Goal: Task Accomplishment & Management: Use online tool/utility

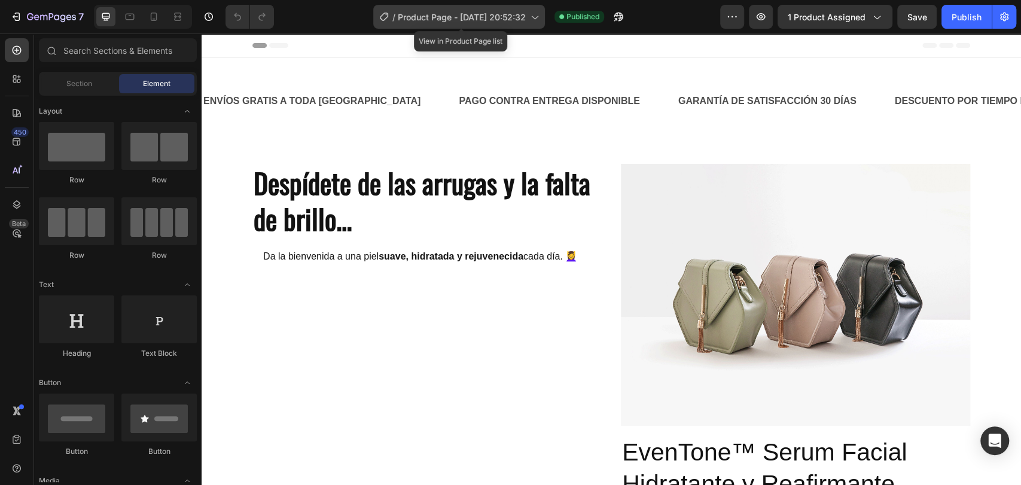
click at [507, 17] on span "Product Page - [DATE] 20:52:32" at bounding box center [462, 17] width 128 height 13
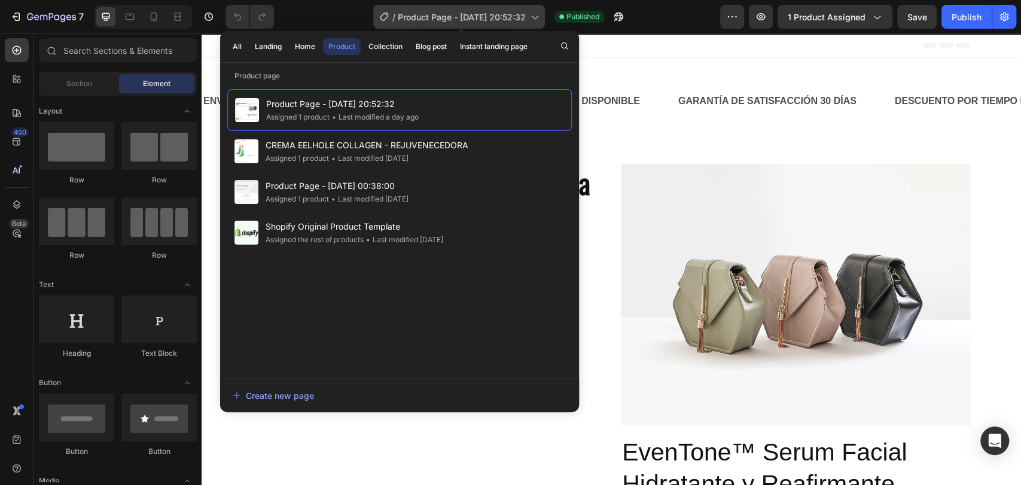
click at [507, 17] on span "Product Page - [DATE] 20:52:32" at bounding box center [462, 17] width 128 height 13
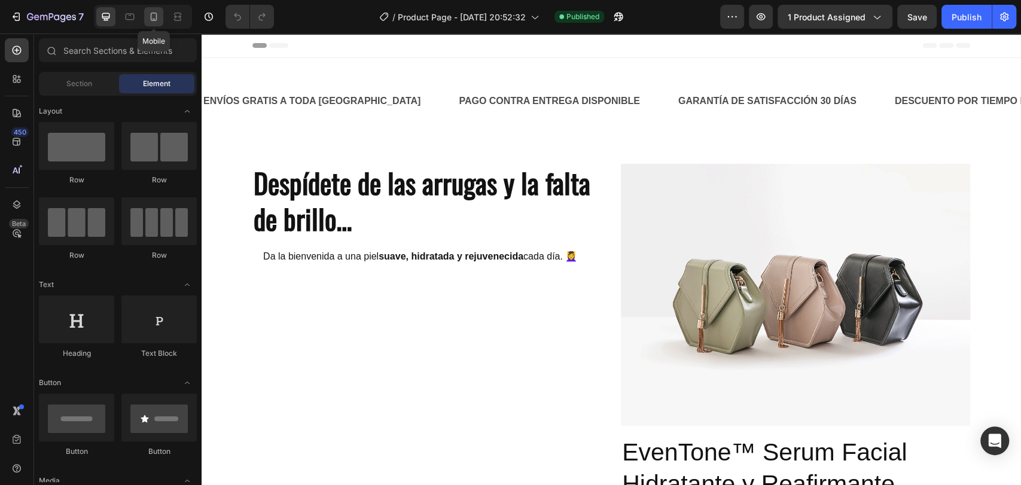
click at [150, 18] on icon at bounding box center [154, 17] width 12 height 12
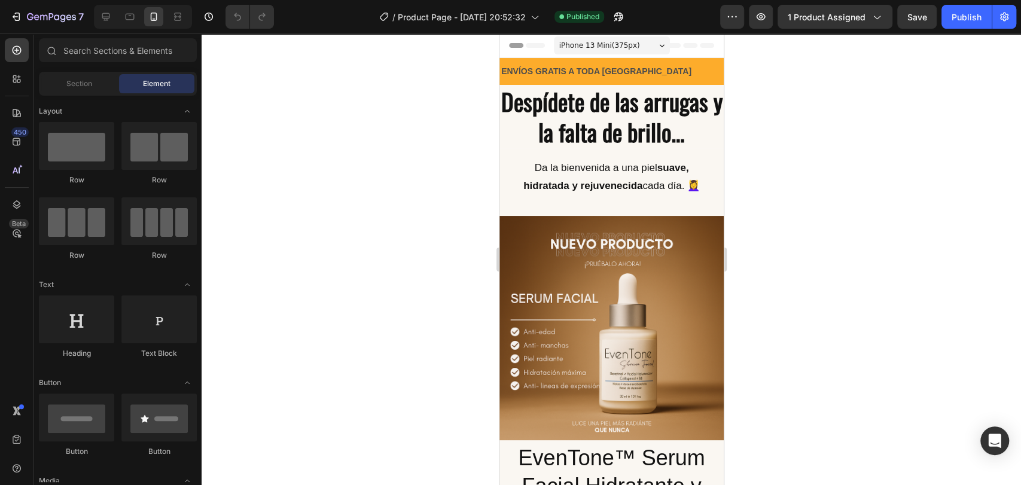
click at [594, 41] on span "iPhone 13 Mini ( 375 px)" at bounding box center [599, 45] width 81 height 12
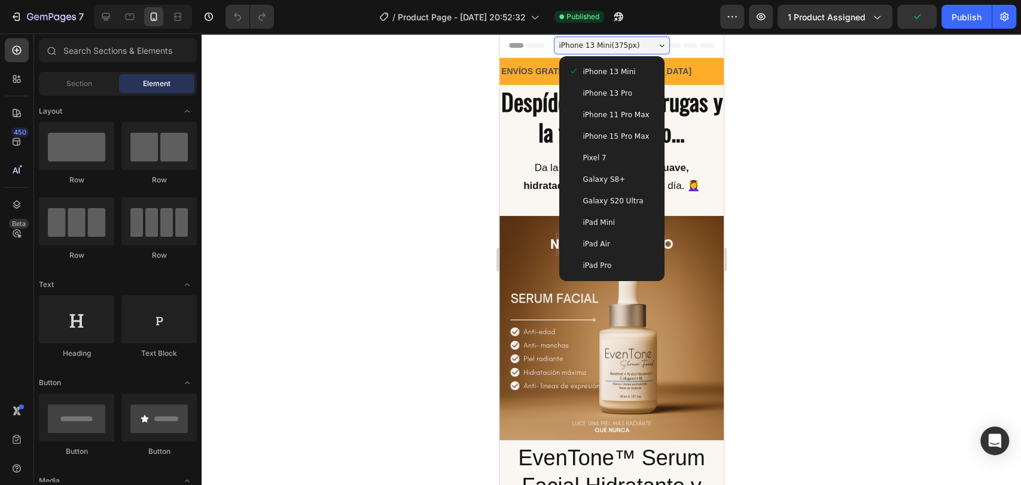
click at [771, 111] on div at bounding box center [612, 260] width 820 height 452
click at [772, 101] on div at bounding box center [612, 260] width 820 height 452
click at [19, 11] on icon "button" at bounding box center [16, 17] width 12 height 12
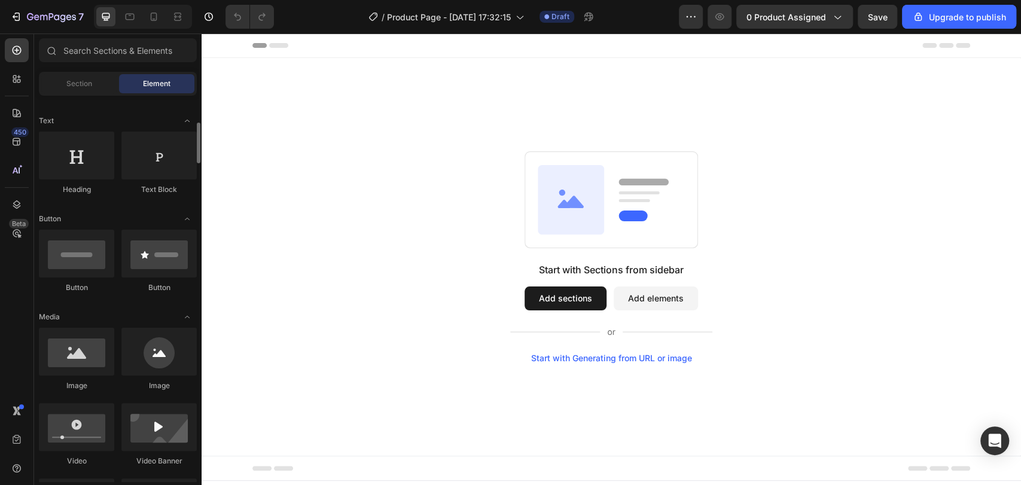
scroll to position [176, 0]
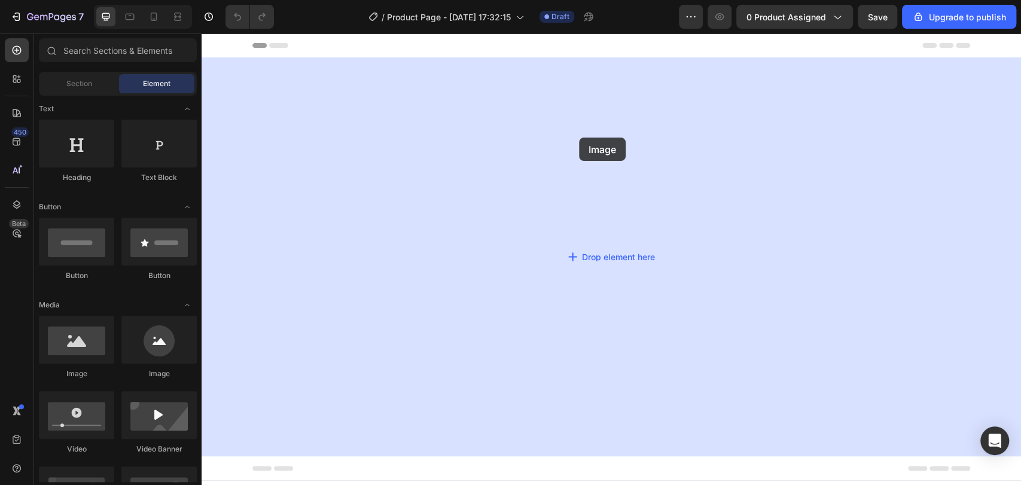
drag, startPoint x: 293, startPoint y: 390, endPoint x: 546, endPoint y: 132, distance: 360.9
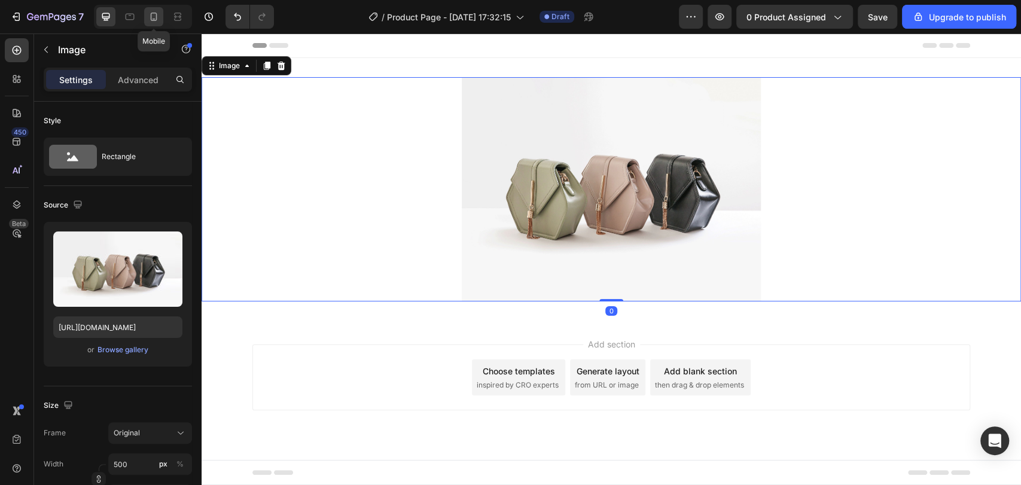
click at [153, 15] on icon at bounding box center [154, 17] width 12 height 12
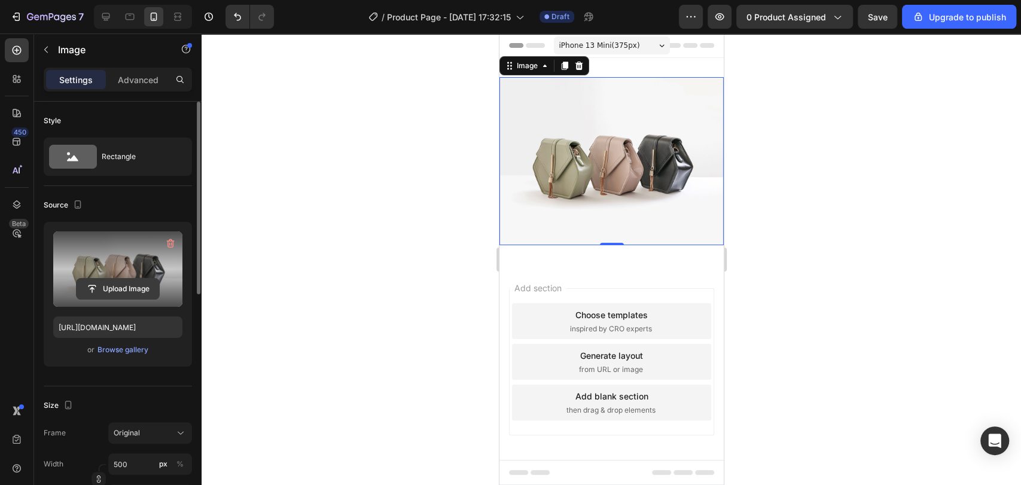
click at [110, 279] on input "file" at bounding box center [118, 289] width 83 height 20
click at [141, 293] on input "file" at bounding box center [118, 289] width 83 height 20
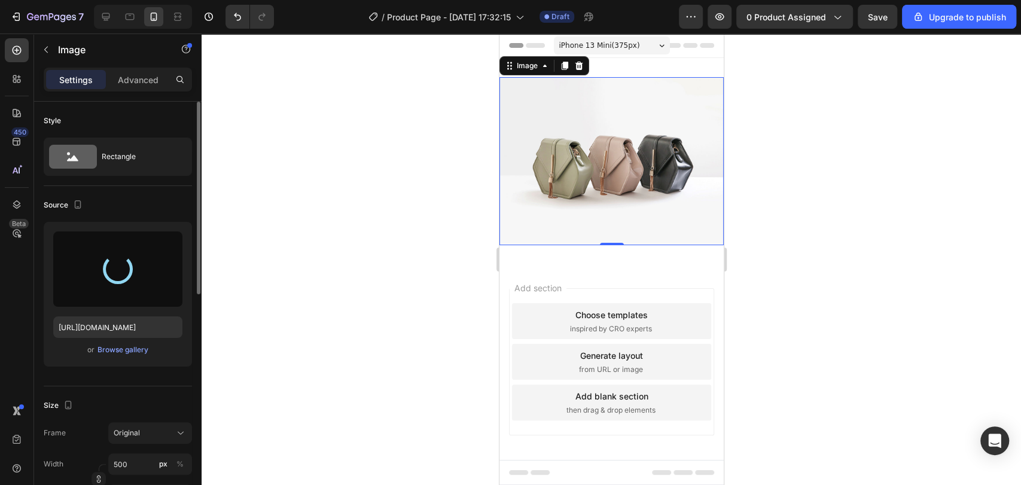
type input "https://cdn.shopify.com/s/files/1/0933/4036/9265/files/gempages_579664263434469…"
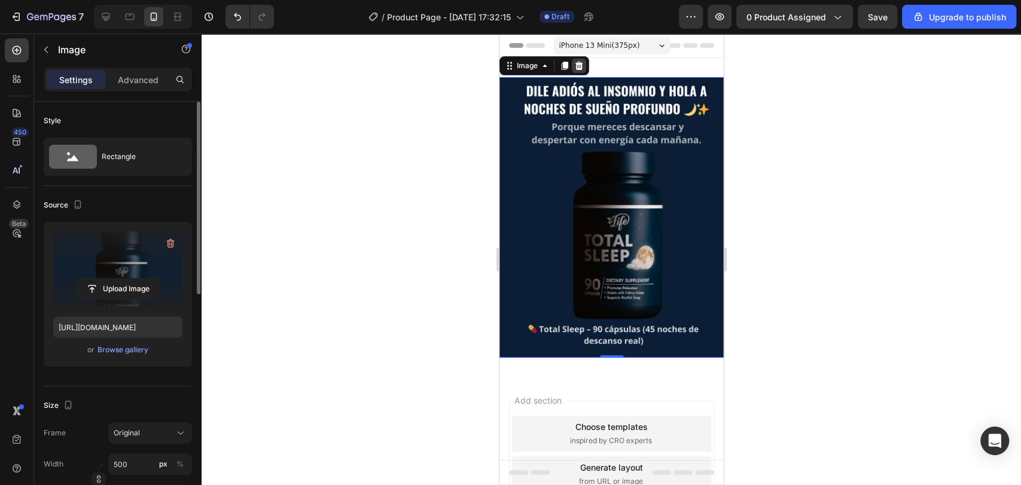
click at [580, 67] on icon at bounding box center [579, 66] width 8 height 8
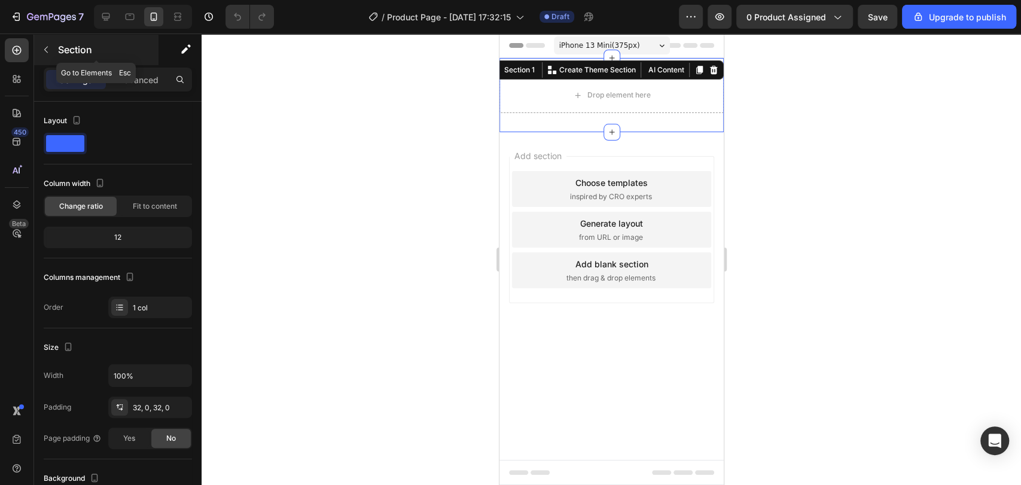
click at [44, 51] on icon "button" at bounding box center [46, 50] width 10 height 10
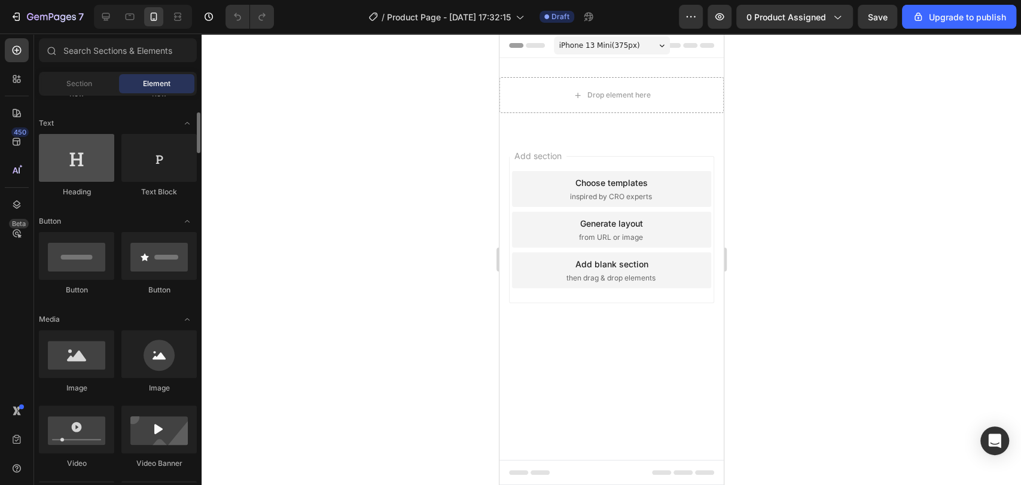
scroll to position [162, 0]
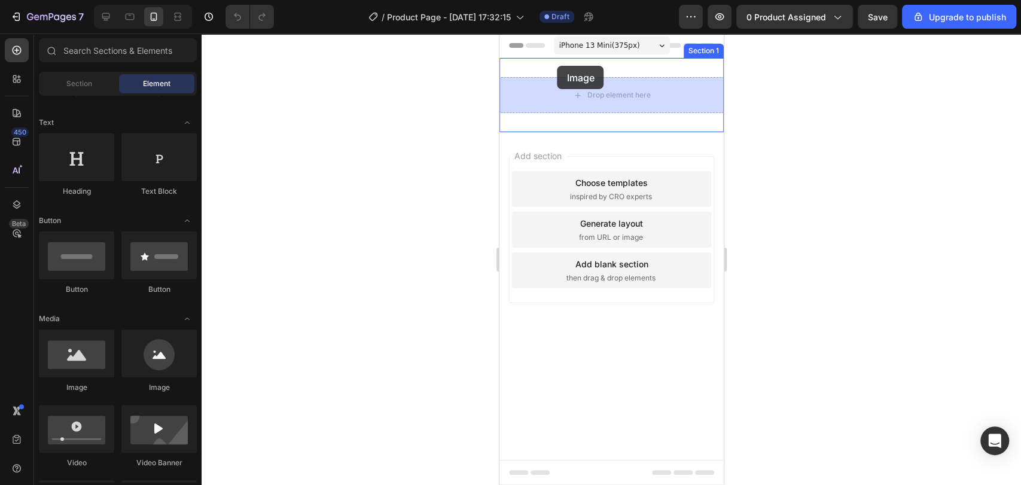
drag, startPoint x: 582, startPoint y: 389, endPoint x: 557, endPoint y: 66, distance: 324.0
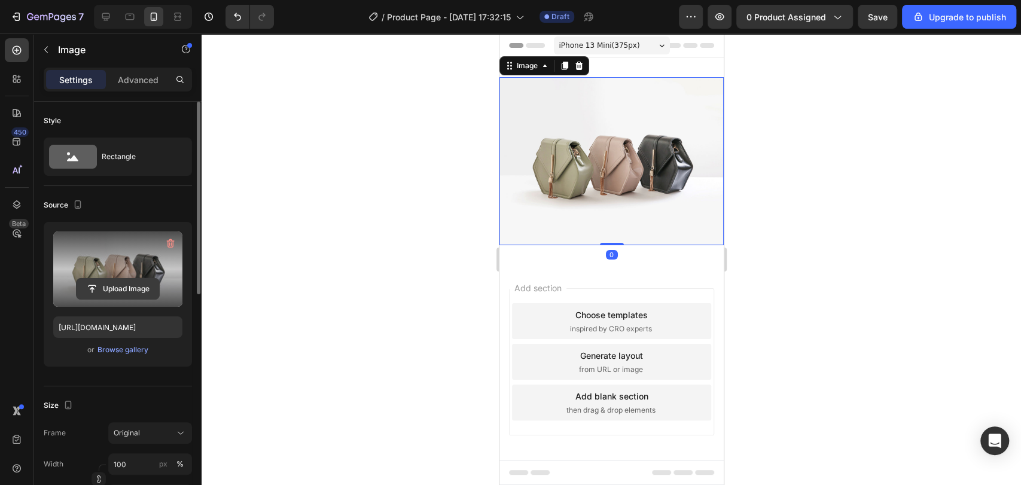
click at [124, 284] on input "file" at bounding box center [118, 289] width 83 height 20
click at [128, 288] on input "file" at bounding box center [118, 289] width 83 height 20
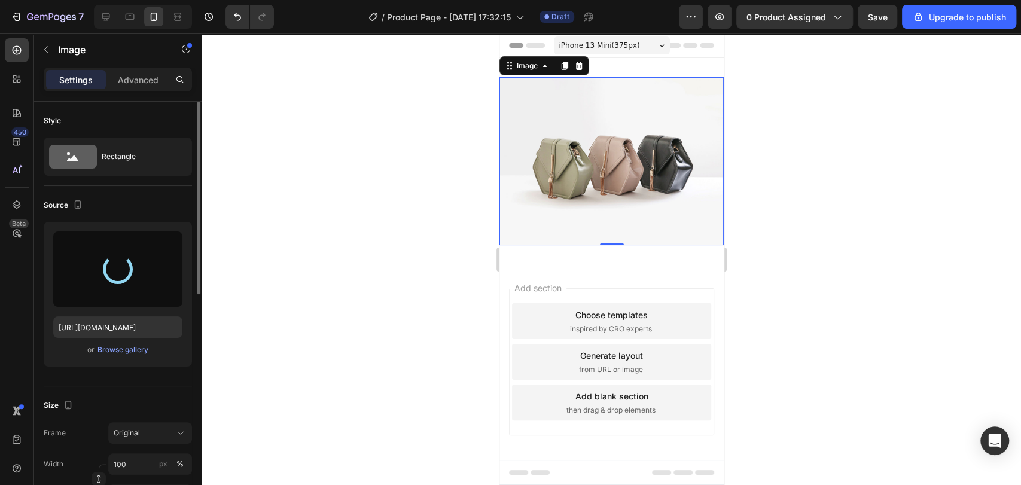
type input "[URL][DOMAIN_NAME]"
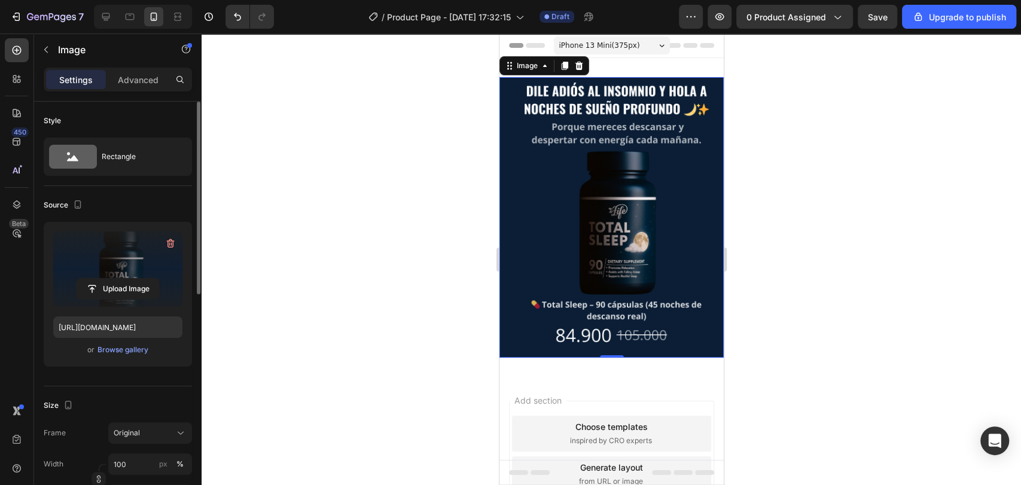
click at [842, 154] on div at bounding box center [612, 260] width 820 height 452
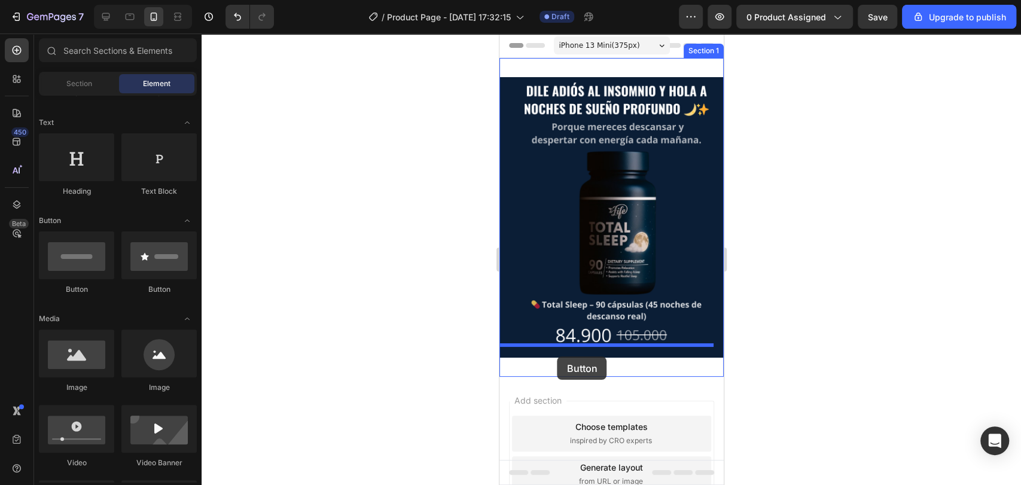
drag, startPoint x: 594, startPoint y: 299, endPoint x: 557, endPoint y: 357, distance: 68.1
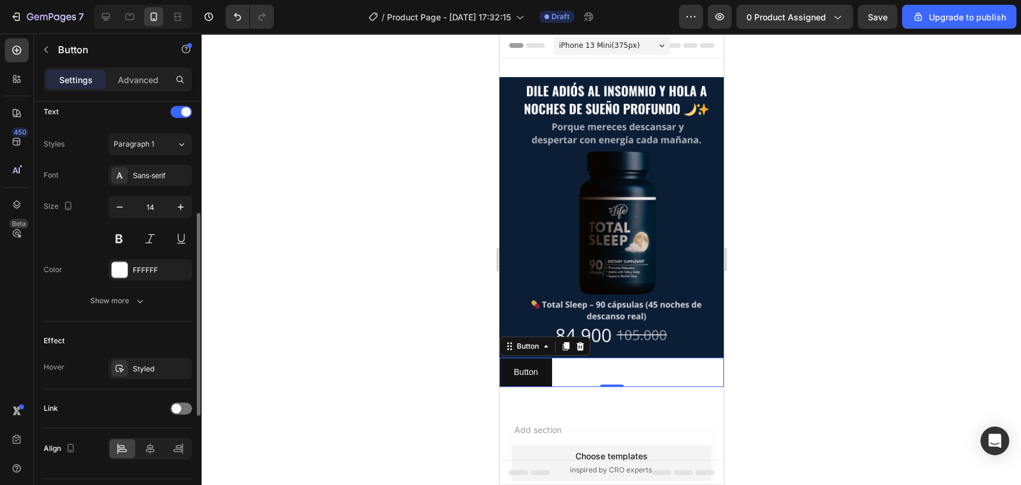
scroll to position [410, 0]
click at [149, 449] on icon at bounding box center [150, 447] width 8 height 11
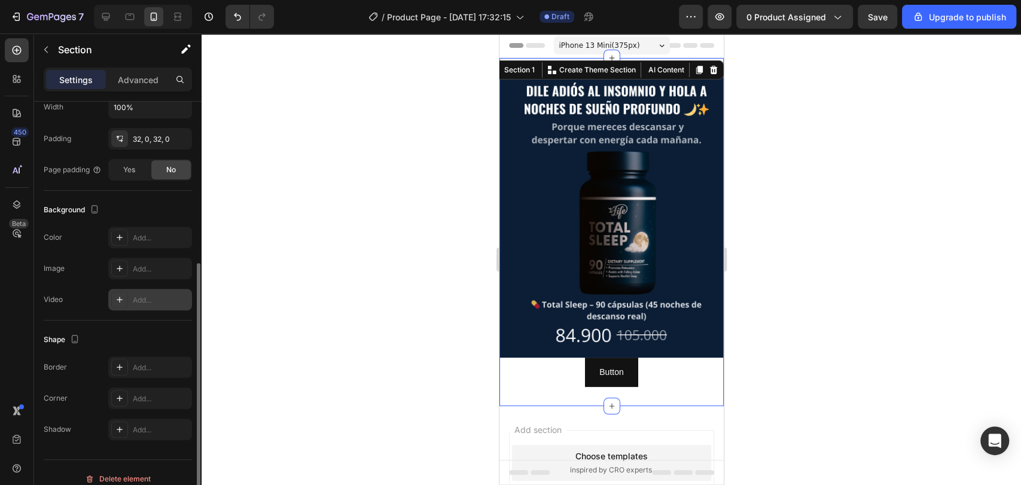
scroll to position [269, 0]
click at [156, 227] on div "Add..." at bounding box center [150, 237] width 84 height 22
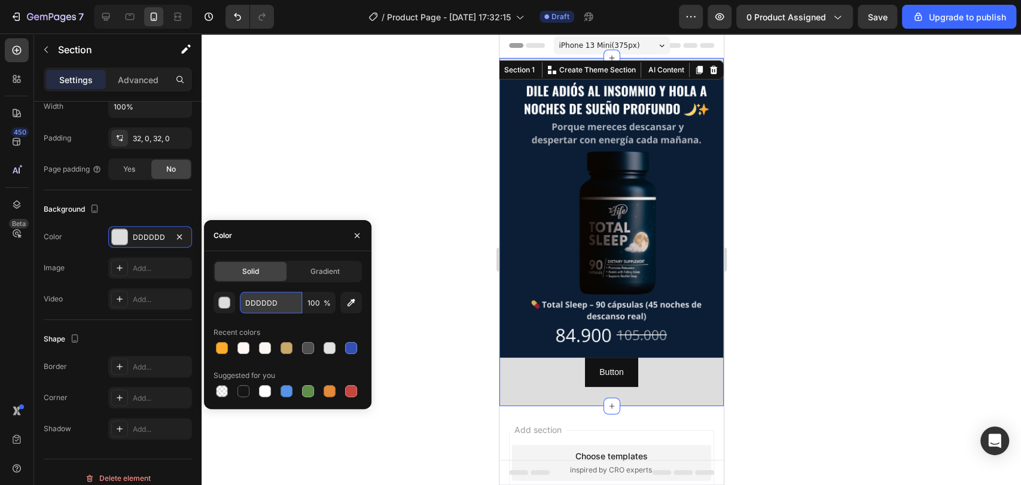
click at [285, 299] on input "DDDDDD" at bounding box center [271, 303] width 62 height 22
paste input "0B1E36"
type input "0B1E36"
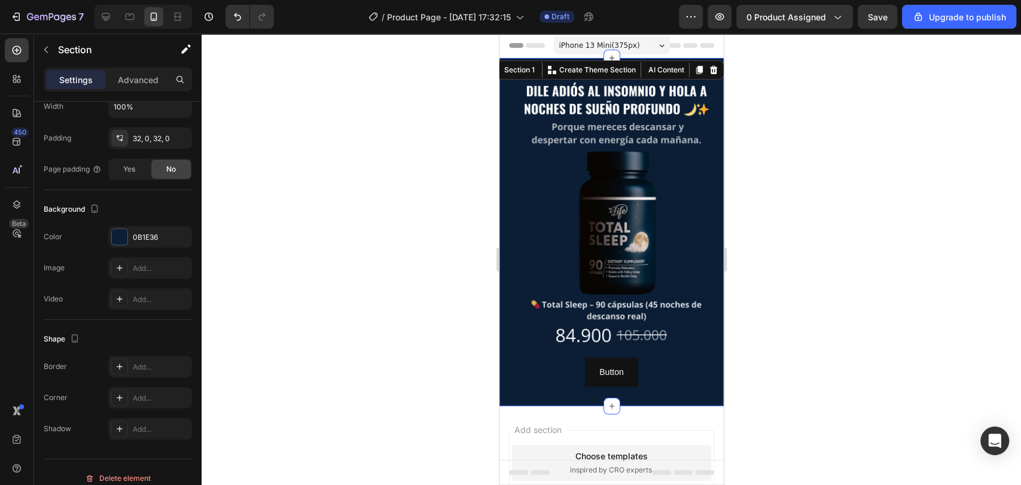
click at [316, 176] on div at bounding box center [612, 260] width 820 height 452
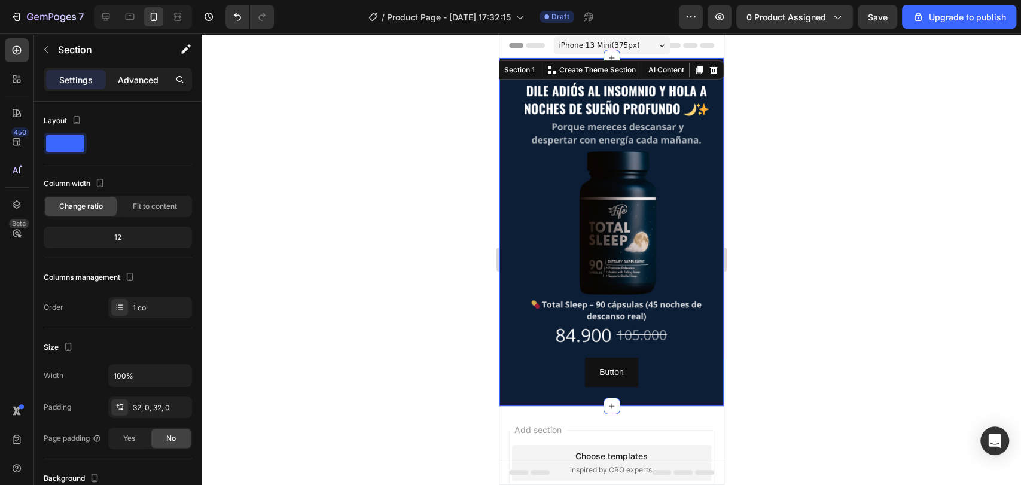
click at [144, 75] on p "Advanced" at bounding box center [138, 80] width 41 height 13
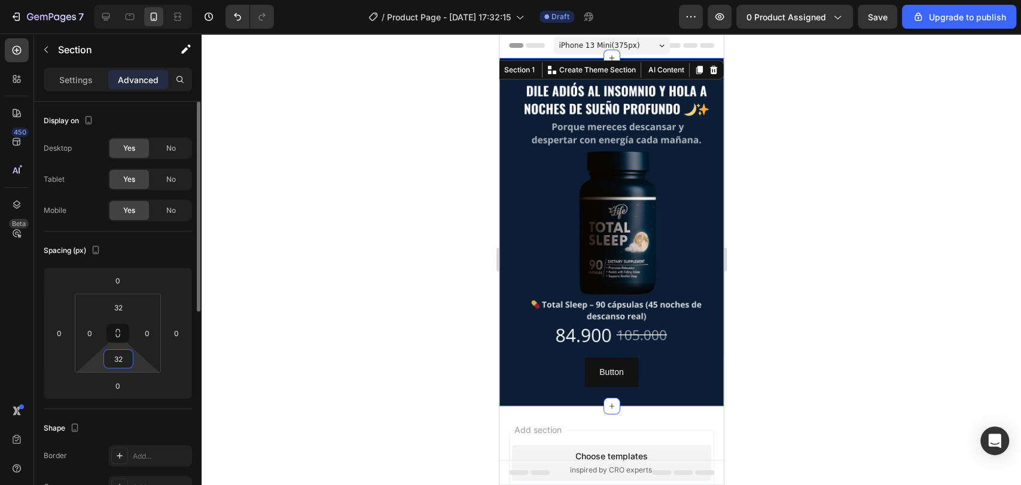
click at [123, 362] on input "32" at bounding box center [119, 359] width 24 height 18
type input "5"
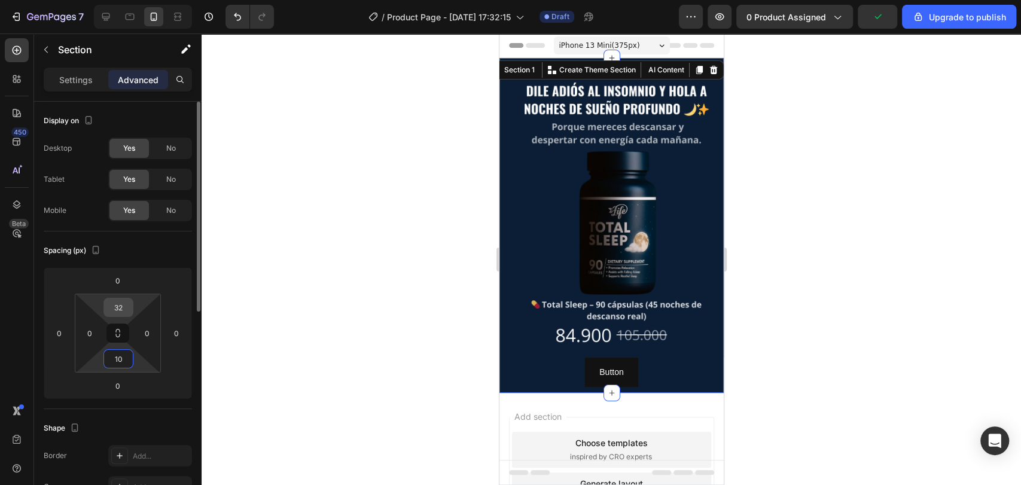
type input "10"
click at [123, 308] on input "32" at bounding box center [119, 308] width 24 height 18
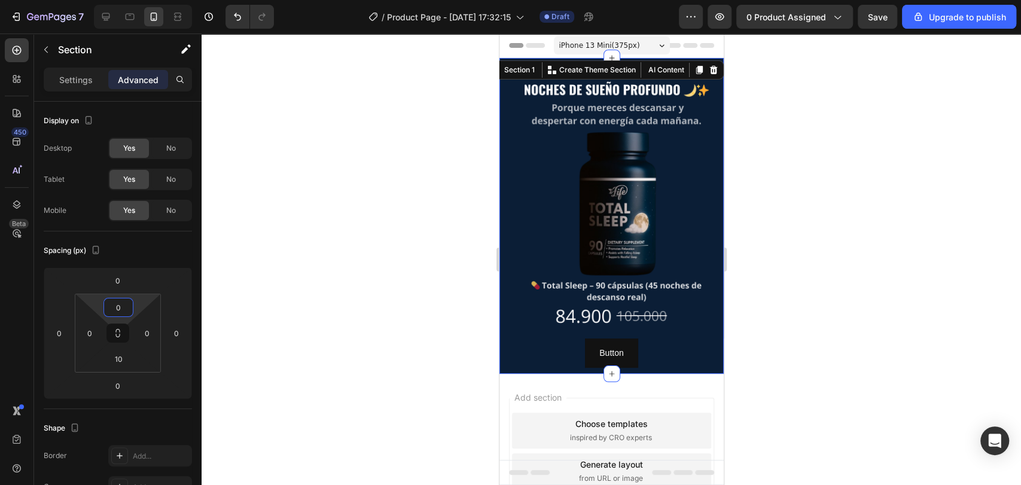
type input "0"
click at [370, 259] on div at bounding box center [612, 260] width 820 height 452
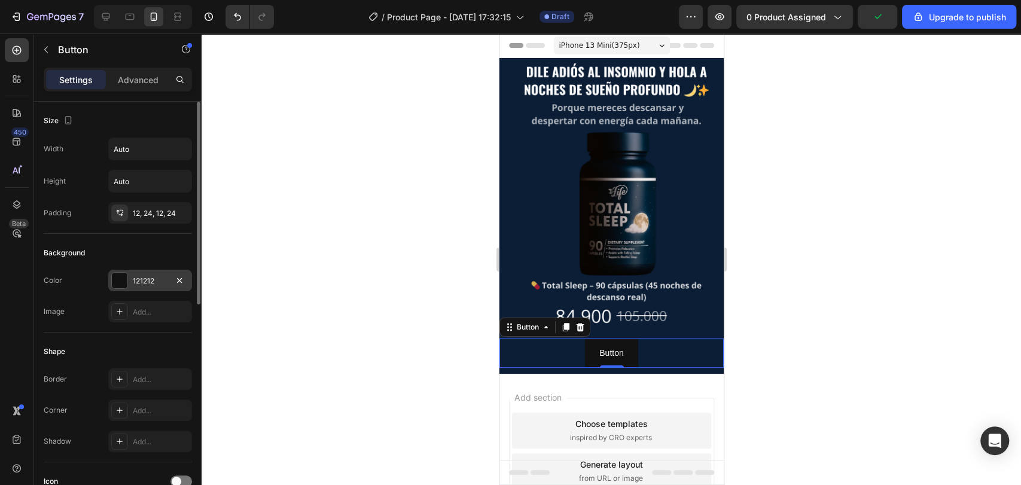
click at [145, 283] on div "121212" at bounding box center [150, 281] width 35 height 11
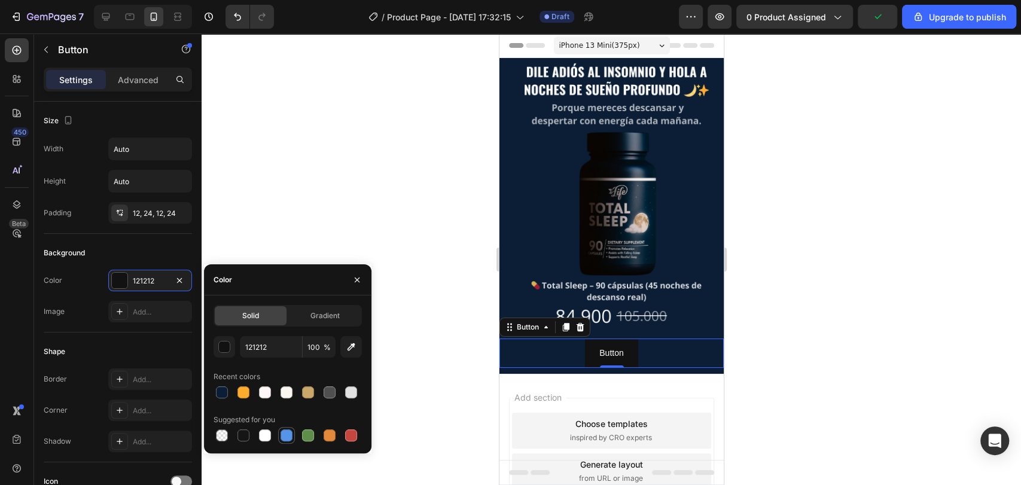
click at [293, 434] on div at bounding box center [286, 435] width 14 height 14
type input "5594E7"
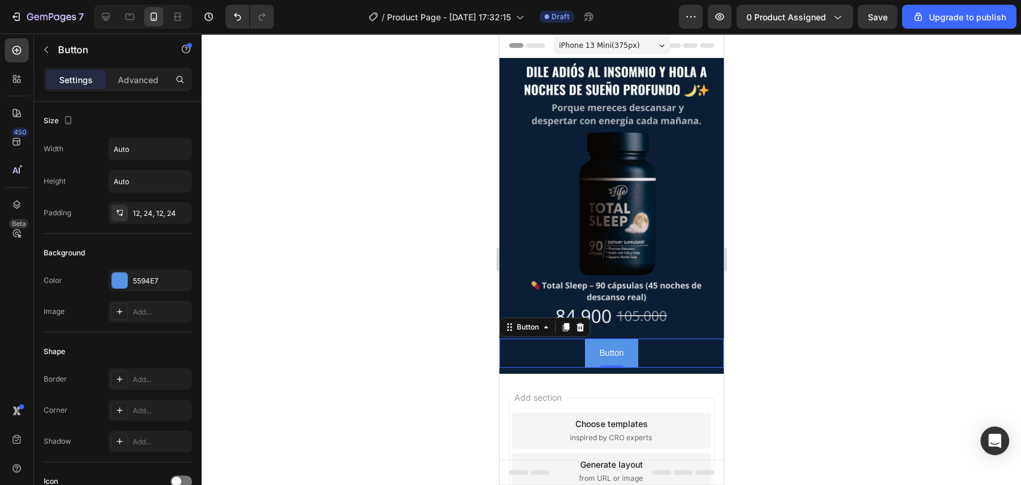
click at [302, 190] on div at bounding box center [612, 260] width 820 height 452
click at [620, 339] on button "Button" at bounding box center [611, 353] width 53 height 29
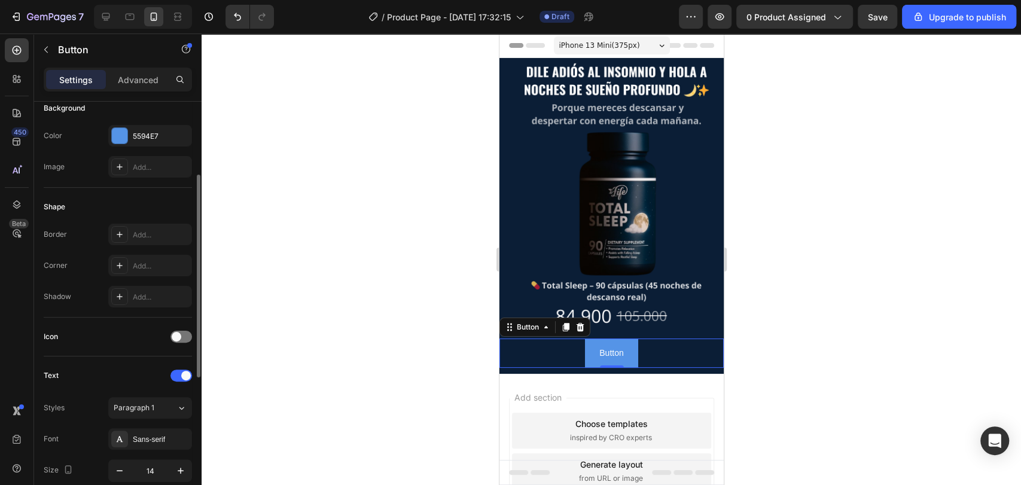
scroll to position [147, 0]
click at [136, 230] on div "Add..." at bounding box center [161, 233] width 56 height 11
click at [337, 181] on div at bounding box center [612, 260] width 820 height 452
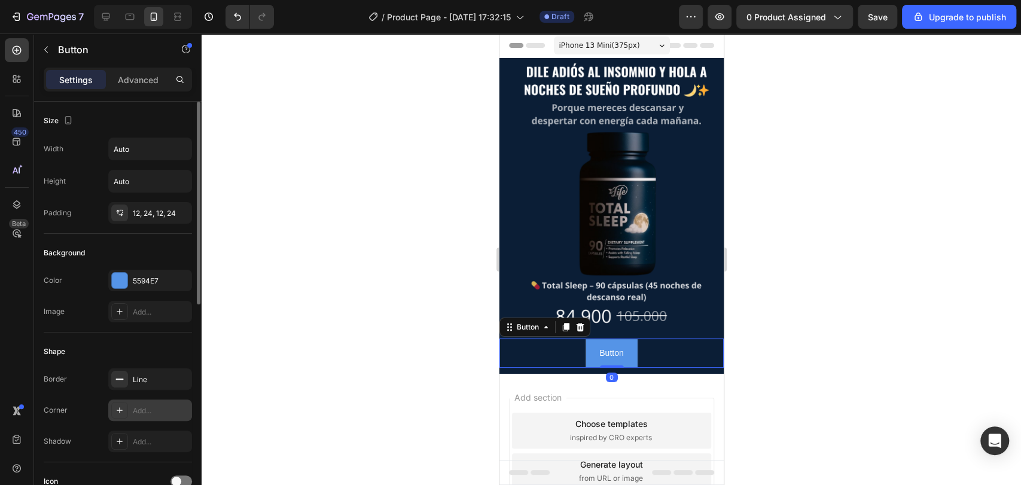
click at [158, 419] on div "Add..." at bounding box center [150, 411] width 84 height 22
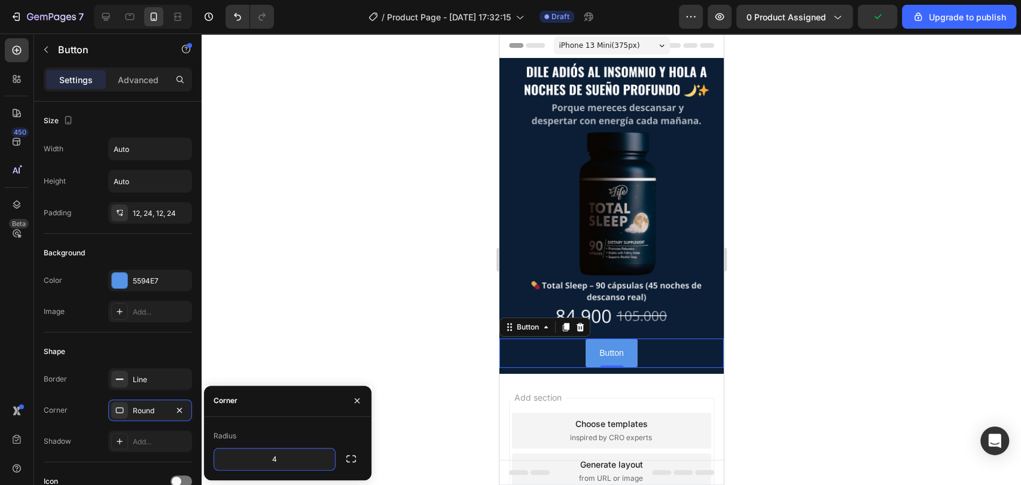
type input "40"
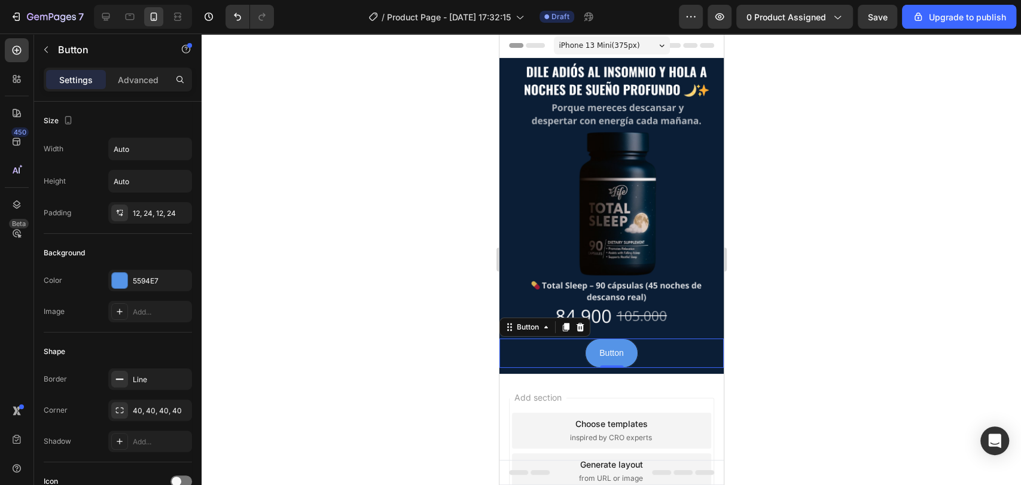
click at [310, 331] on div at bounding box center [612, 260] width 820 height 452
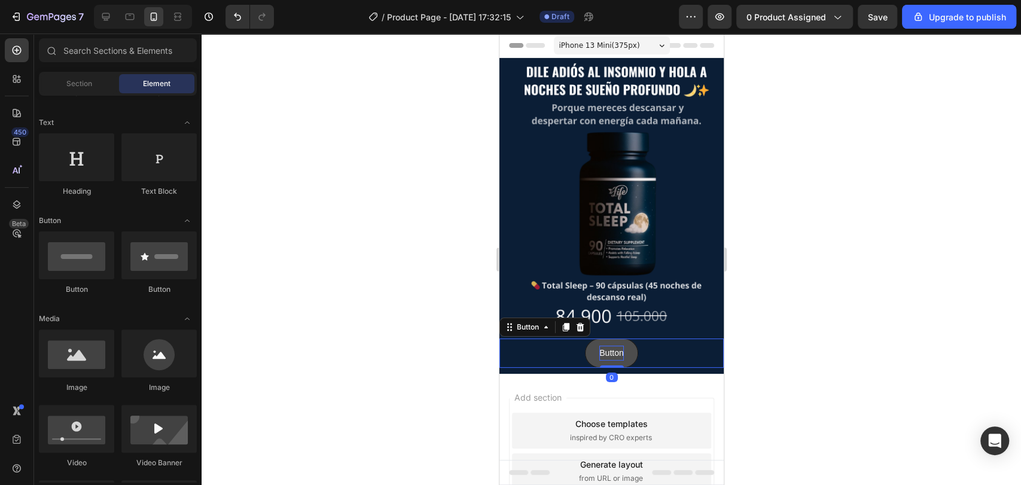
click at [615, 346] on p "Button" at bounding box center [611, 353] width 24 height 15
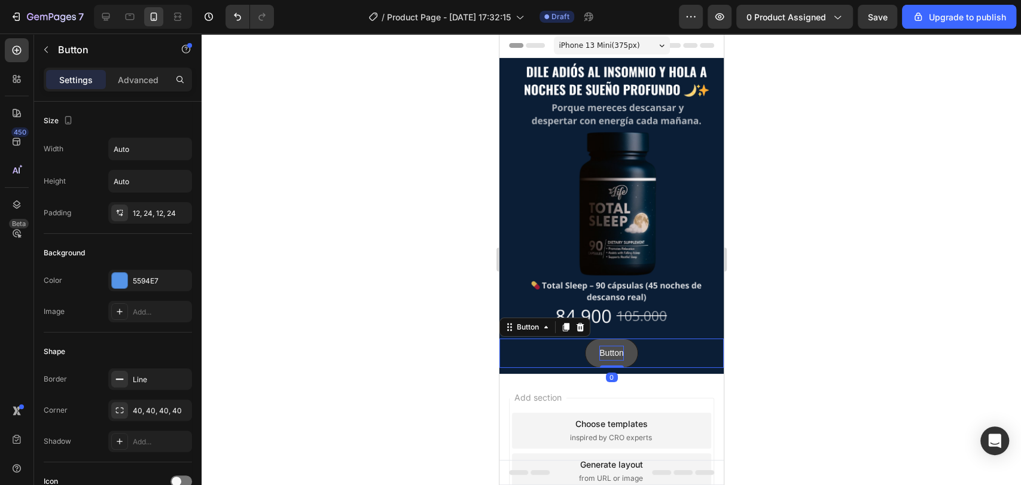
click at [615, 346] on p "Button" at bounding box center [611, 353] width 24 height 15
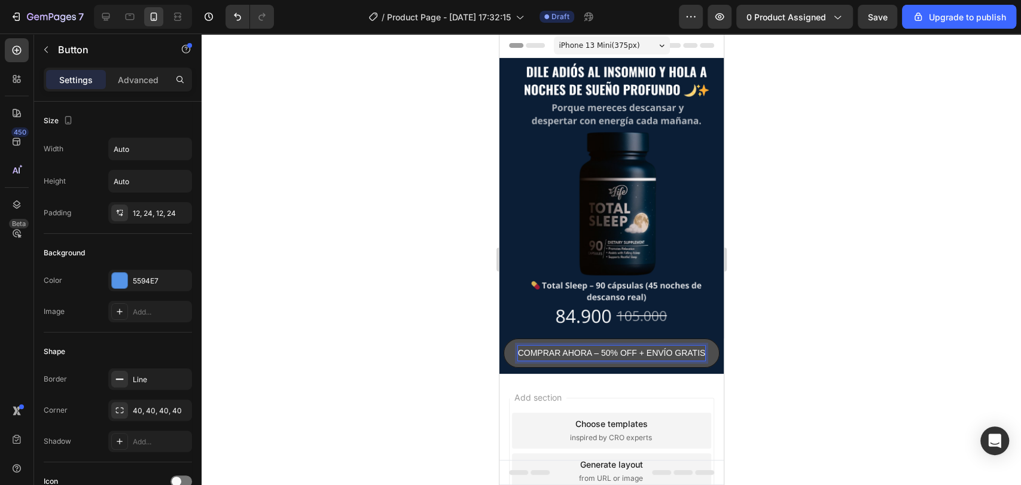
click at [633, 346] on p "COMPRAR AHORA – 50% OFF + ENVÍO GRATIS" at bounding box center [612, 353] width 188 height 15
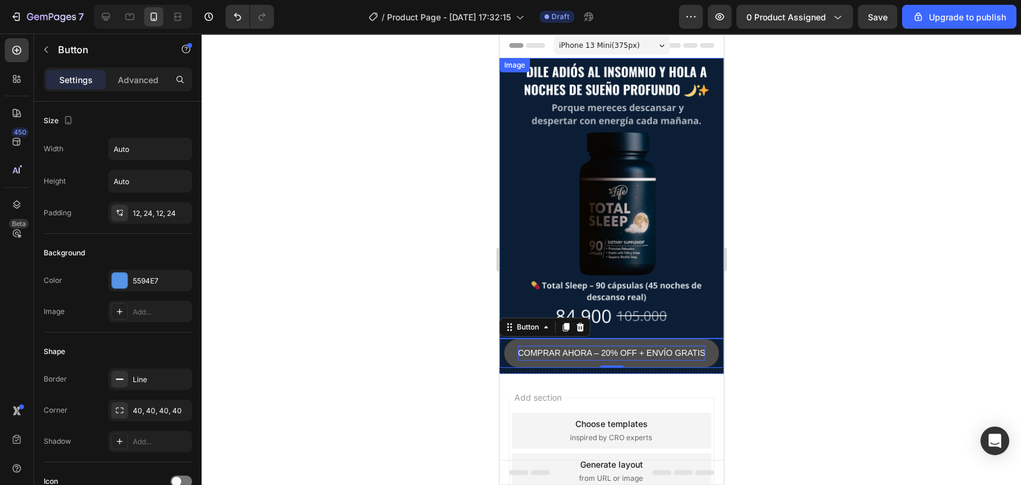
click at [827, 282] on div at bounding box center [612, 260] width 820 height 452
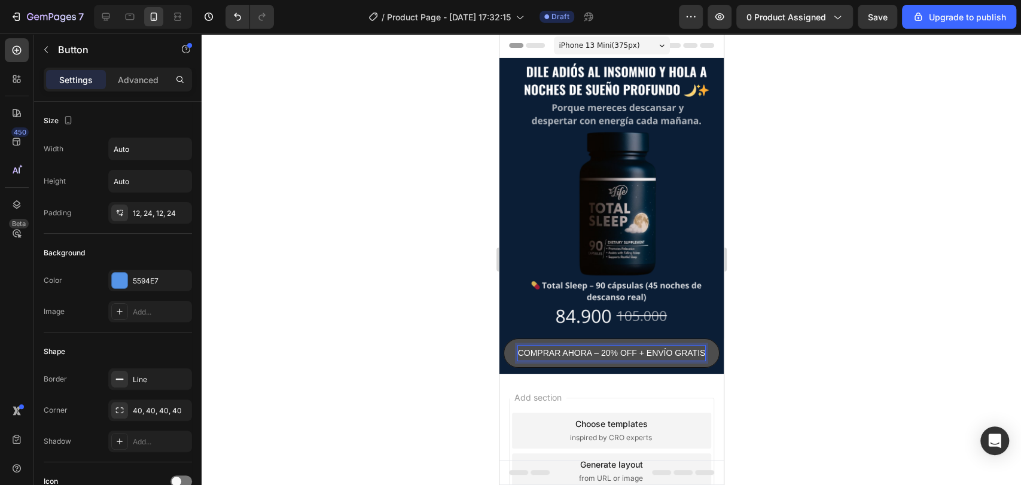
click at [654, 346] on p "COMPRAR AHORA – 20% OFF + ENVÍO GRATIS" at bounding box center [612, 353] width 188 height 15
click at [798, 318] on div at bounding box center [612, 260] width 820 height 452
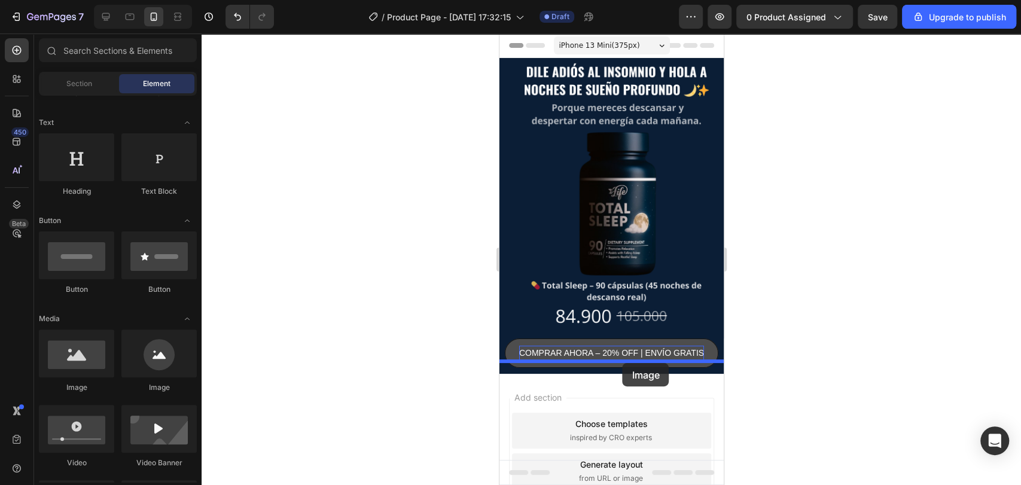
drag, startPoint x: 593, startPoint y: 383, endPoint x: 622, endPoint y: 363, distance: 35.3
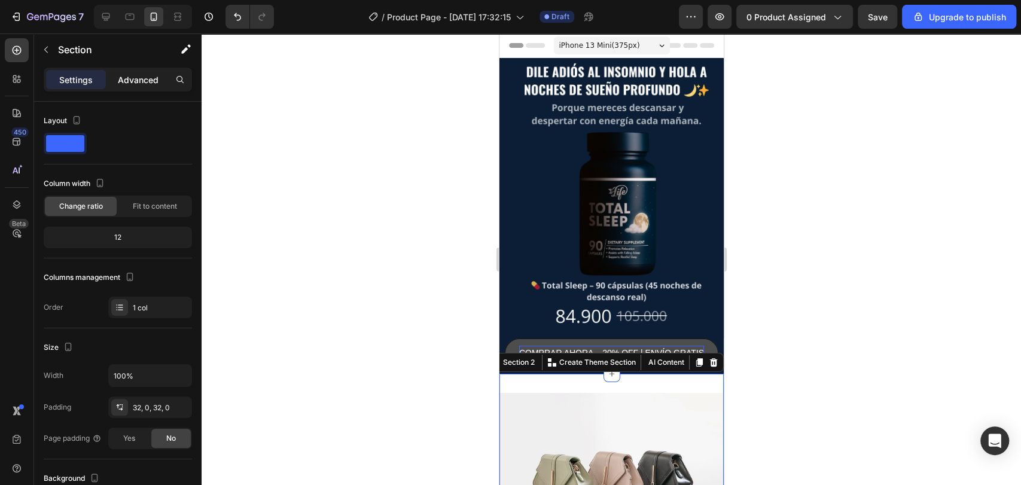
click at [146, 75] on p "Advanced" at bounding box center [138, 80] width 41 height 13
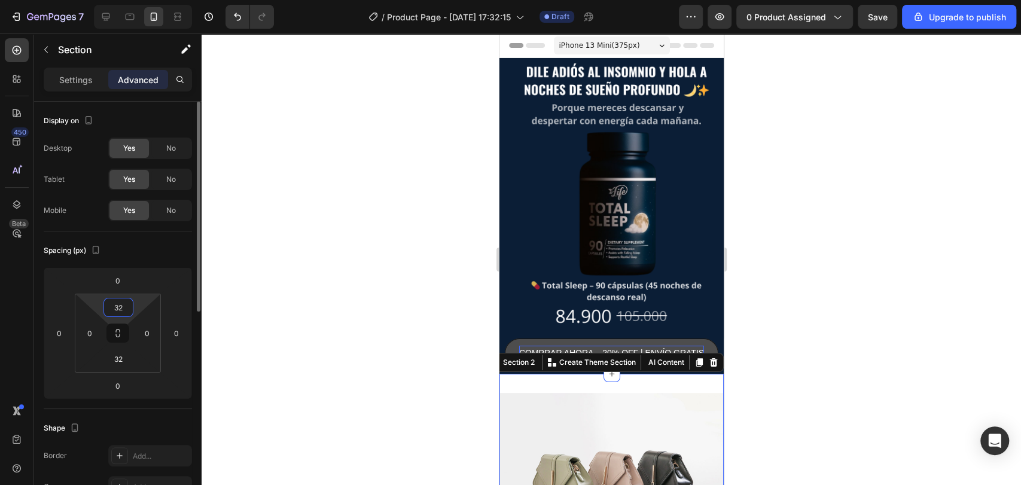
click at [118, 309] on input "32" at bounding box center [119, 308] width 24 height 18
type input "5"
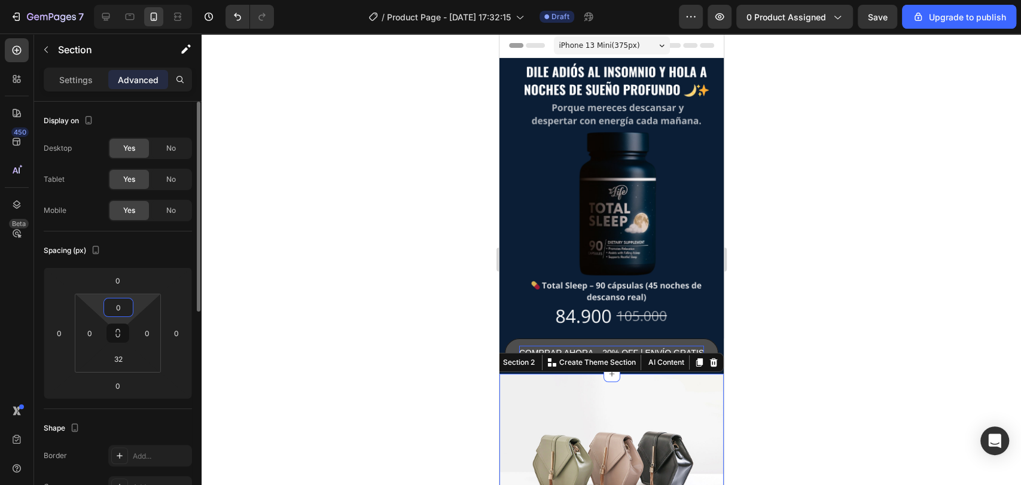
type input "0"
click at [162, 255] on div "Spacing (px)" at bounding box center [118, 250] width 148 height 19
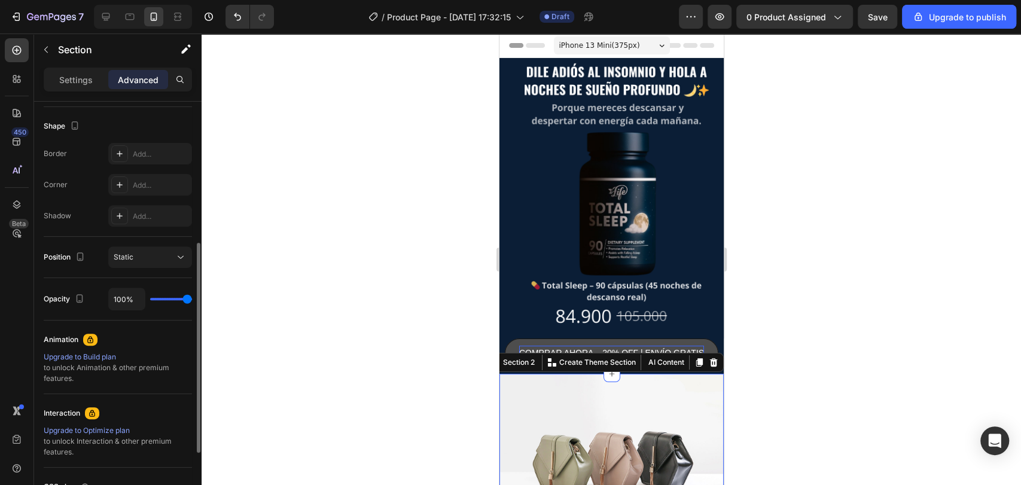
scroll to position [303, 0]
click at [86, 84] on p "Settings" at bounding box center [76, 80] width 34 height 13
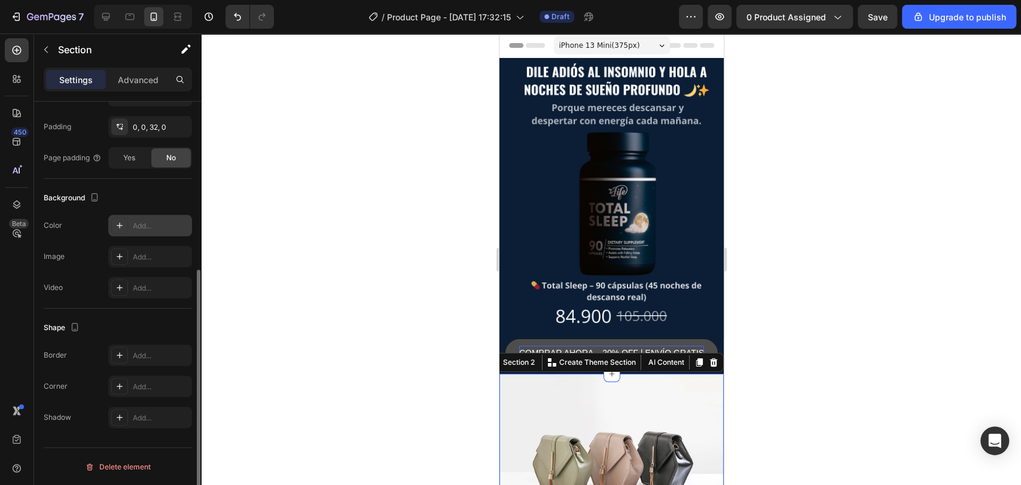
click at [160, 221] on div "Add..." at bounding box center [161, 226] width 56 height 11
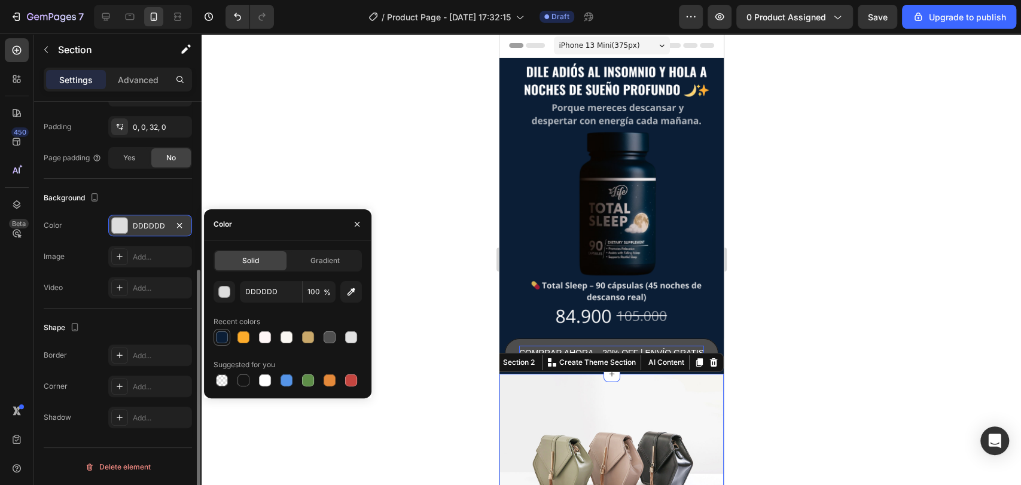
click at [220, 331] on div at bounding box center [222, 337] width 12 height 12
type input "0B1E36"
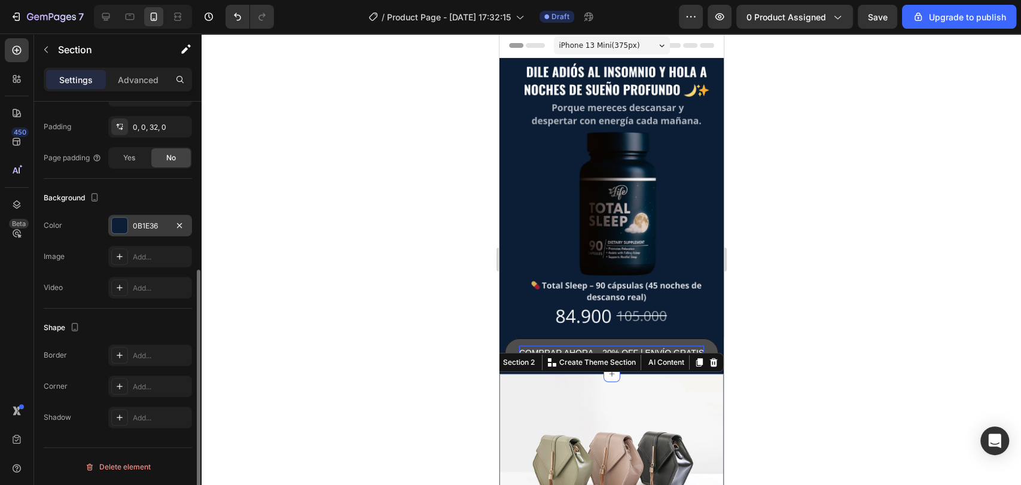
click at [272, 102] on div at bounding box center [612, 260] width 820 height 452
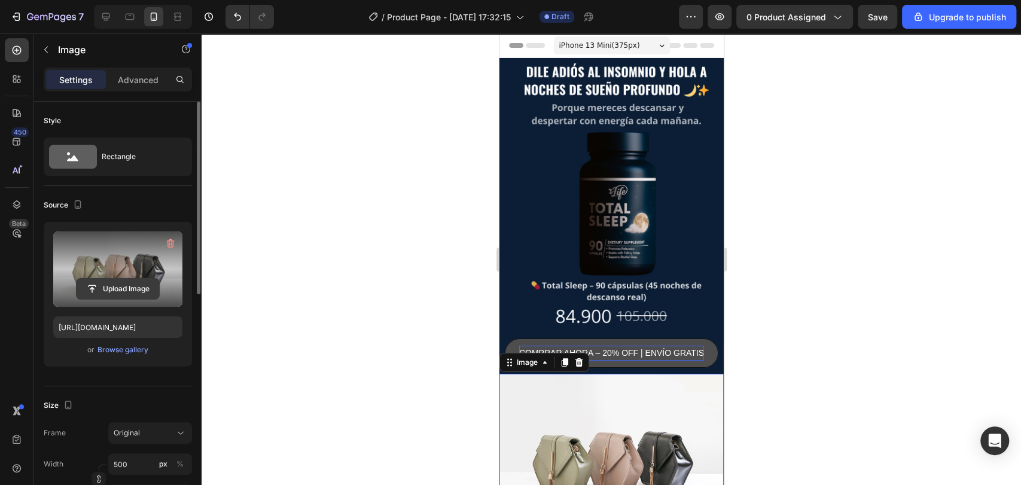
click at [118, 287] on input "file" at bounding box center [118, 289] width 83 height 20
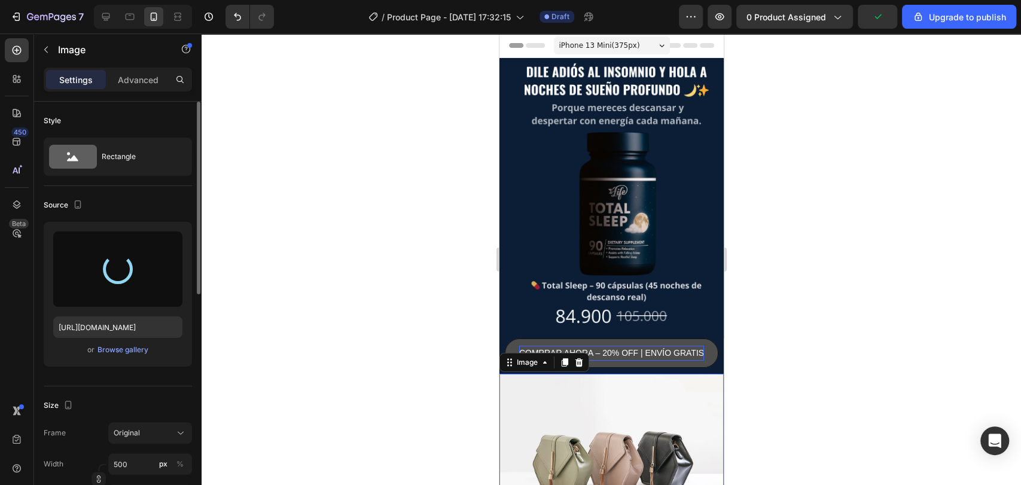
type input "[URL][DOMAIN_NAME]"
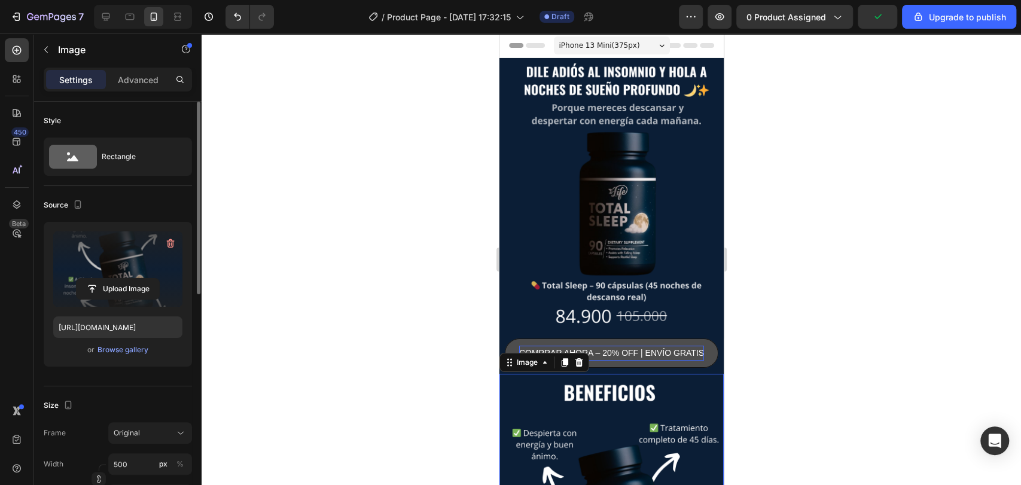
click at [370, 191] on div at bounding box center [612, 260] width 820 height 452
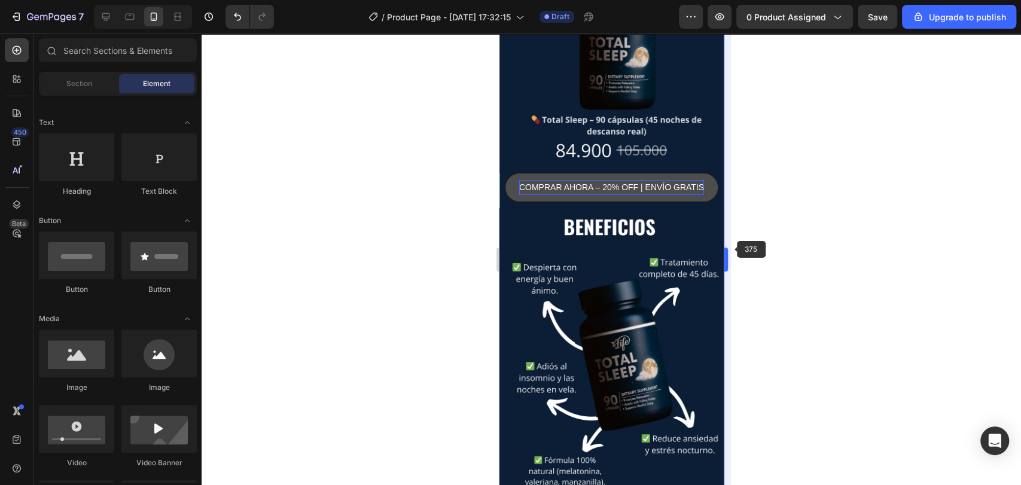
scroll to position [160, 0]
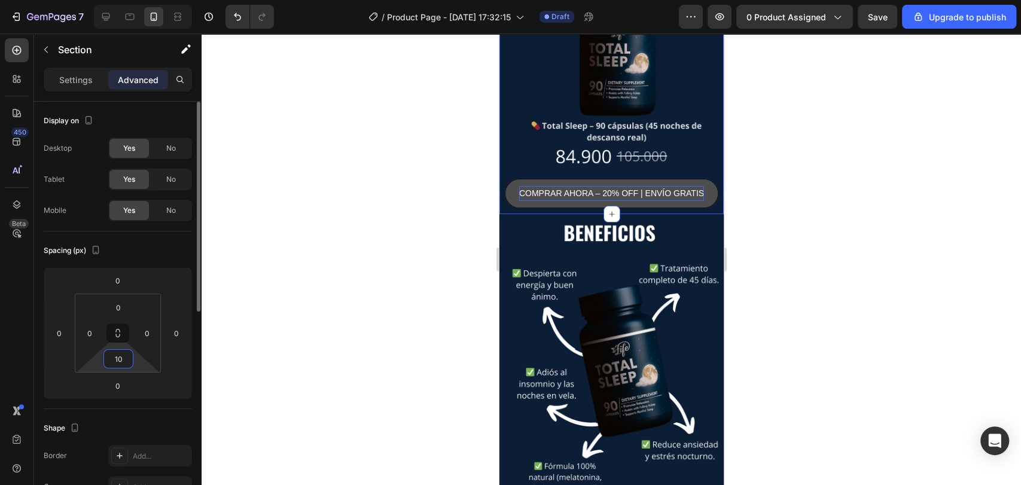
click at [124, 363] on input "10" at bounding box center [119, 359] width 24 height 18
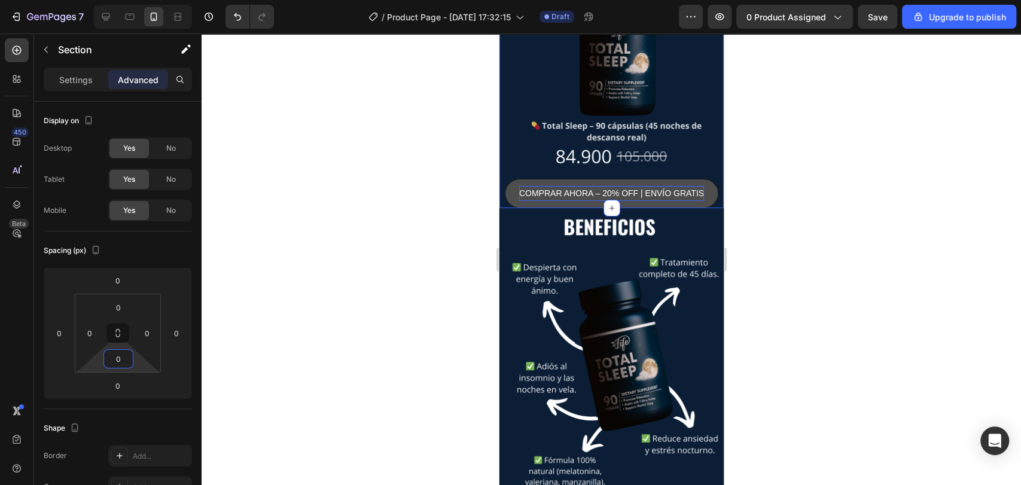
type input "0"
click at [315, 356] on div at bounding box center [612, 260] width 820 height 452
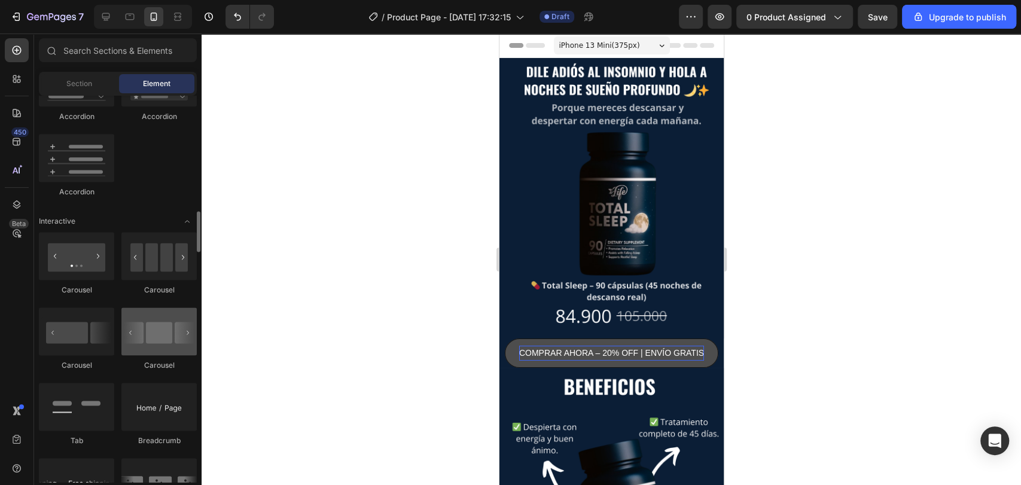
scroll to position [1303, 0]
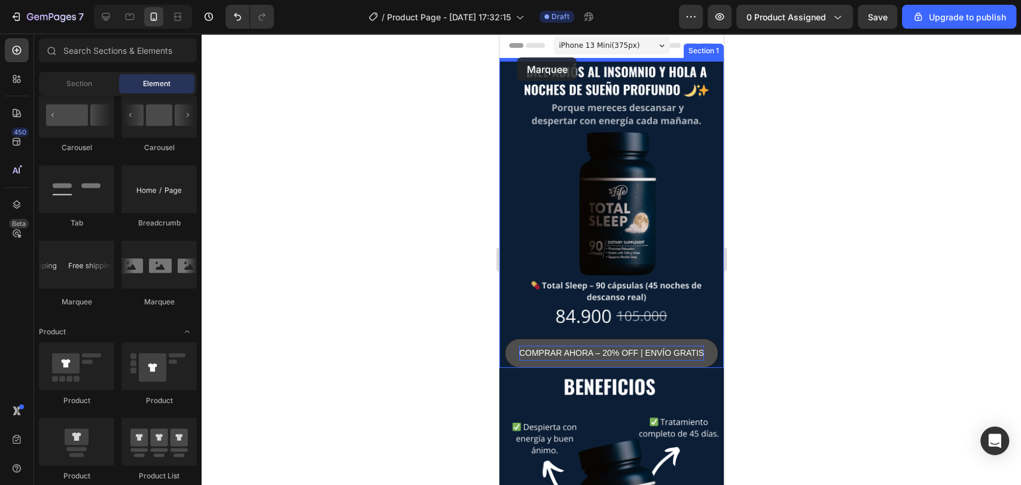
drag, startPoint x: 564, startPoint y: 294, endPoint x: 516, endPoint y: 59, distance: 240.5
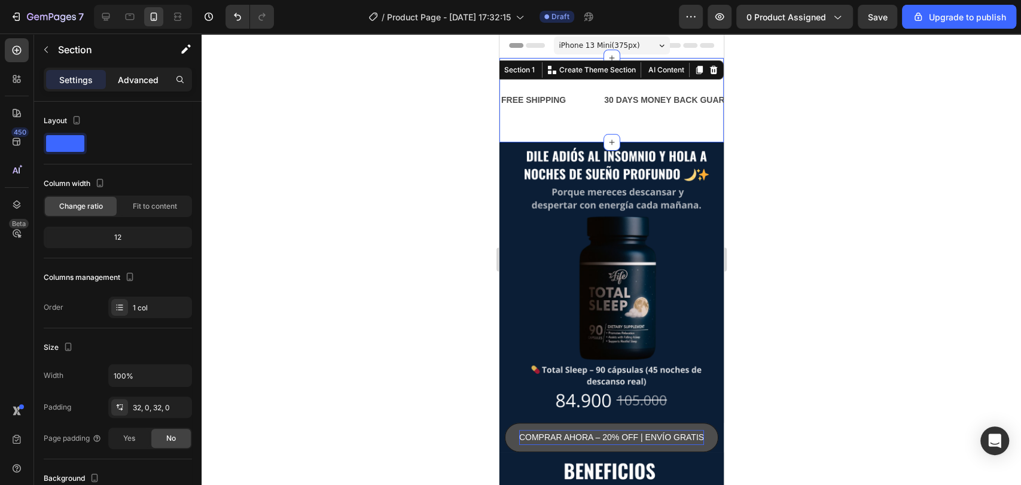
click at [148, 75] on p "Advanced" at bounding box center [138, 80] width 41 height 13
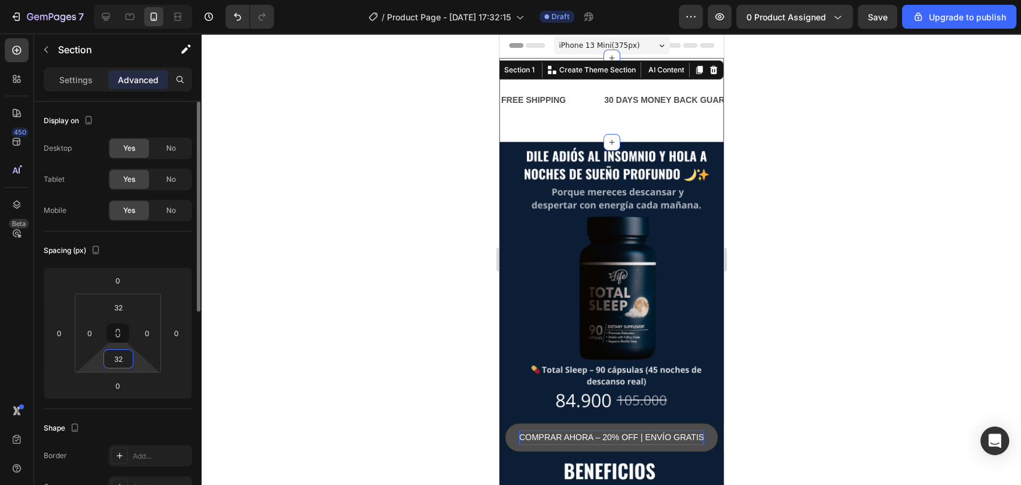
click at [120, 355] on input "32" at bounding box center [119, 359] width 24 height 18
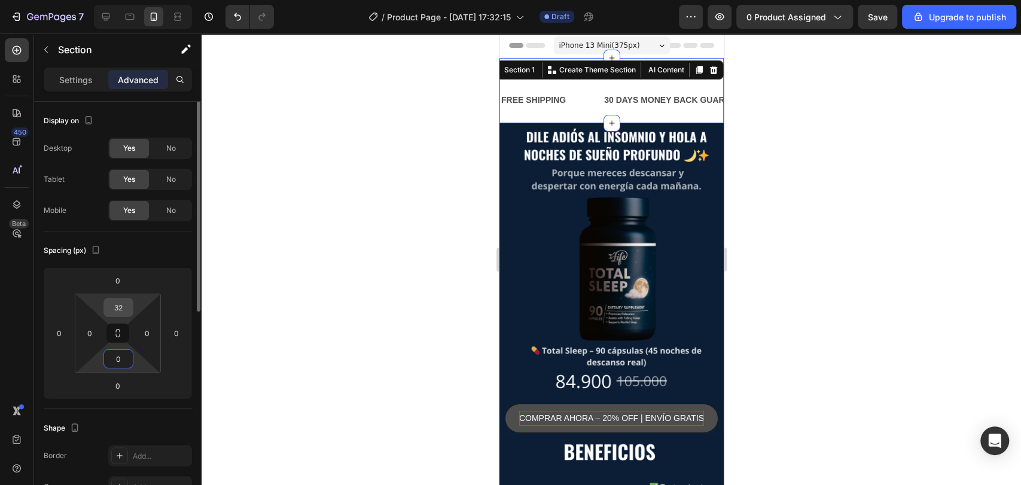
type input "0"
click at [124, 313] on input "32" at bounding box center [119, 308] width 24 height 18
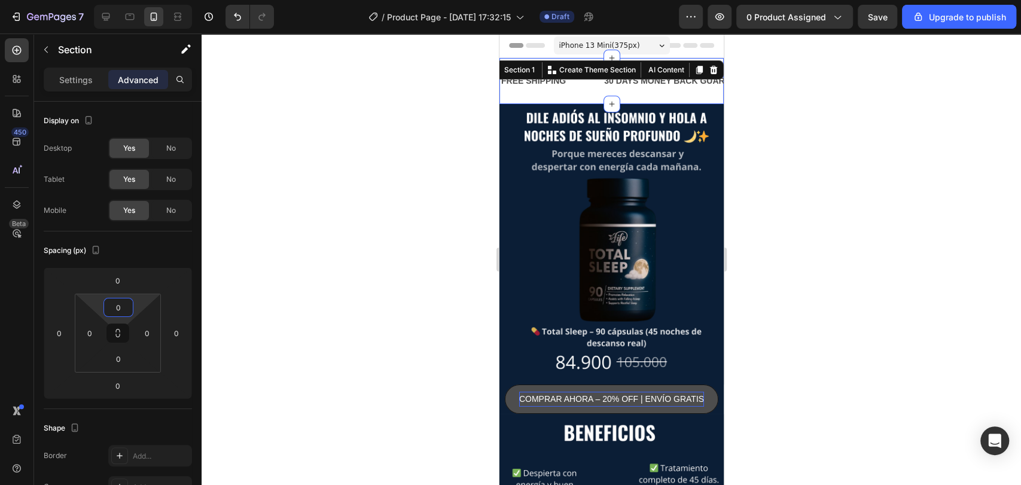
type input "0"
click at [305, 215] on div at bounding box center [612, 260] width 820 height 452
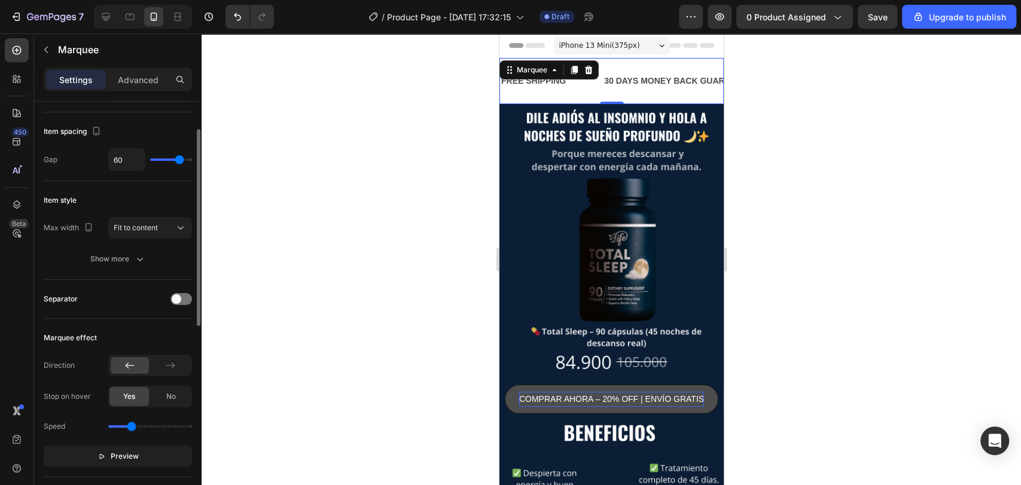
scroll to position [57, 0]
click at [130, 162] on input "60" at bounding box center [127, 159] width 36 height 22
type input "3"
type input "30"
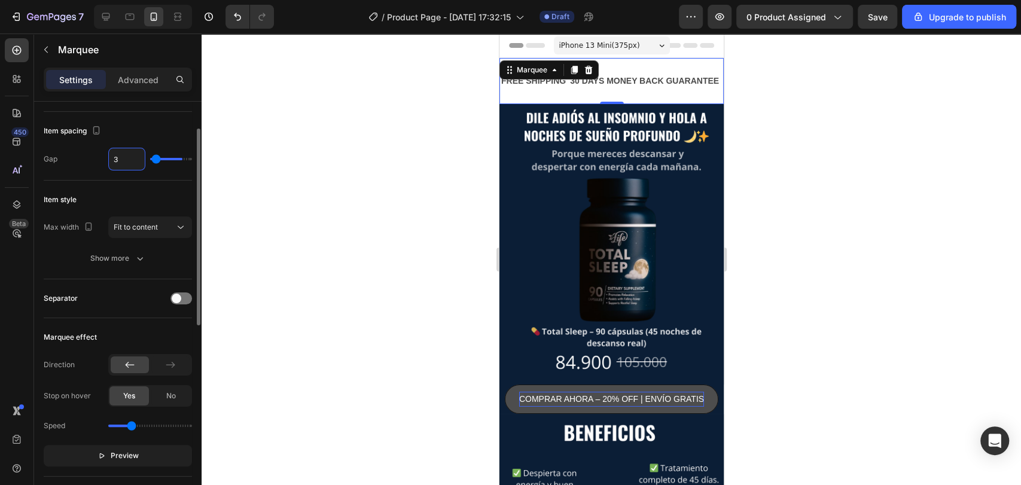
type input "30"
click at [318, 167] on div at bounding box center [612, 260] width 820 height 452
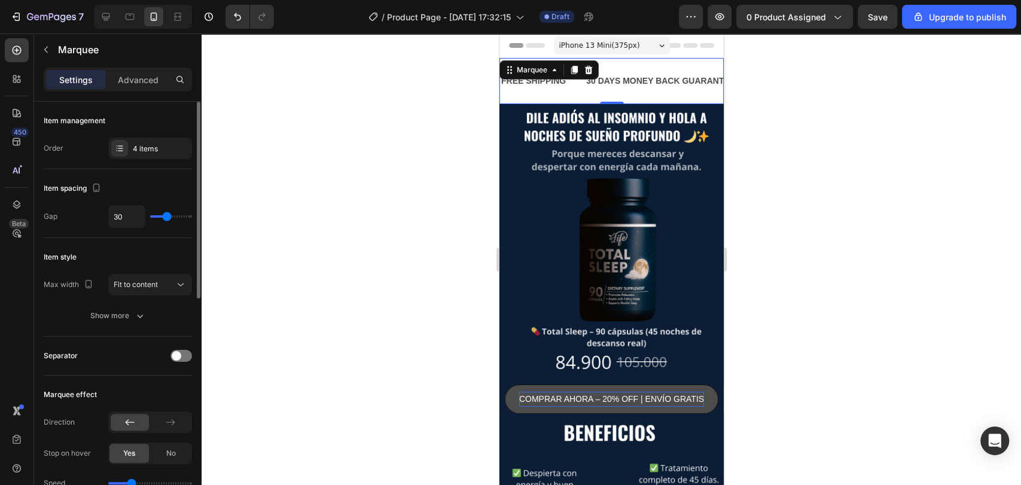
type input "18"
type input "0"
drag, startPoint x: 163, startPoint y: 217, endPoint x: 142, endPoint y: 221, distance: 21.5
type input "0"
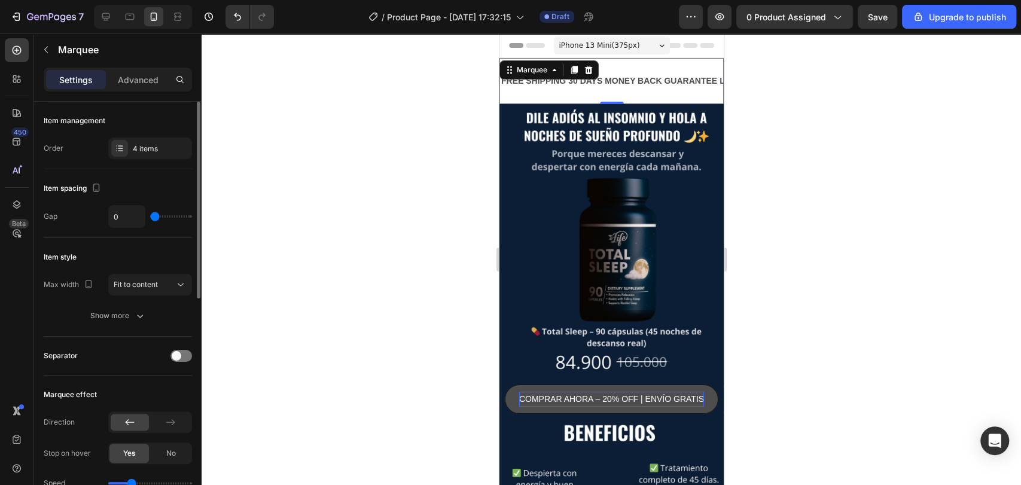
click at [150, 218] on input "range" at bounding box center [171, 216] width 42 height 2
type input "7"
type input "13"
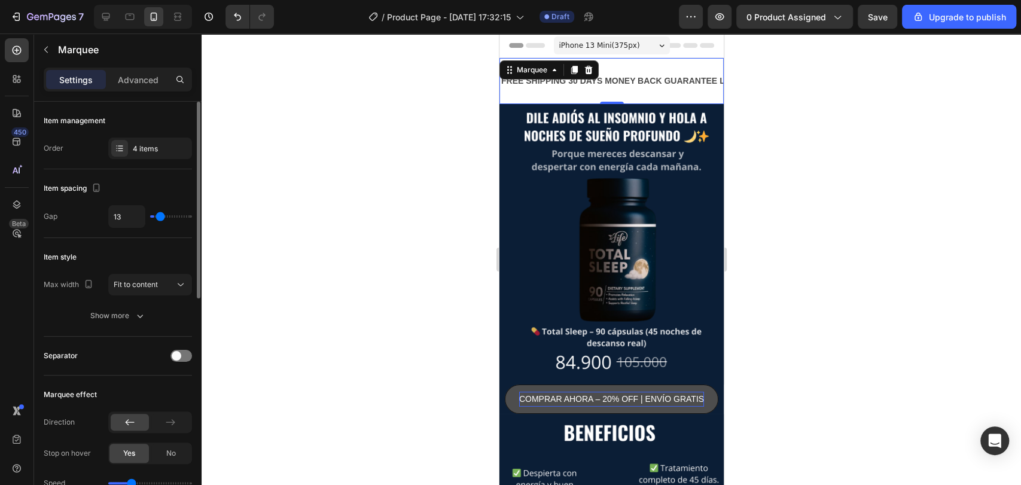
type input "14"
type input "22"
type input "23"
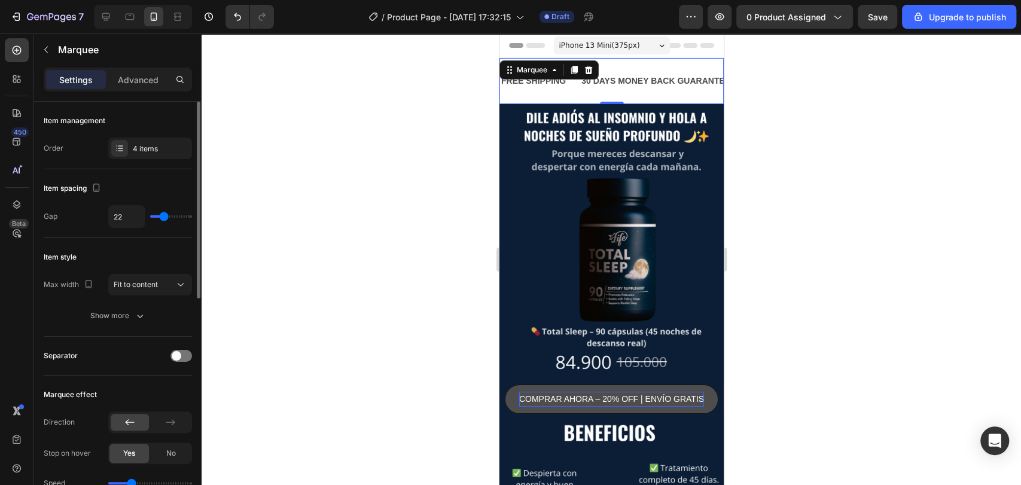
type input "23"
type input "25"
type input "26"
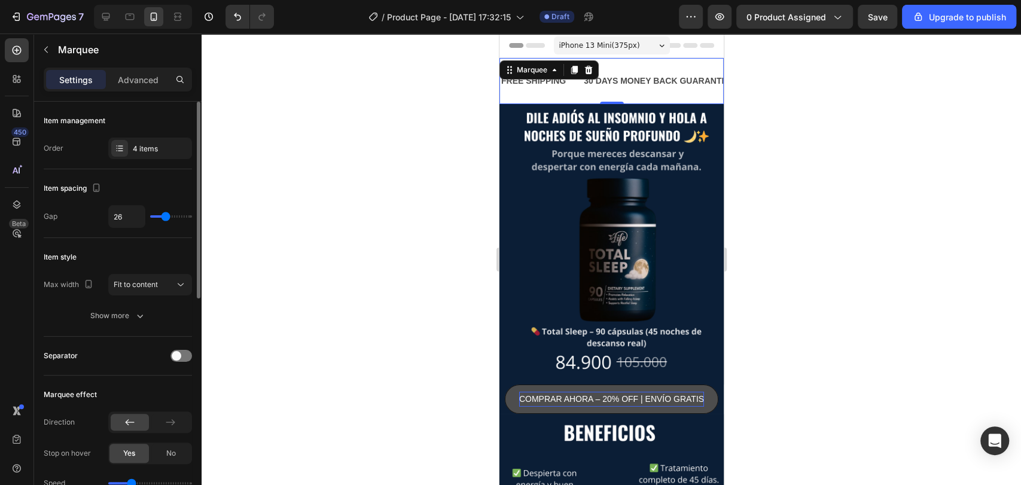
type input "27"
type input "28"
type input "30"
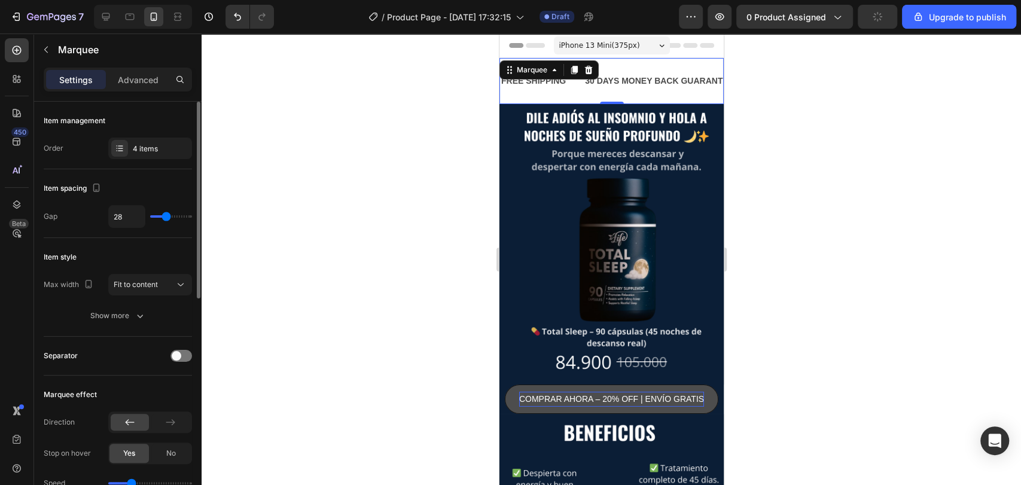
type input "30"
type input "31"
type input "32"
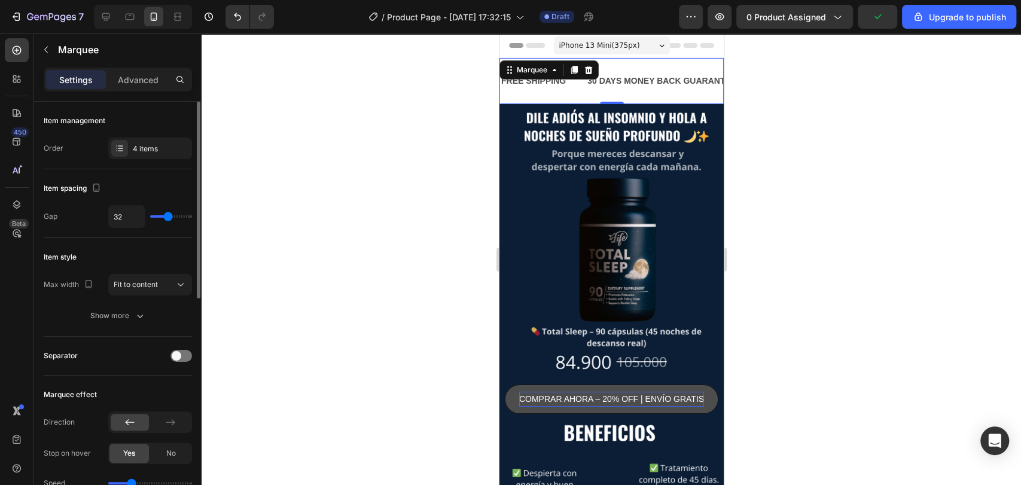
type input "34"
type input "32"
type input "31"
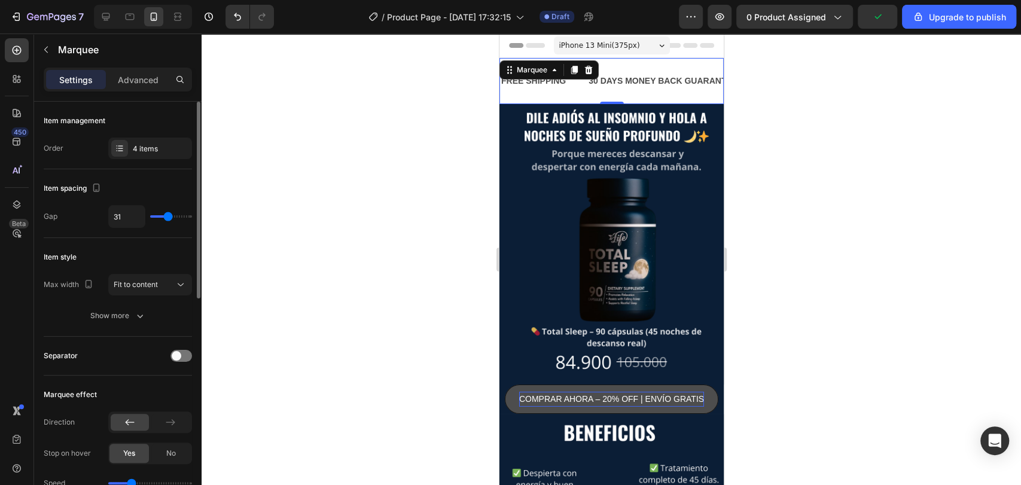
type input "31"
type input "30"
type input "28"
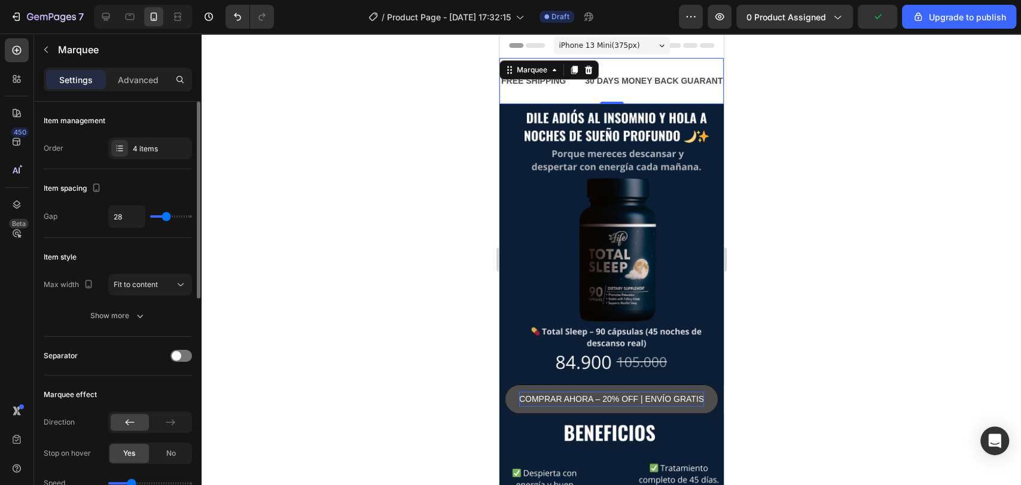
type input "30"
type input "31"
type input "32"
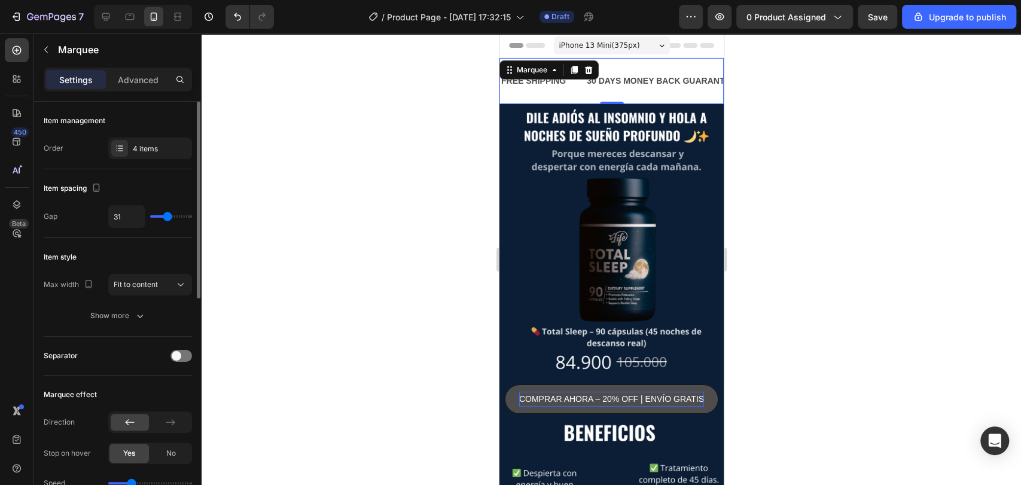
type input "32"
type input "31"
type input "30"
drag, startPoint x: 157, startPoint y: 218, endPoint x: 167, endPoint y: 215, distance: 10.2
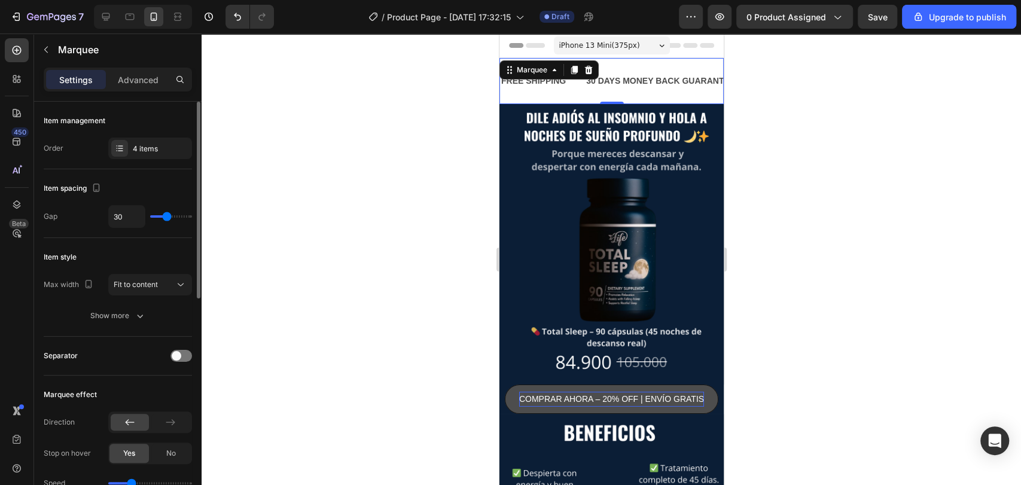
type input "30"
click at [167, 215] on input "range" at bounding box center [171, 216] width 42 height 2
click at [143, 74] on p "Advanced" at bounding box center [138, 80] width 41 height 13
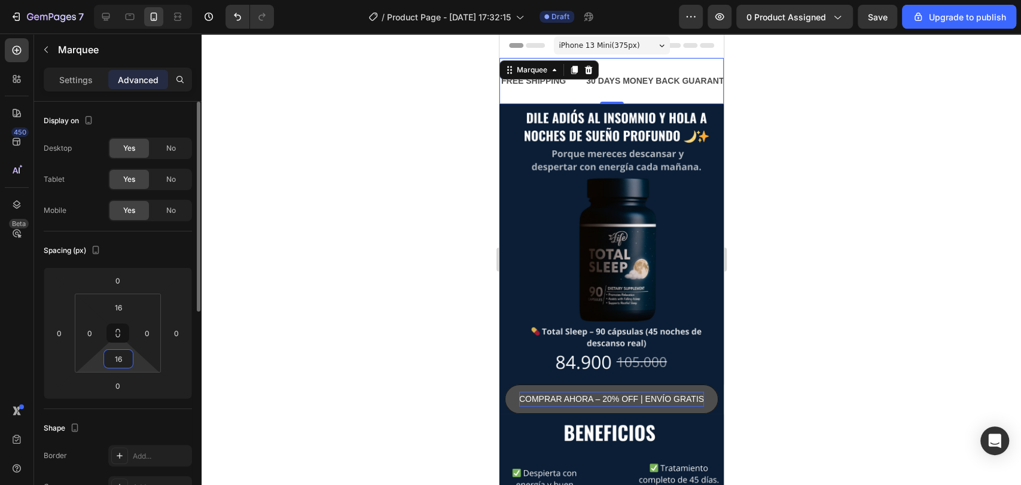
click at [123, 360] on input "16" at bounding box center [119, 359] width 24 height 18
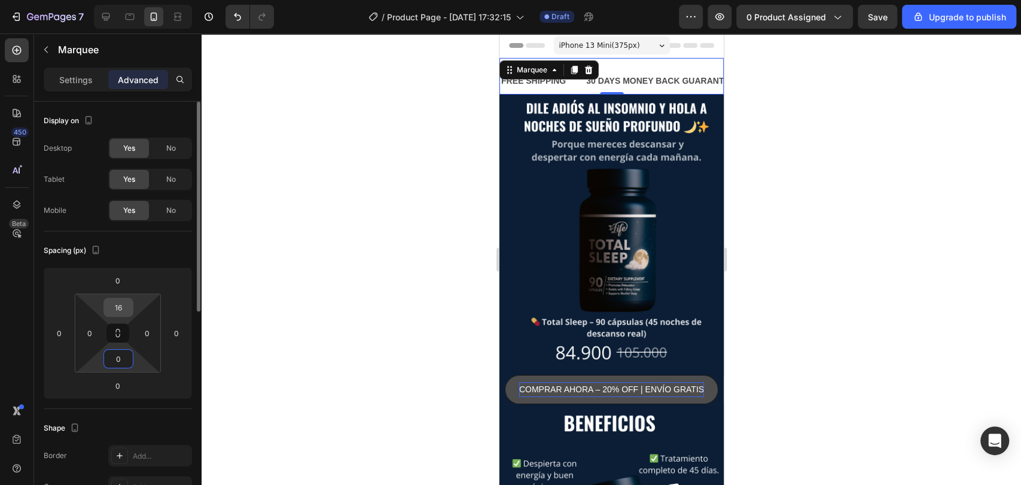
type input "0"
click at [126, 308] on input "16" at bounding box center [119, 308] width 24 height 18
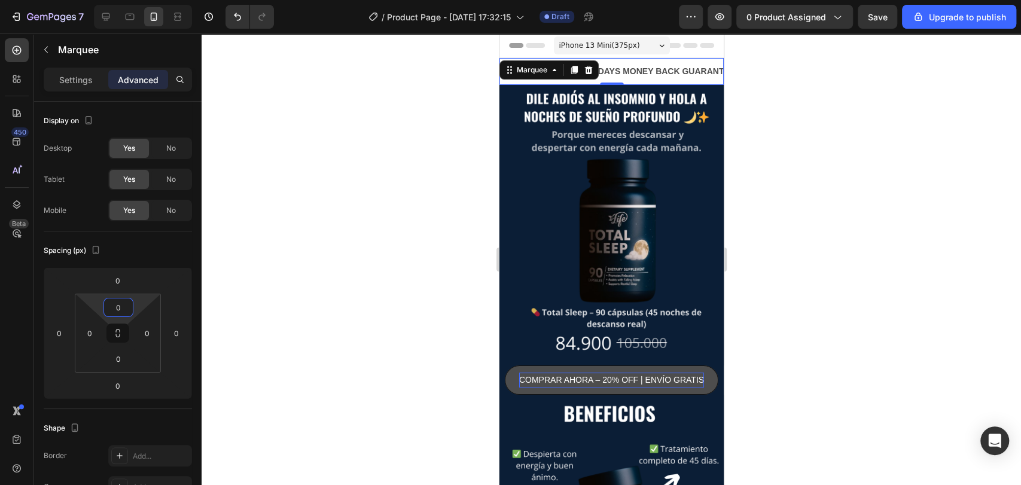
type input "0"
click at [325, 242] on div at bounding box center [612, 260] width 820 height 452
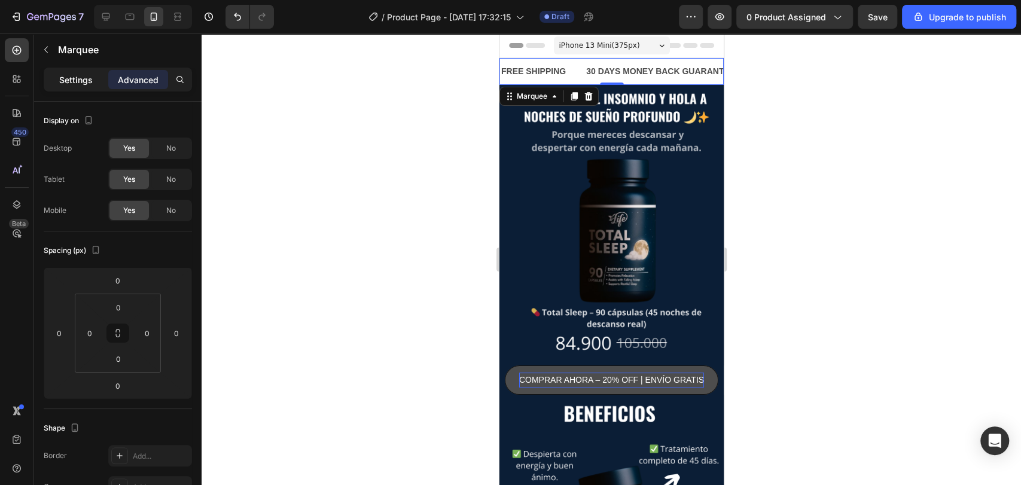
click at [69, 82] on p "Settings" at bounding box center [76, 80] width 34 height 13
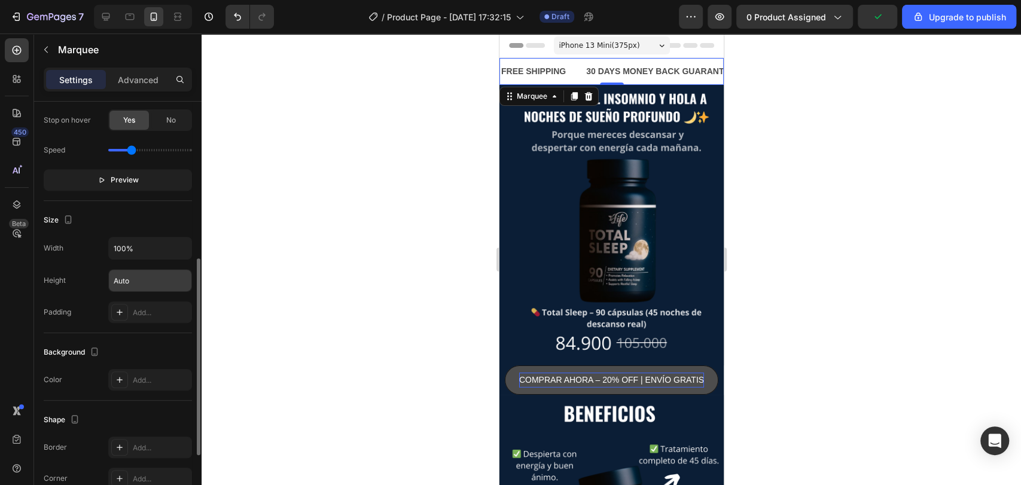
scroll to position [334, 0]
click at [159, 381] on div "Add..." at bounding box center [161, 380] width 56 height 11
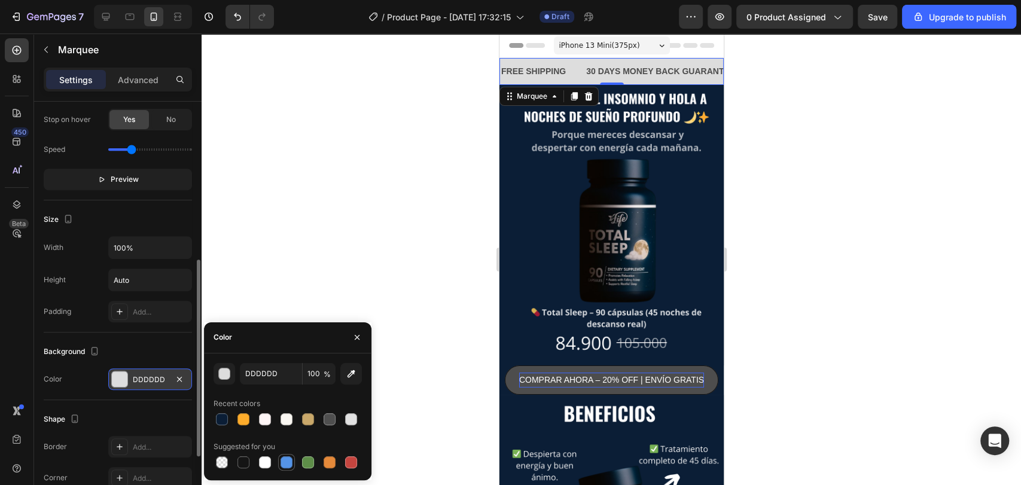
click at [290, 461] on div at bounding box center [287, 463] width 12 height 12
type input "5594E7"
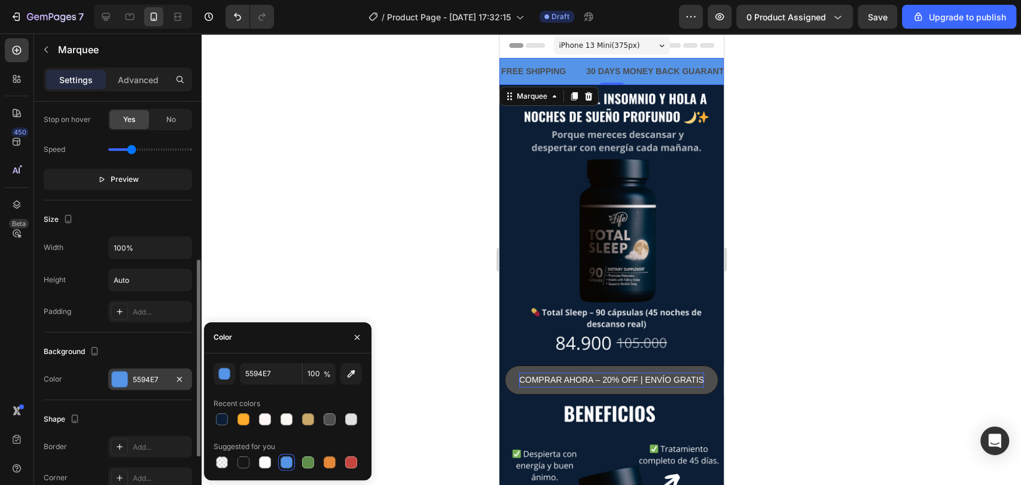
click at [225, 230] on div at bounding box center [612, 260] width 820 height 452
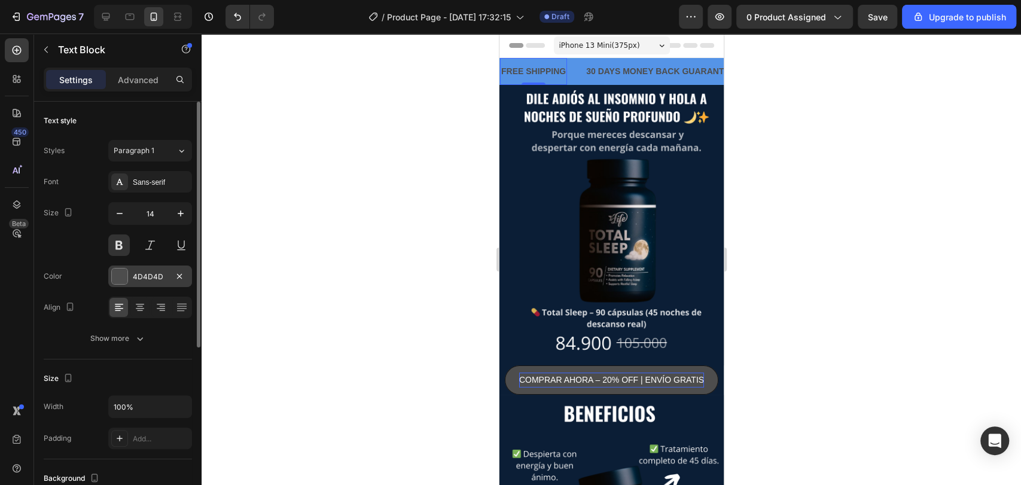
click at [153, 273] on div "4D4D4D" at bounding box center [150, 277] width 35 height 11
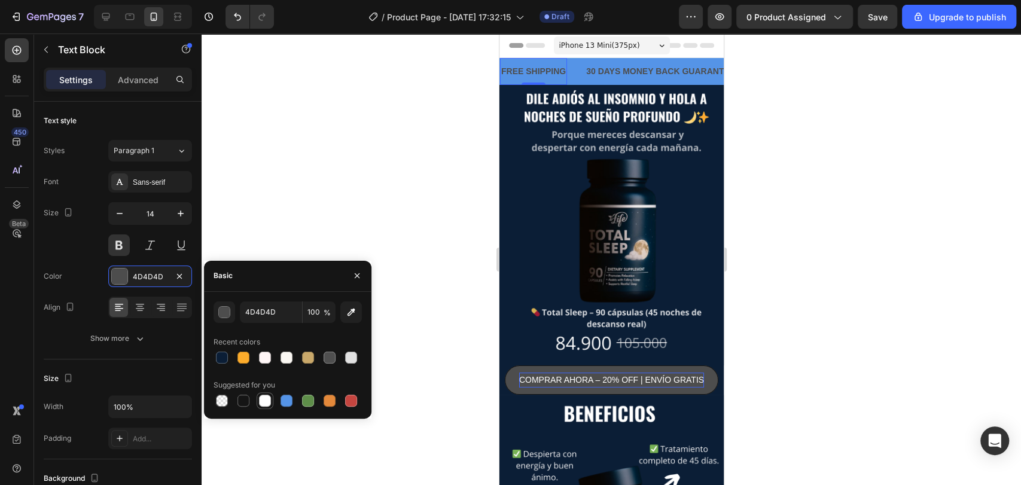
click at [263, 402] on div at bounding box center [265, 401] width 12 height 12
type input "FFFFFF"
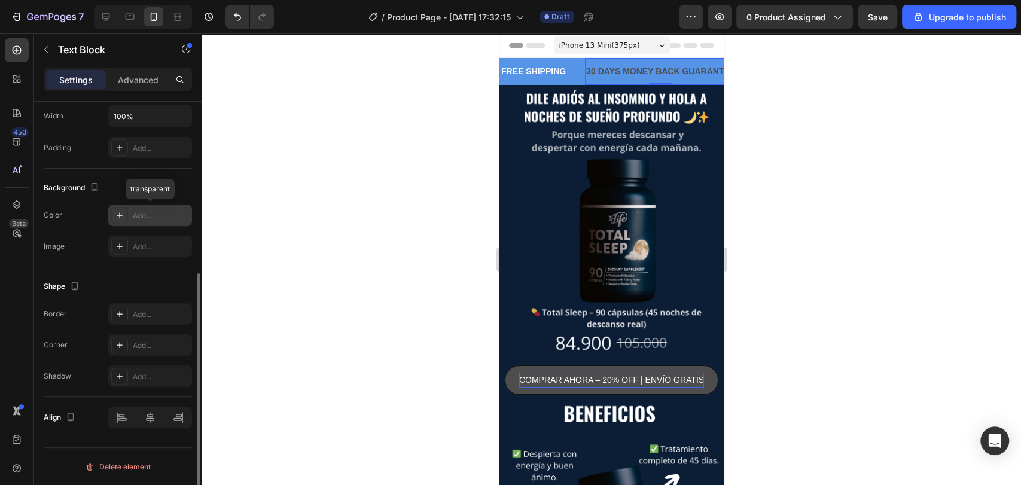
click at [152, 212] on div "Add..." at bounding box center [161, 216] width 56 height 11
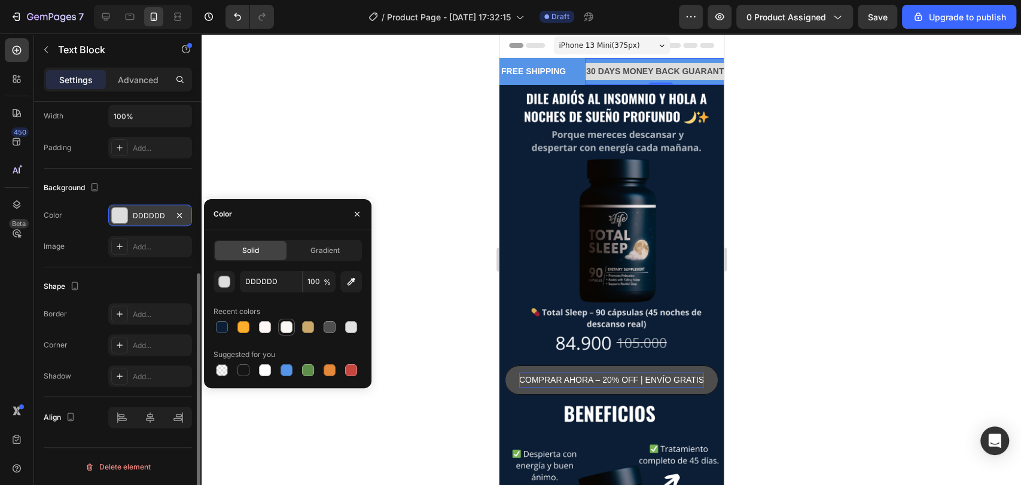
click at [282, 324] on div at bounding box center [287, 327] width 12 height 12
type input "FAF7F2"
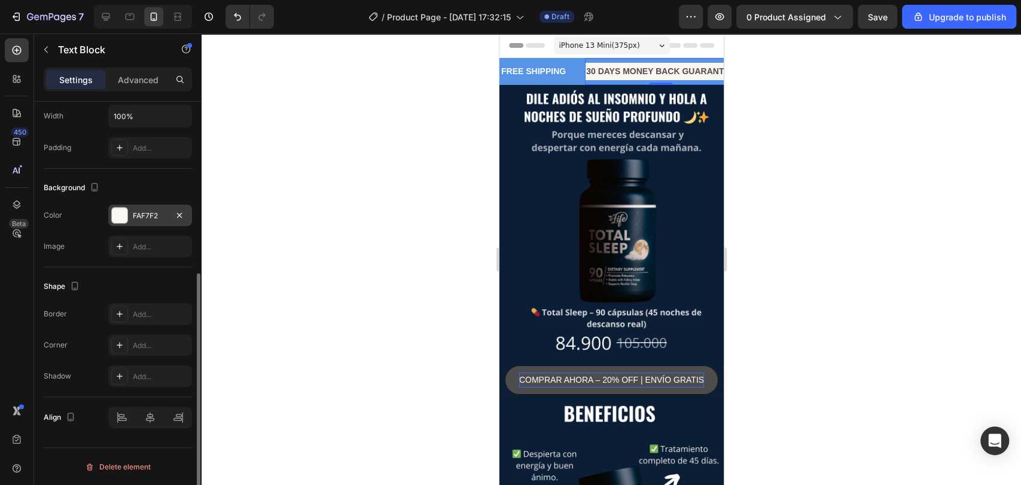
click at [355, 135] on div at bounding box center [612, 260] width 820 height 452
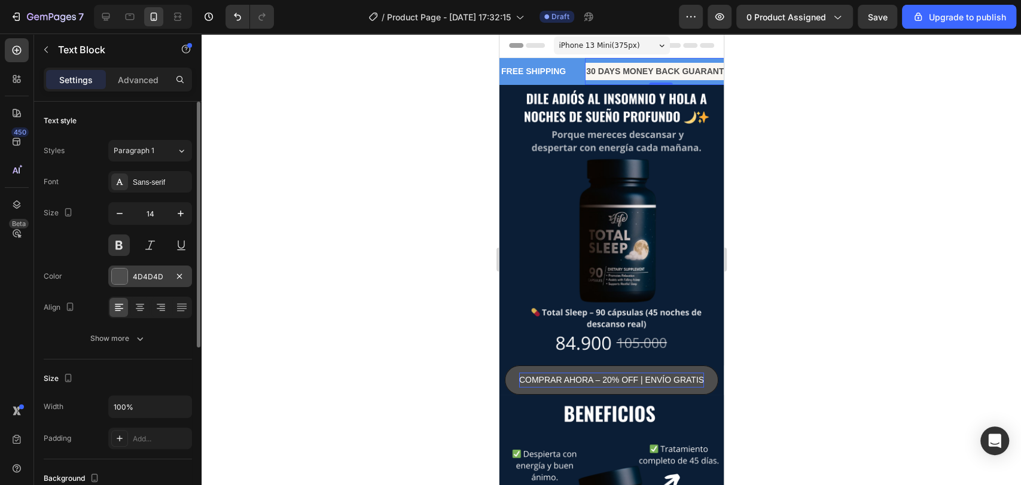
click at [163, 275] on div "4D4D4D" at bounding box center [150, 277] width 35 height 11
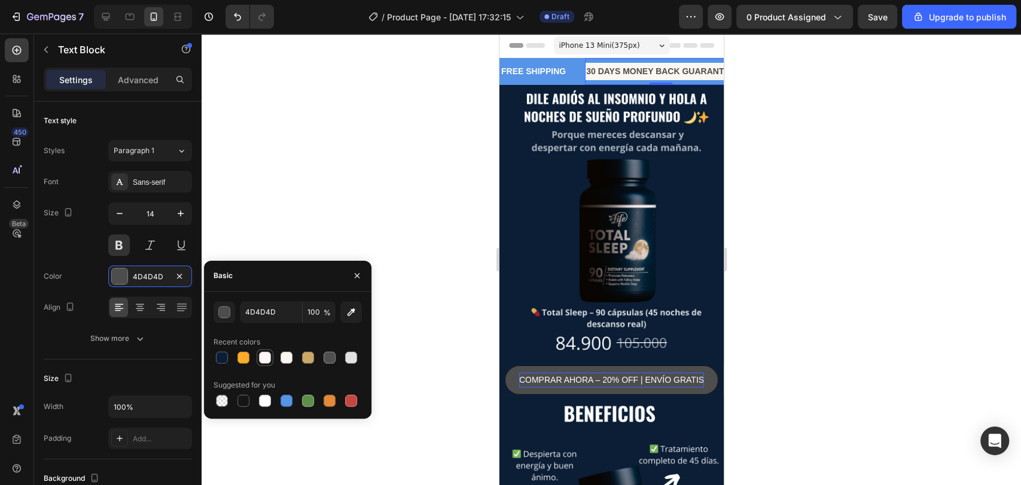
click at [266, 355] on div at bounding box center [265, 358] width 12 height 12
click at [266, 398] on div at bounding box center [265, 401] width 12 height 12
type input "FFFFFF"
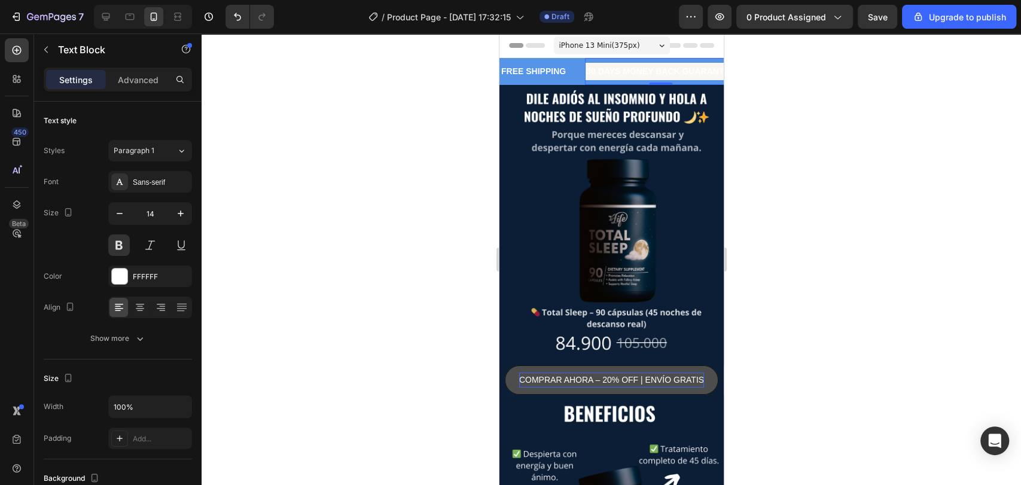
click at [445, 124] on div at bounding box center [612, 260] width 820 height 452
click at [151, 284] on div "FFFFFF" at bounding box center [150, 277] width 84 height 22
click at [239, 19] on icon "Undo/Redo" at bounding box center [237, 17] width 7 height 8
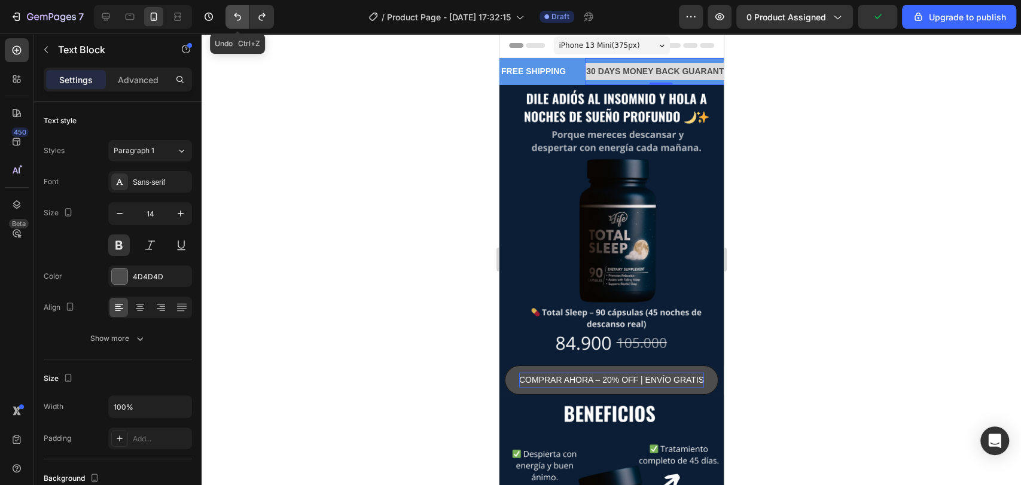
click at [239, 19] on icon "Undo/Redo" at bounding box center [237, 17] width 7 height 8
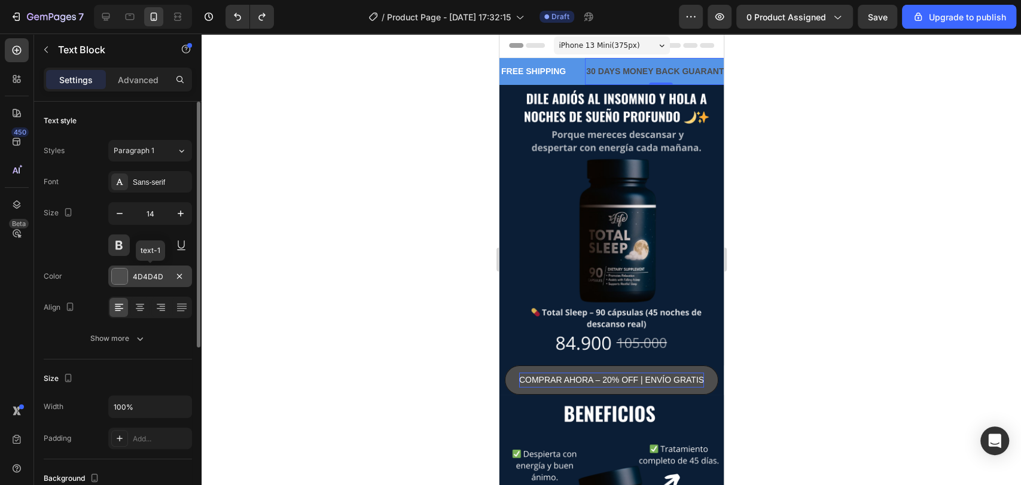
click at [144, 267] on div "4D4D4D" at bounding box center [150, 277] width 84 height 22
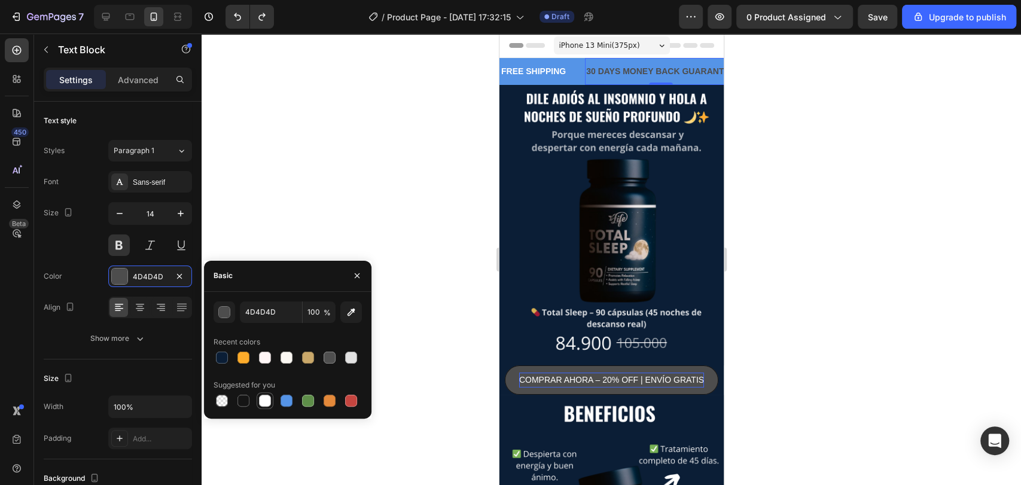
click at [264, 397] on div at bounding box center [265, 401] width 12 height 12
type input "FFFFFF"
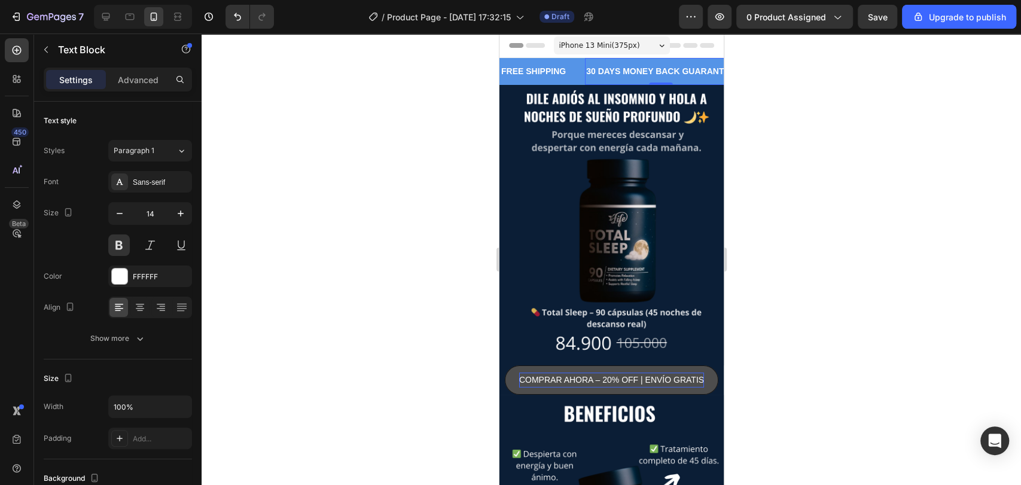
click at [287, 197] on div at bounding box center [612, 260] width 820 height 452
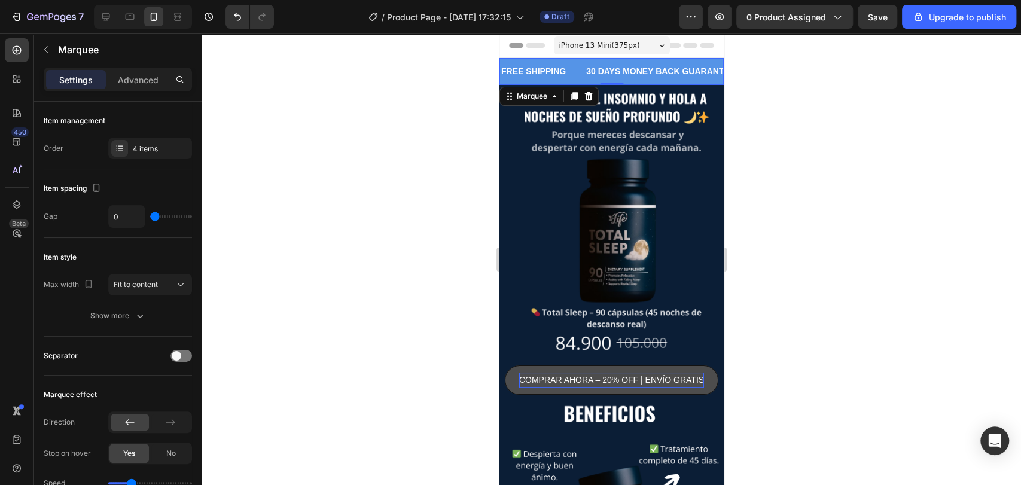
click at [573, 80] on div "FREE SHIPPING Text Block" at bounding box center [542, 71] width 85 height 27
click at [141, 155] on div "4 items" at bounding box center [150, 149] width 84 height 22
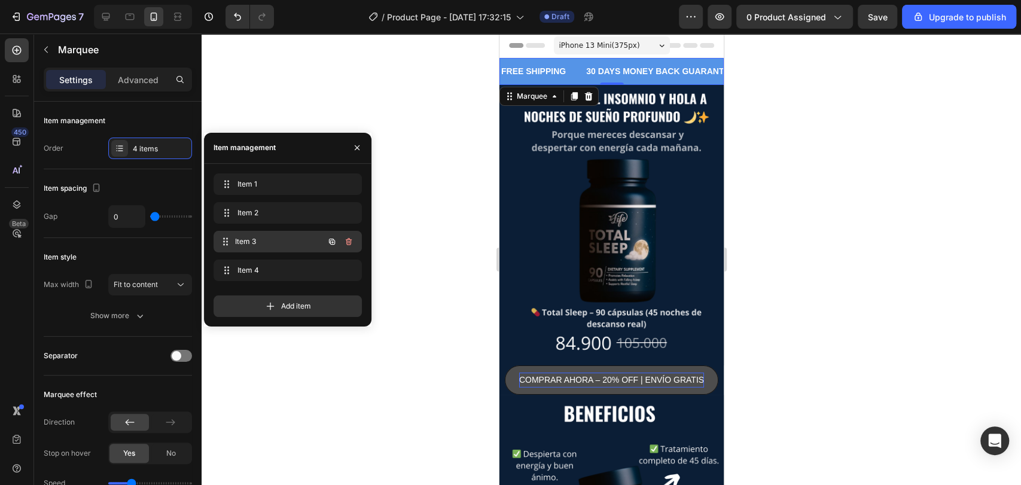
click at [263, 241] on span "Item 3" at bounding box center [279, 241] width 89 height 11
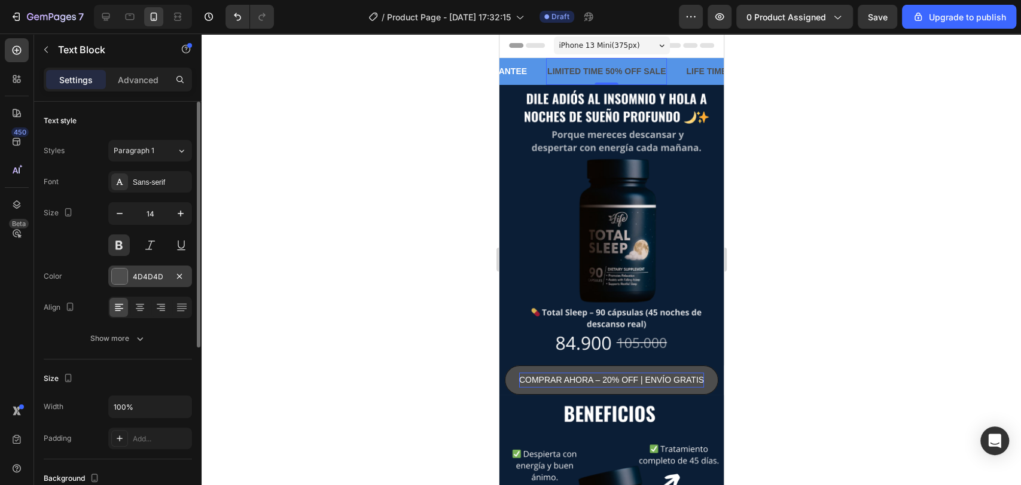
click at [139, 279] on div "4D4D4D" at bounding box center [150, 277] width 35 height 11
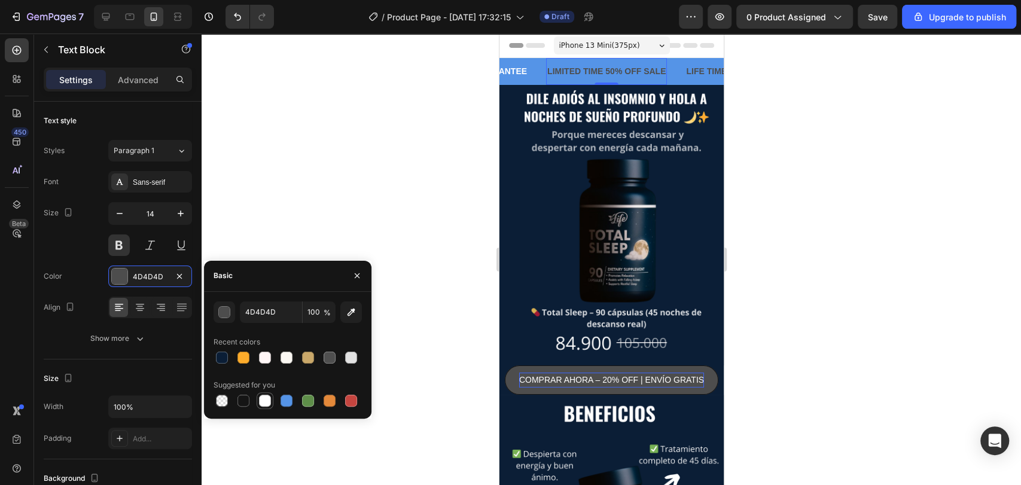
click at [261, 392] on div at bounding box center [265, 400] width 17 height 17
type input "FFFFFF"
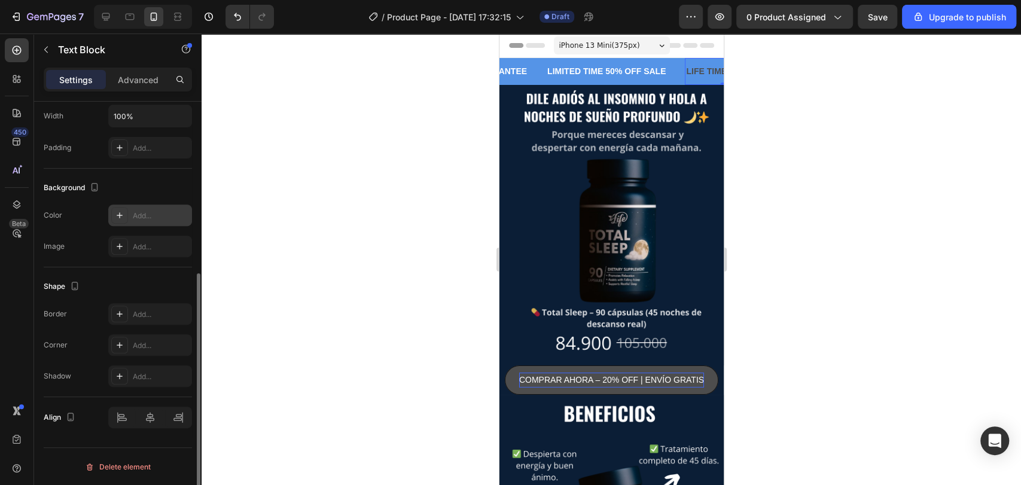
click at [148, 218] on div "Add..." at bounding box center [161, 216] width 56 height 11
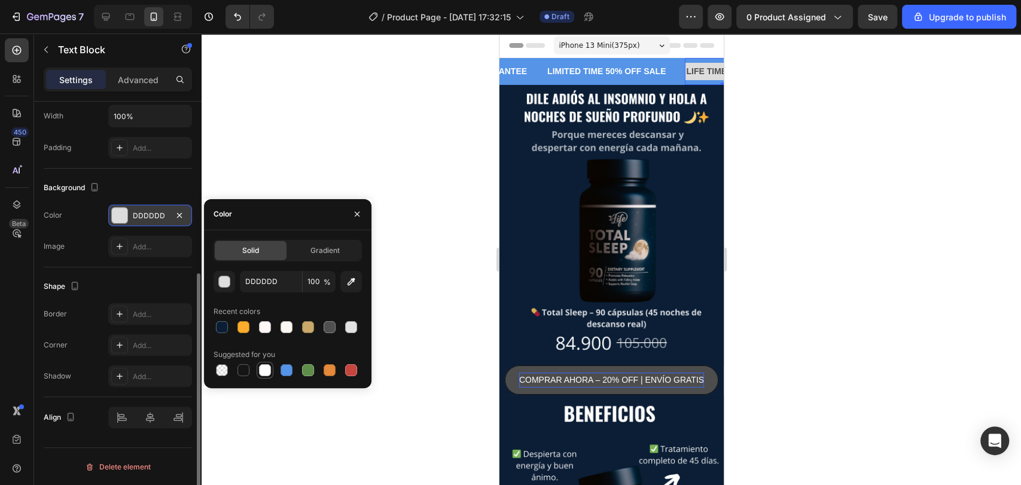
click at [270, 366] on div at bounding box center [265, 370] width 12 height 12
type input "FFFFFF"
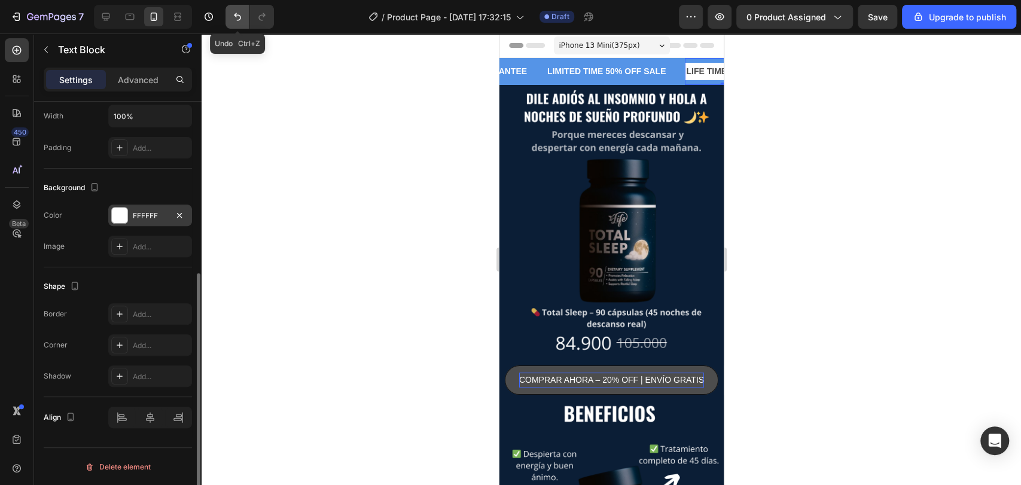
click at [230, 20] on button "Undo/Redo" at bounding box center [238, 17] width 24 height 24
click at [233, 20] on icon "Undo/Redo" at bounding box center [238, 17] width 12 height 12
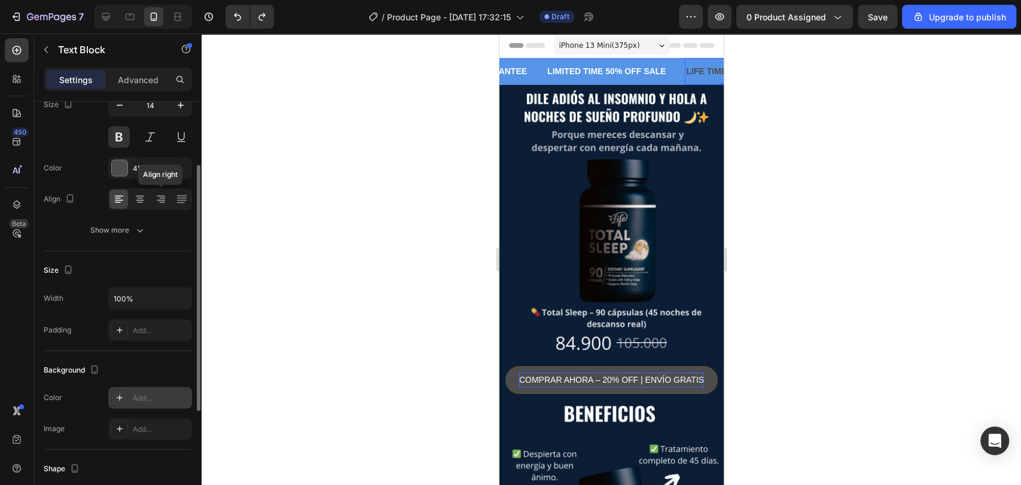
scroll to position [0, 0]
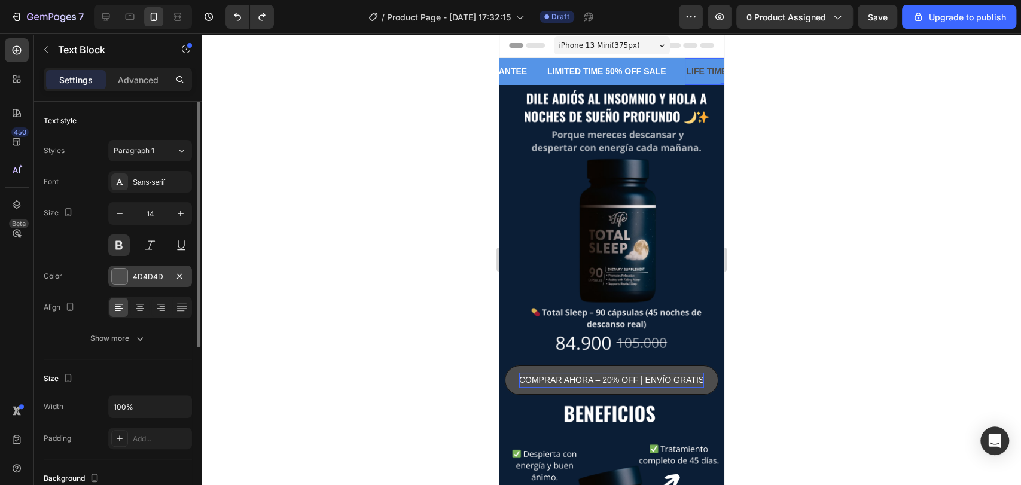
click at [156, 272] on div "4D4D4D" at bounding box center [150, 277] width 35 height 11
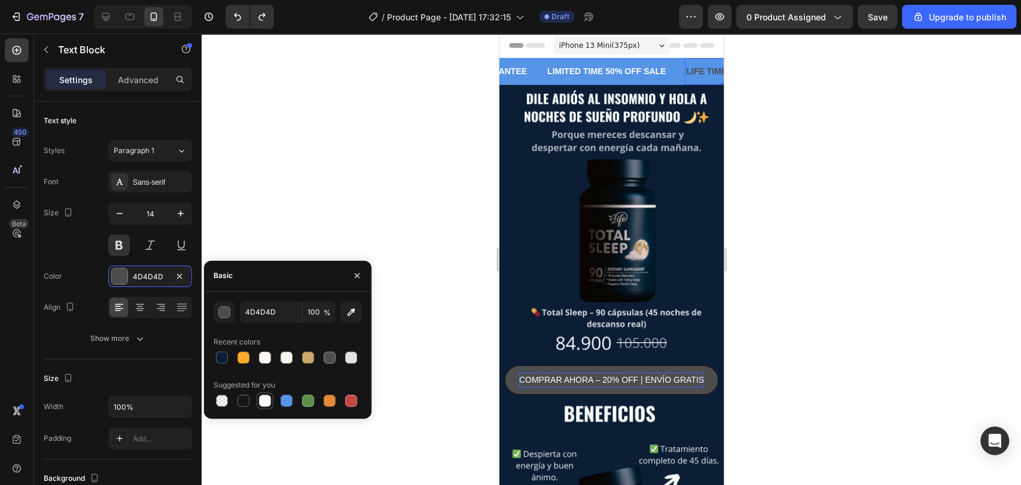
click at [267, 401] on div at bounding box center [265, 401] width 12 height 12
type input "FFFFFF"
click at [314, 190] on div at bounding box center [612, 260] width 820 height 452
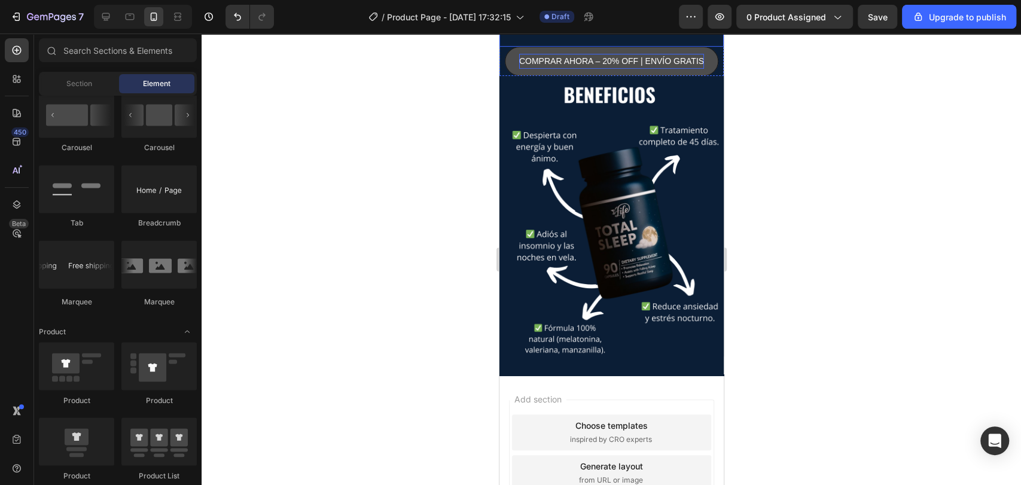
scroll to position [379, 0]
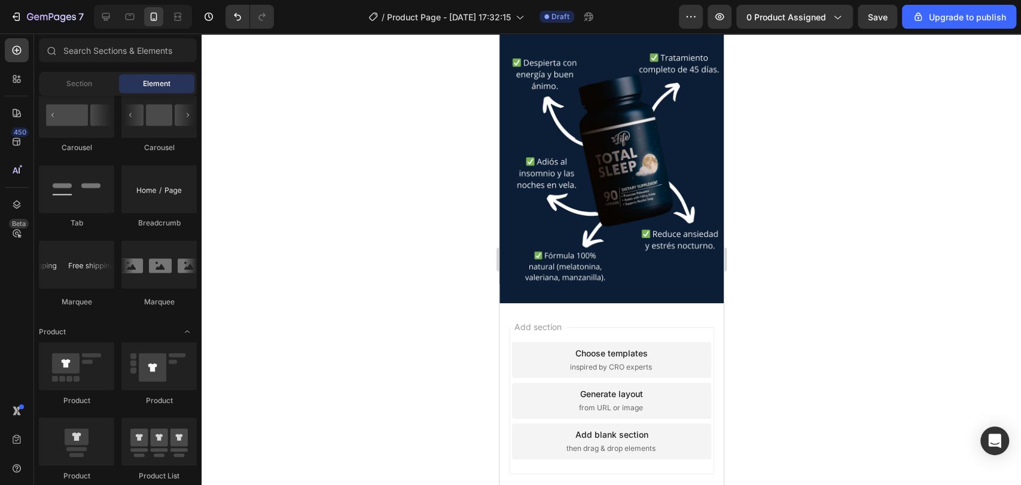
click at [566, 321] on span "Add section" at bounding box center [537, 327] width 57 height 13
click at [607, 299] on icon at bounding box center [612, 304] width 10 height 10
click at [803, 241] on div at bounding box center [612, 260] width 820 height 452
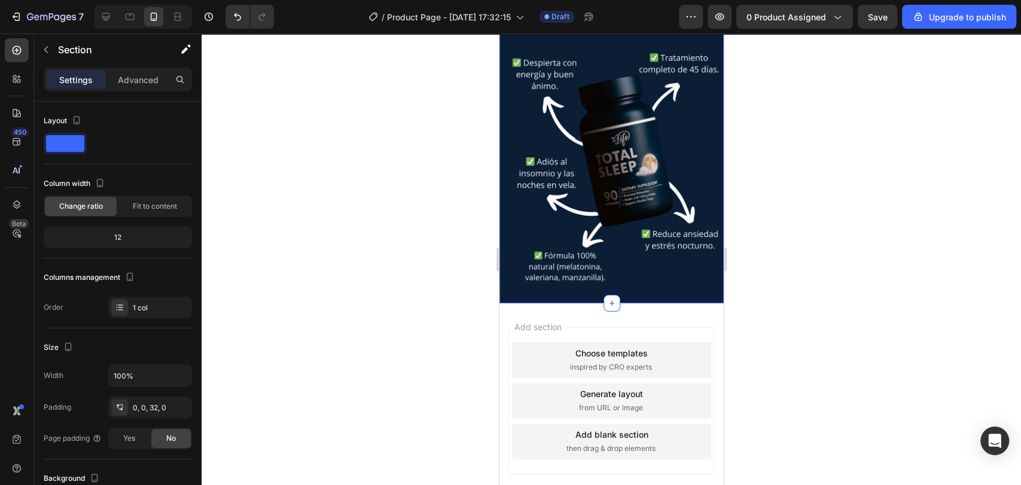
click at [461, 296] on div at bounding box center [612, 260] width 820 height 452
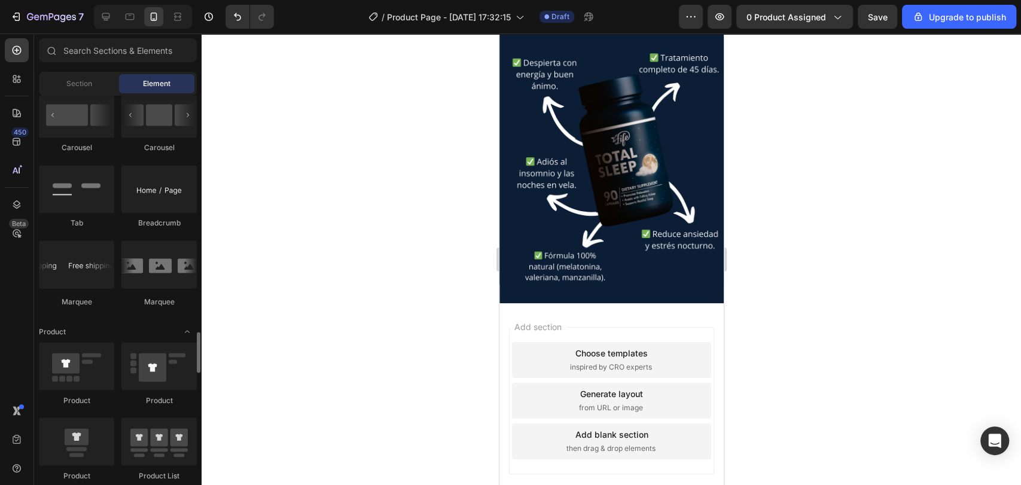
scroll to position [1413, 0]
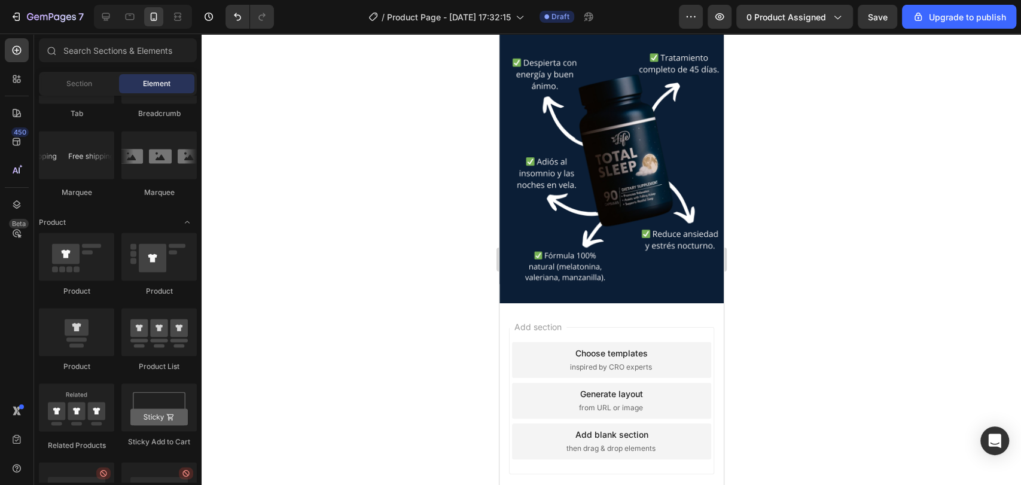
click at [575, 357] on div "Choose templates" at bounding box center [611, 353] width 72 height 13
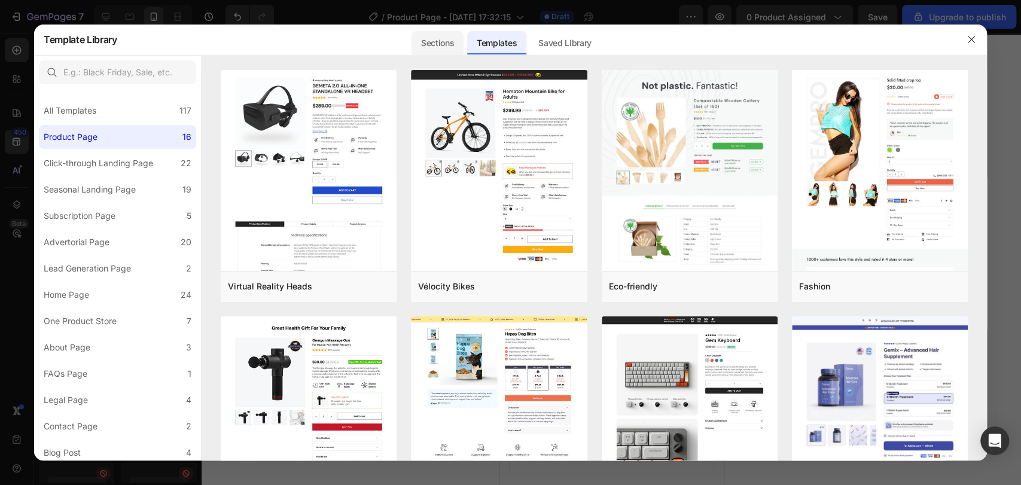
click at [440, 44] on div "Sections" at bounding box center [438, 43] width 52 height 24
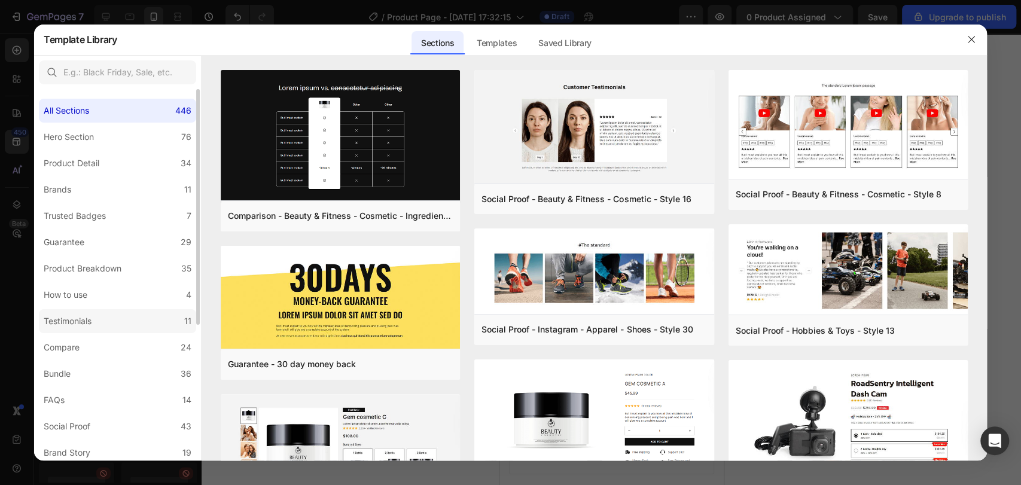
click at [105, 322] on label "Testimonials 11" at bounding box center [117, 321] width 157 height 24
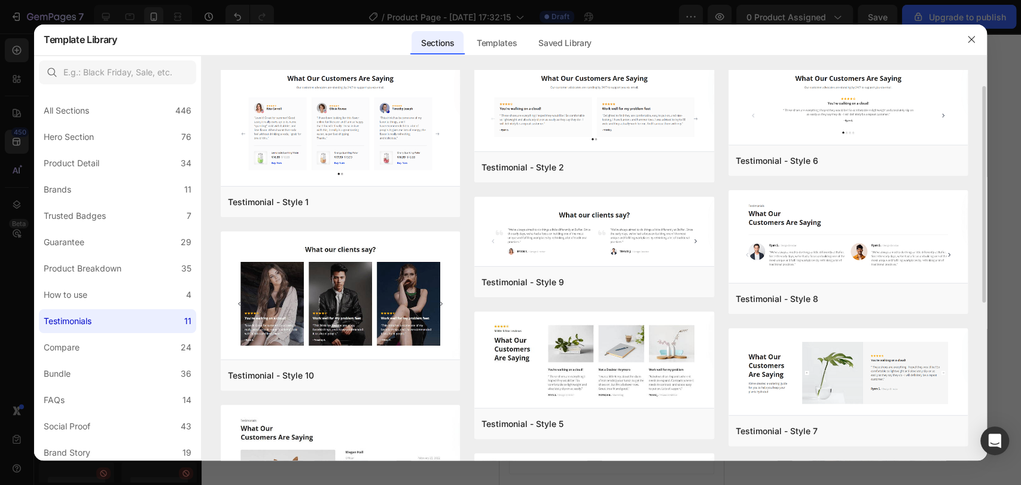
scroll to position [0, 0]
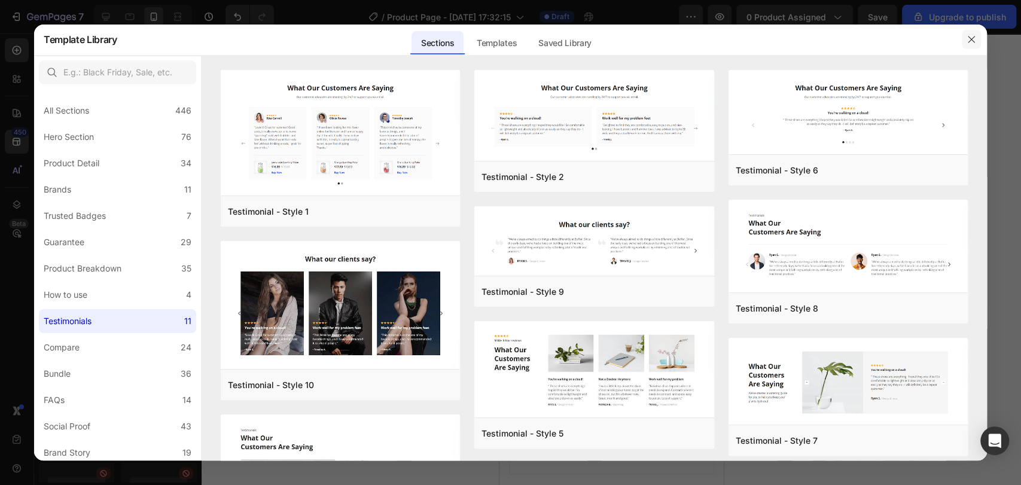
click at [973, 39] on icon "button" at bounding box center [972, 40] width 10 height 10
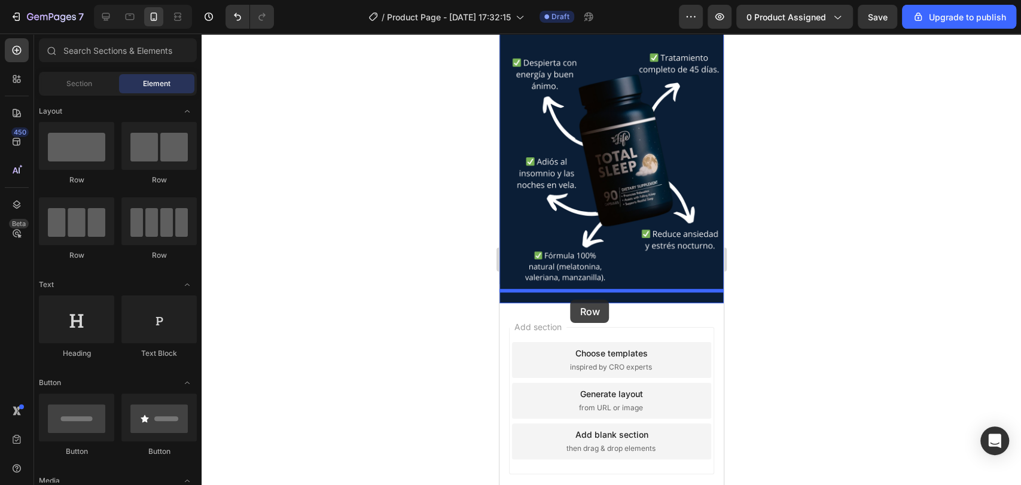
drag, startPoint x: 655, startPoint y: 189, endPoint x: 570, endPoint y: 299, distance: 138.2
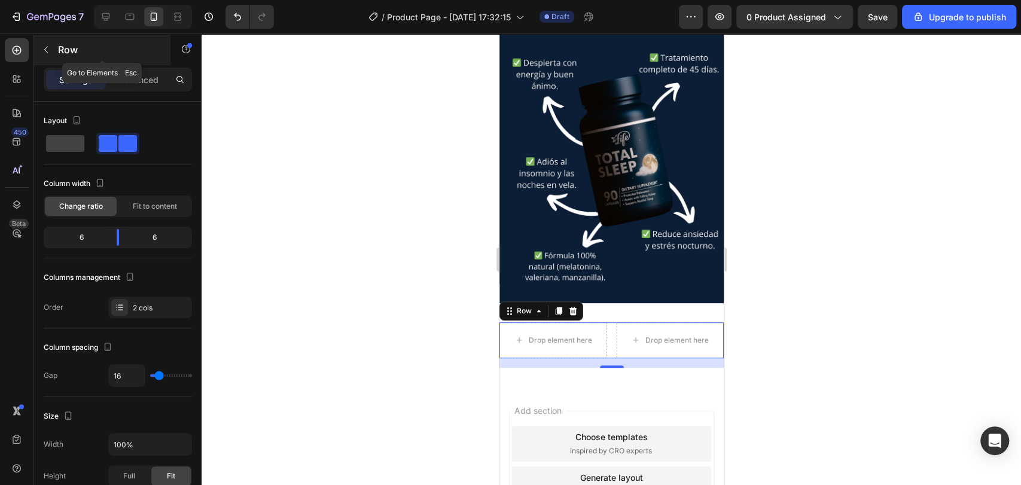
click at [41, 42] on button "button" at bounding box center [45, 49] width 19 height 19
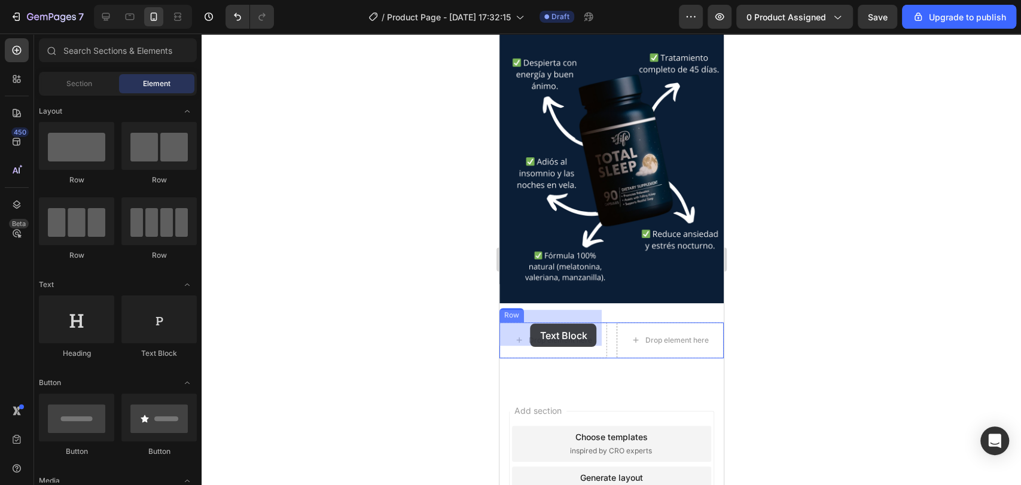
drag, startPoint x: 668, startPoint y: 362, endPoint x: 530, endPoint y: 324, distance: 143.4
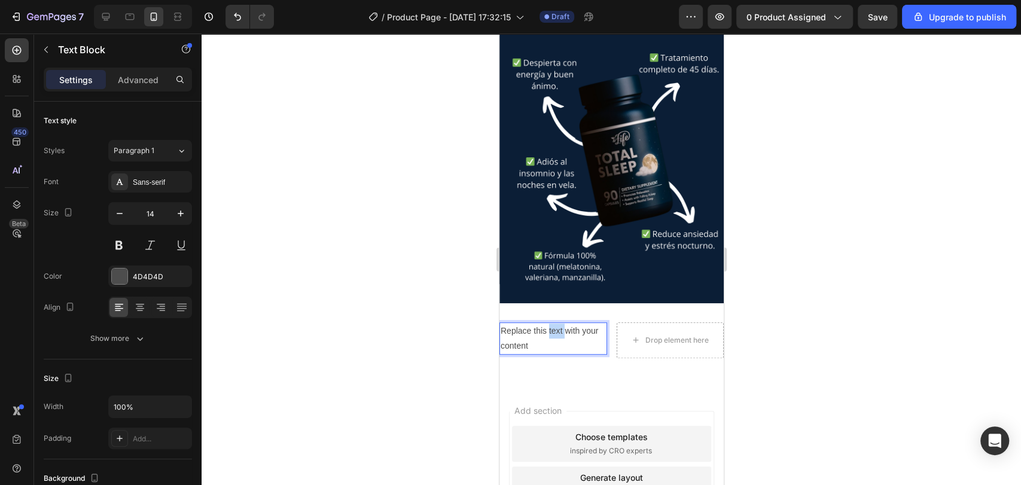
click at [555, 324] on p "Replace this text with your content" at bounding box center [552, 339] width 105 height 30
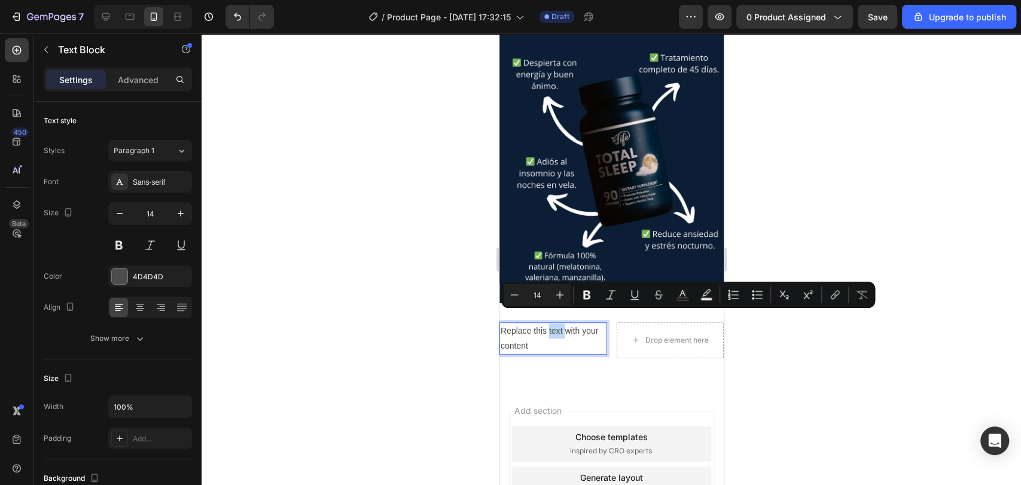
click at [555, 324] on p "Replace this text with your content" at bounding box center [552, 339] width 105 height 30
click at [561, 330] on p "Replace this text with your content" at bounding box center [552, 339] width 105 height 30
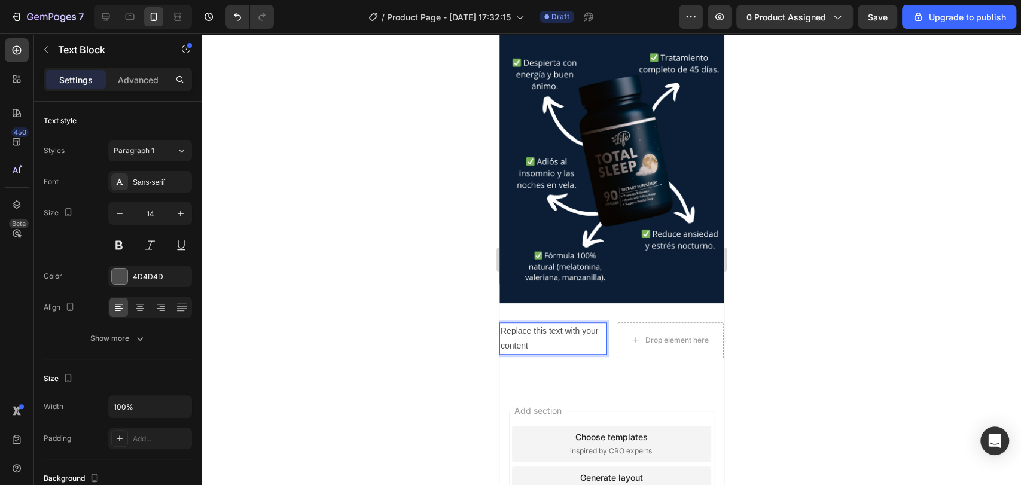
click at [561, 330] on p "Replace this text with your content" at bounding box center [552, 339] width 105 height 30
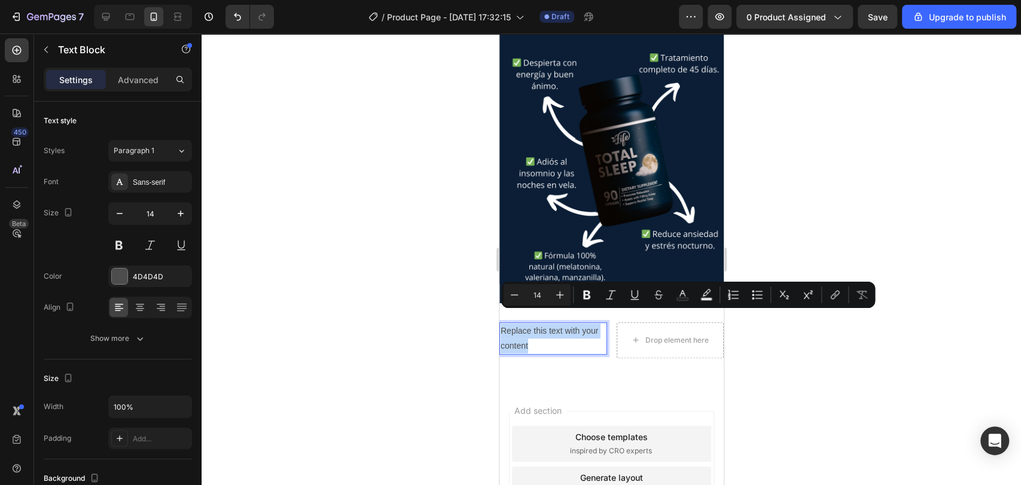
click at [561, 330] on p "Replace this text with your content" at bounding box center [552, 339] width 105 height 30
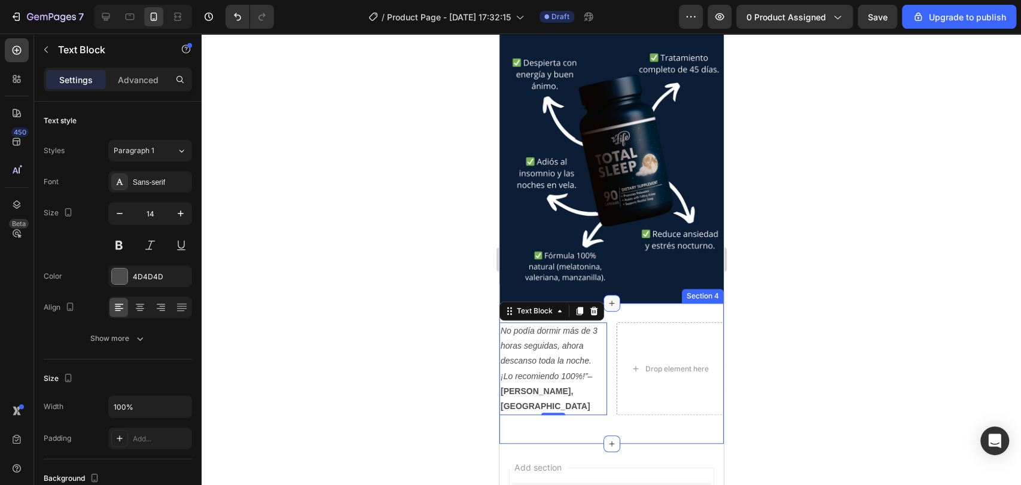
click at [610, 297] on div at bounding box center [611, 303] width 17 height 17
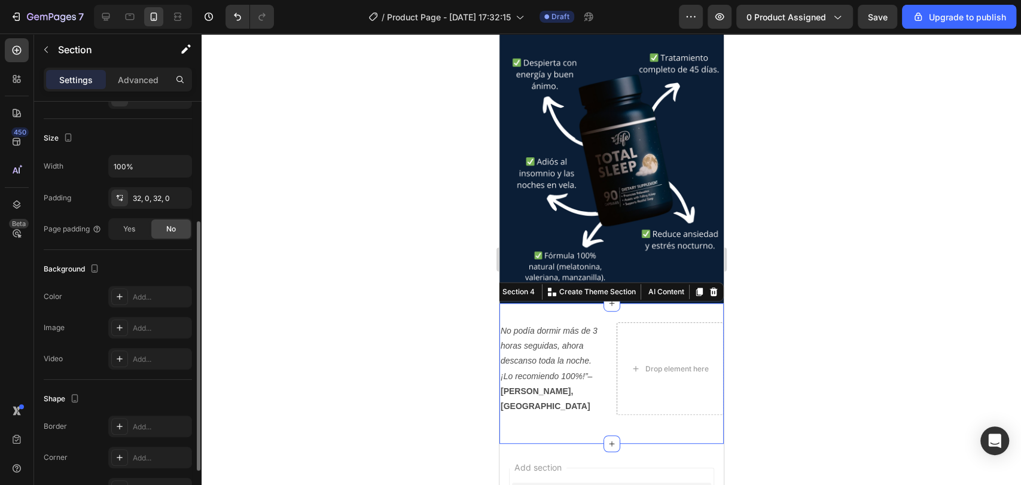
scroll to position [211, 0]
click at [153, 291] on div "Add..." at bounding box center [161, 296] width 56 height 11
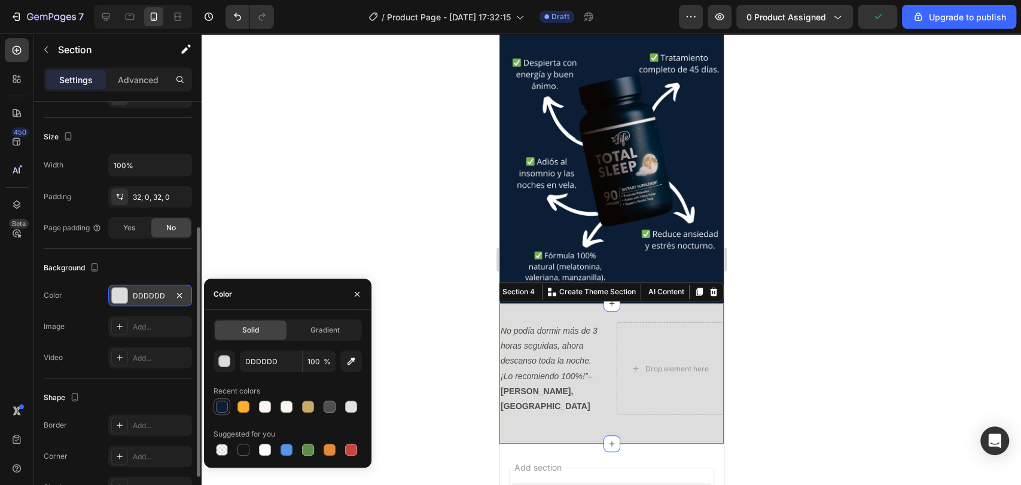
click at [225, 407] on div at bounding box center [222, 407] width 12 height 12
type input "0B1E36"
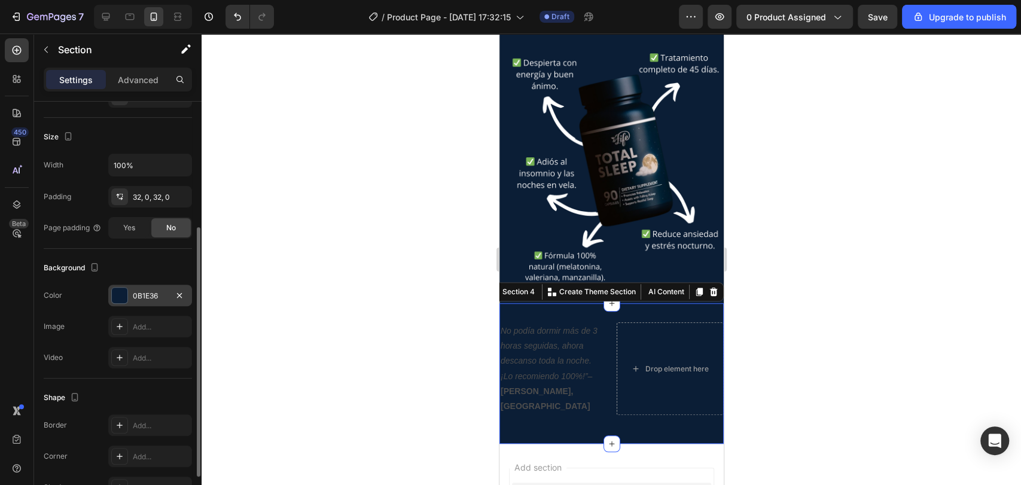
click at [275, 193] on div at bounding box center [612, 260] width 820 height 452
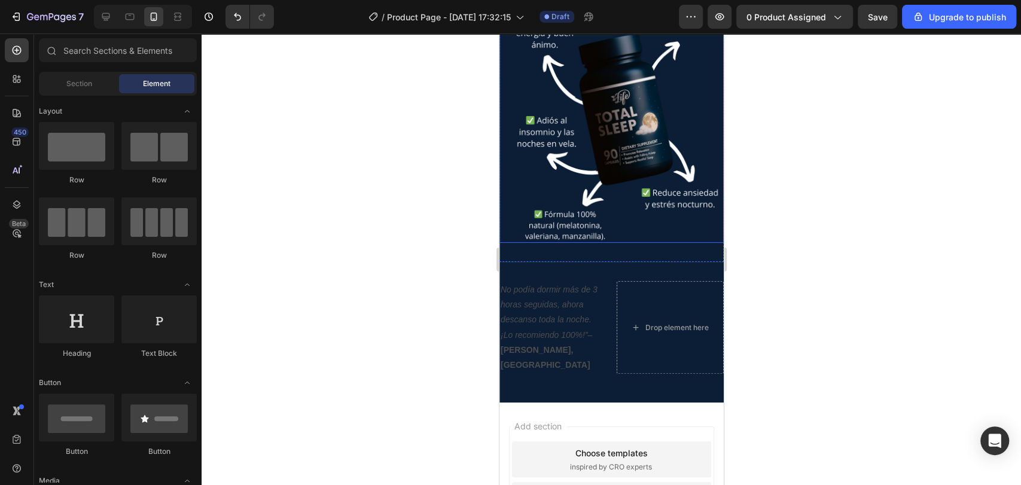
scroll to position [421, 0]
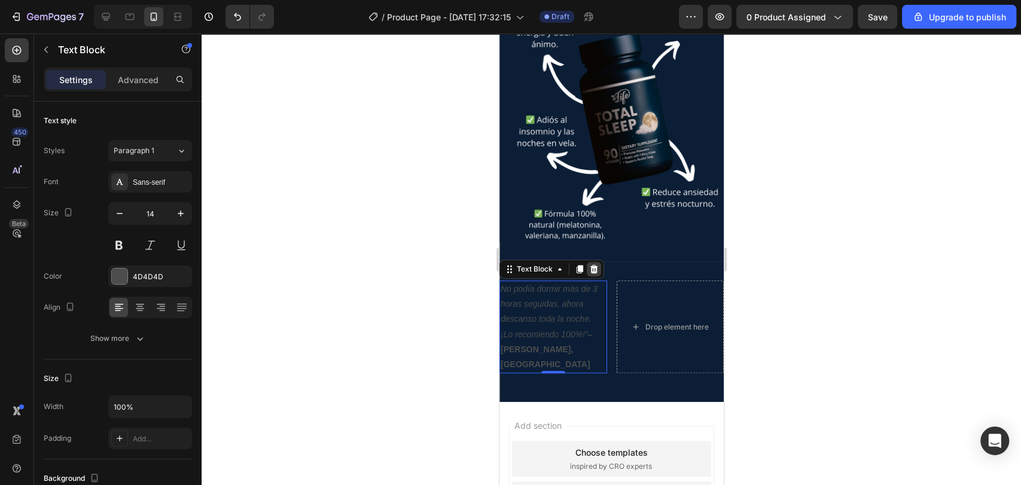
click at [598, 262] on div at bounding box center [593, 269] width 14 height 14
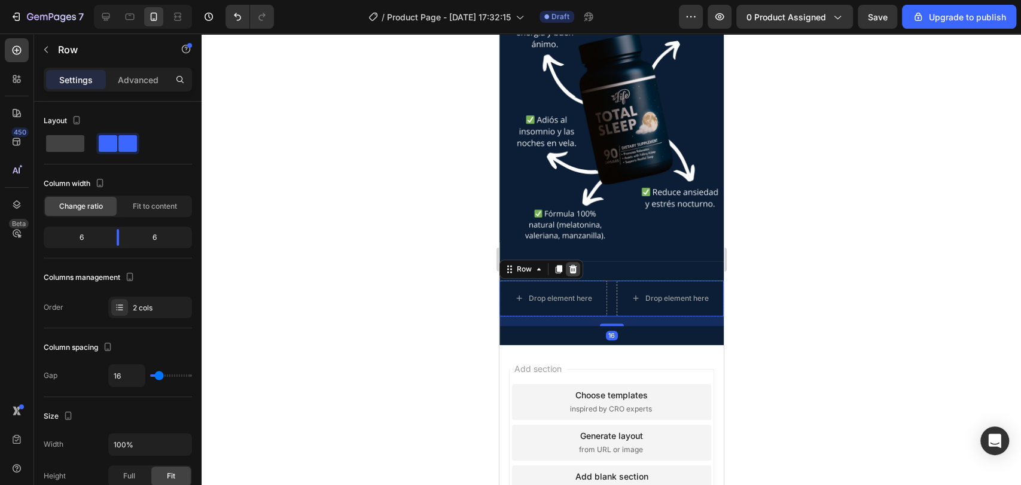
click at [571, 265] on icon at bounding box center [573, 269] width 8 height 8
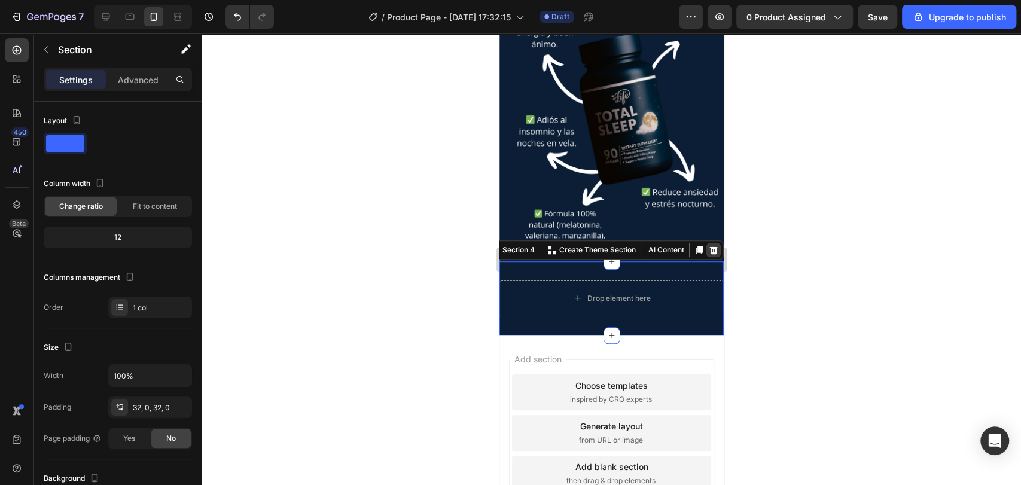
click at [708, 245] on icon at bounding box center [713, 250] width 10 height 10
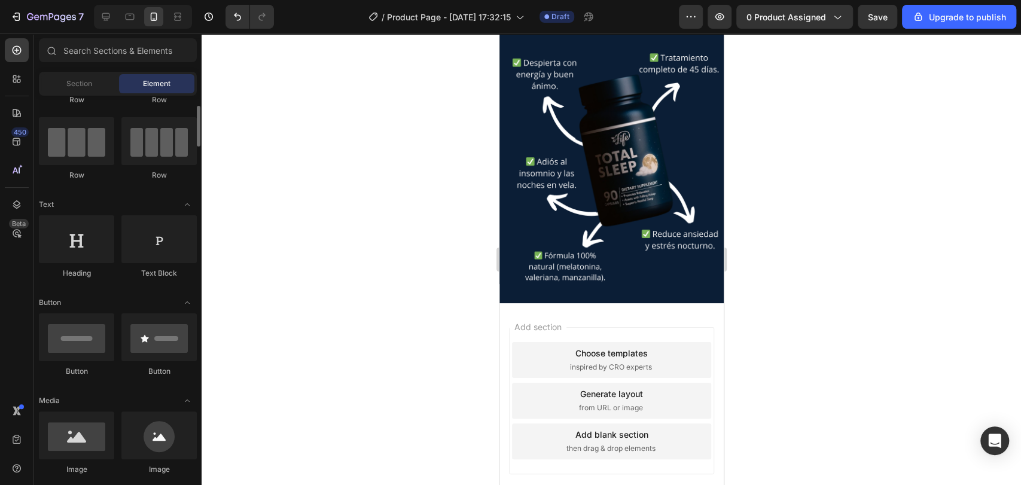
scroll to position [82, 0]
drag, startPoint x: 590, startPoint y: 473, endPoint x: 574, endPoint y: 315, distance: 159.4
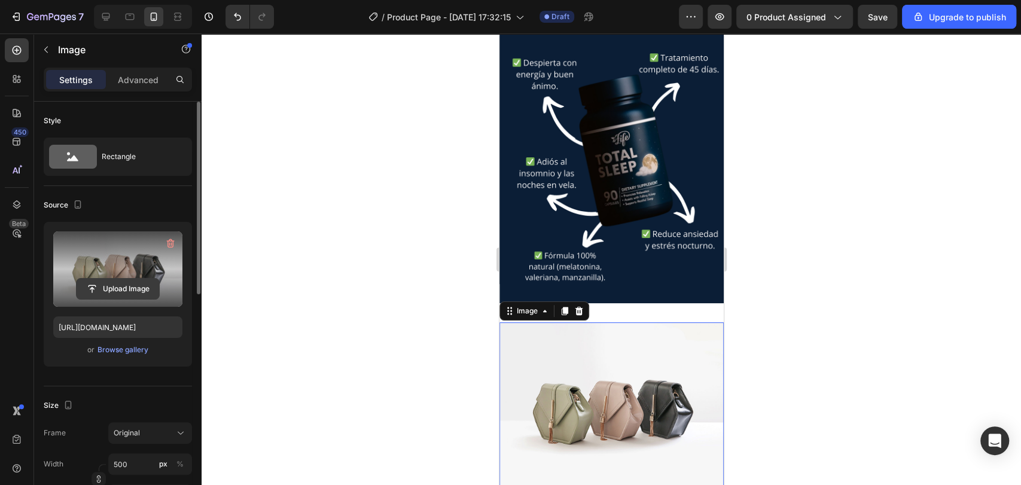
click at [134, 284] on input "file" at bounding box center [118, 289] width 83 height 20
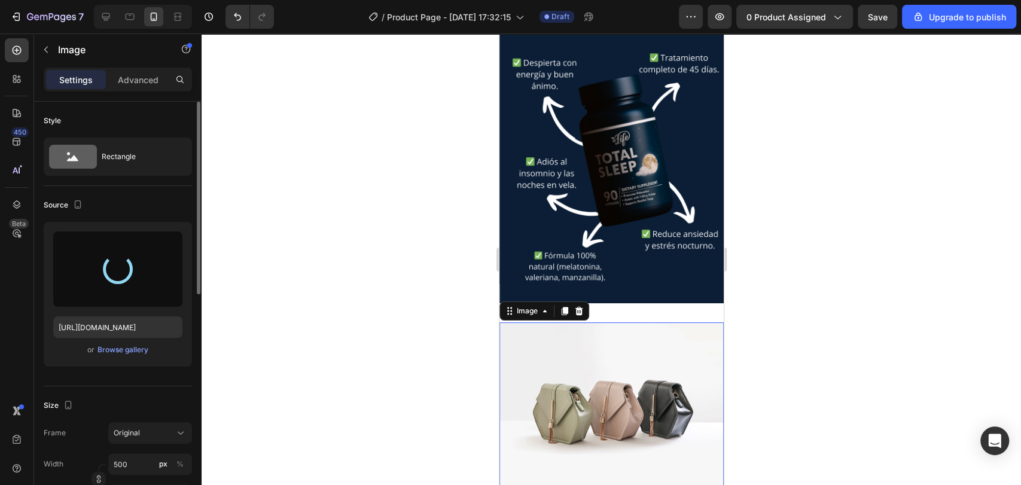
type input "[URL][DOMAIN_NAME]"
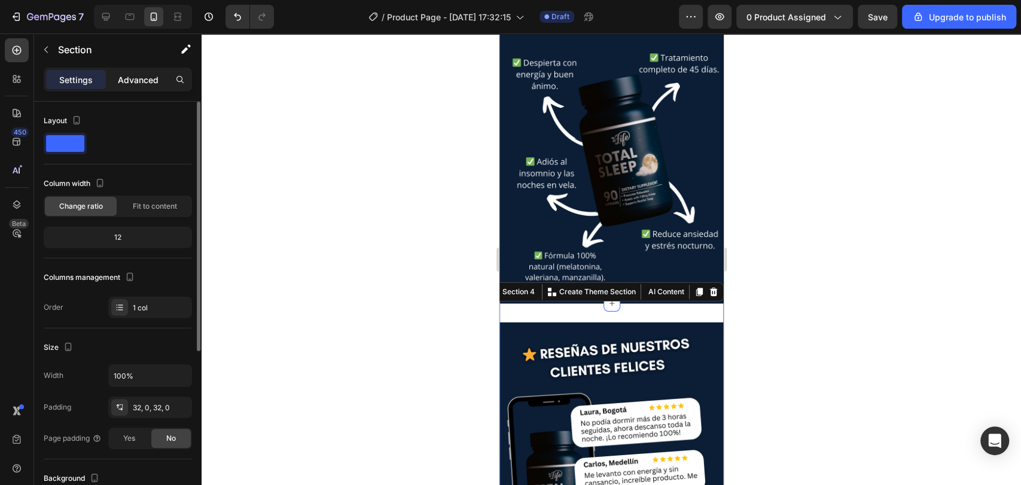
click at [134, 87] on div "Advanced" at bounding box center [138, 79] width 60 height 19
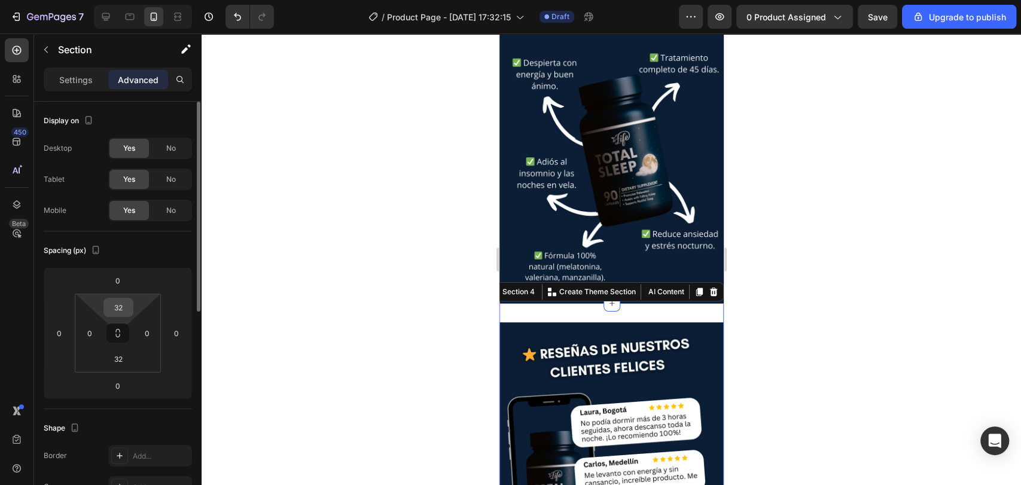
click at [129, 311] on input "32" at bounding box center [119, 308] width 24 height 18
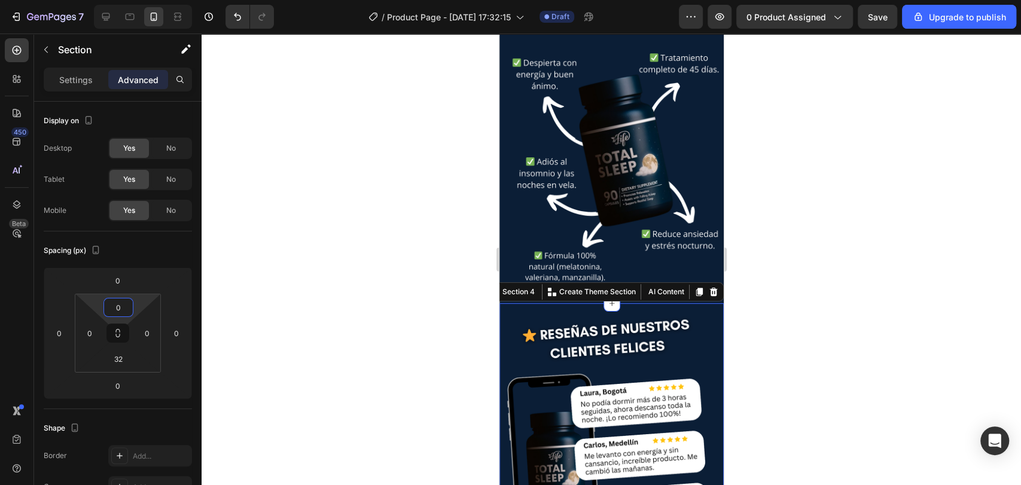
type input "0"
click at [274, 308] on div at bounding box center [612, 260] width 820 height 452
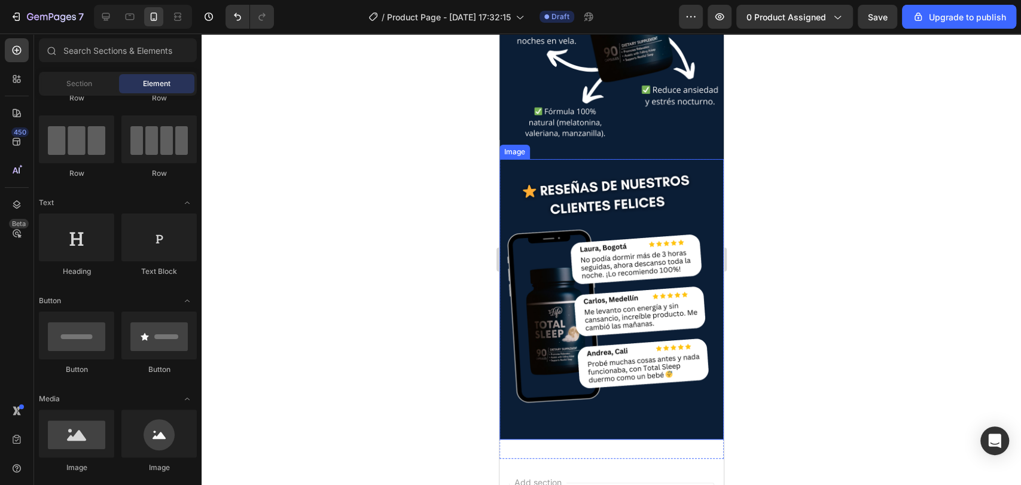
scroll to position [524, 0]
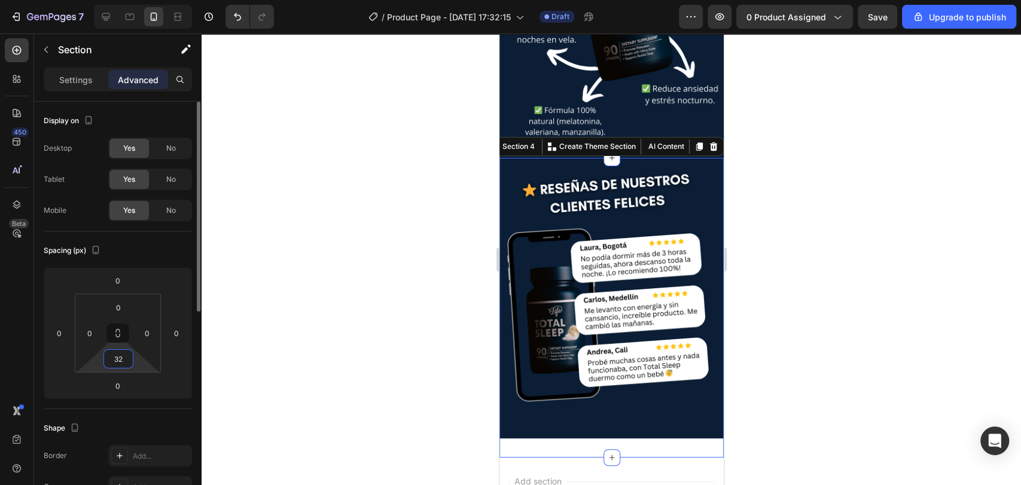
click at [119, 353] on input "32" at bounding box center [119, 359] width 24 height 18
type input "0"
click at [297, 322] on div at bounding box center [612, 260] width 820 height 452
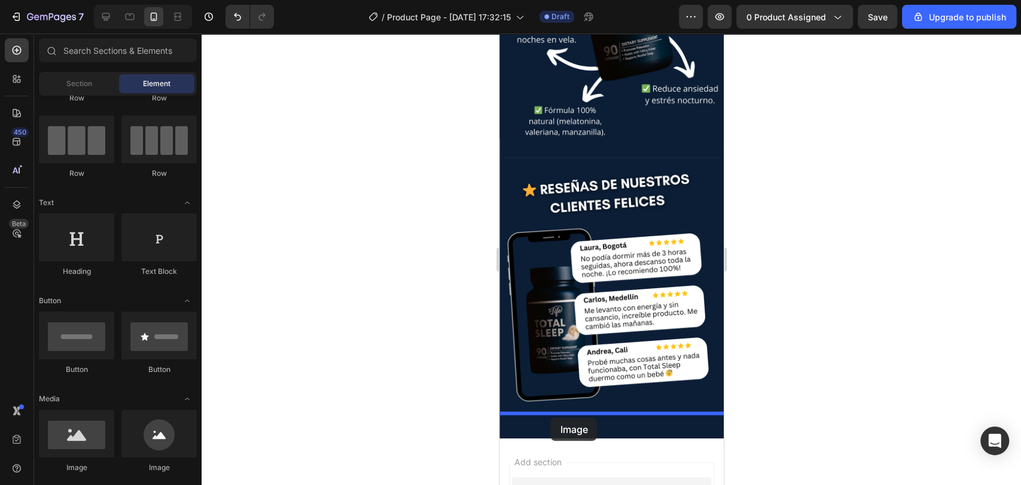
drag, startPoint x: 592, startPoint y: 473, endPoint x: 552, endPoint y: 416, distance: 69.4
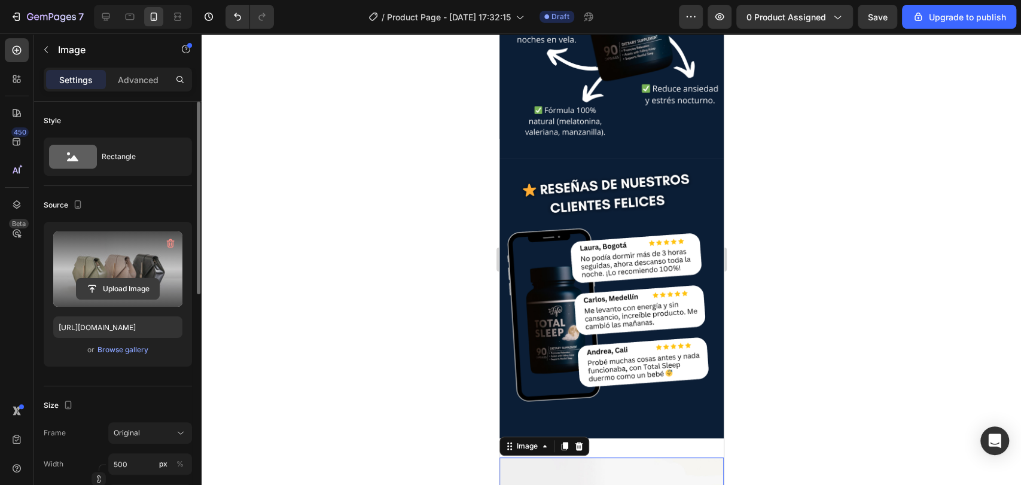
click at [126, 284] on input "file" at bounding box center [118, 289] width 83 height 20
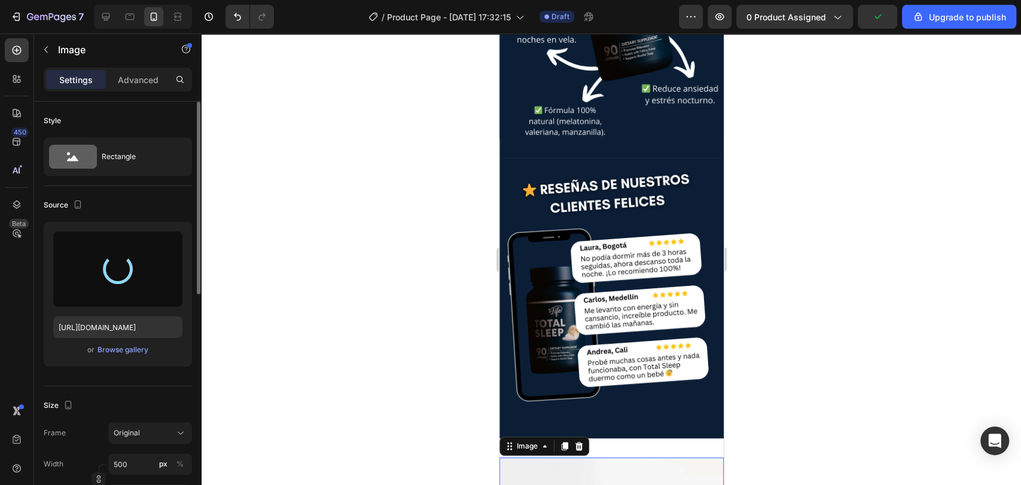
type input "[URL][DOMAIN_NAME]"
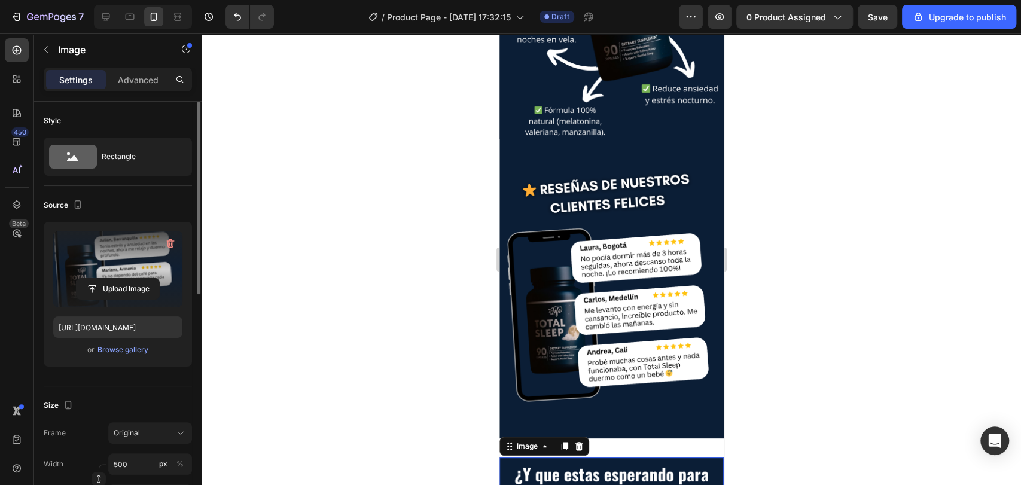
click at [798, 274] on div at bounding box center [612, 260] width 820 height 452
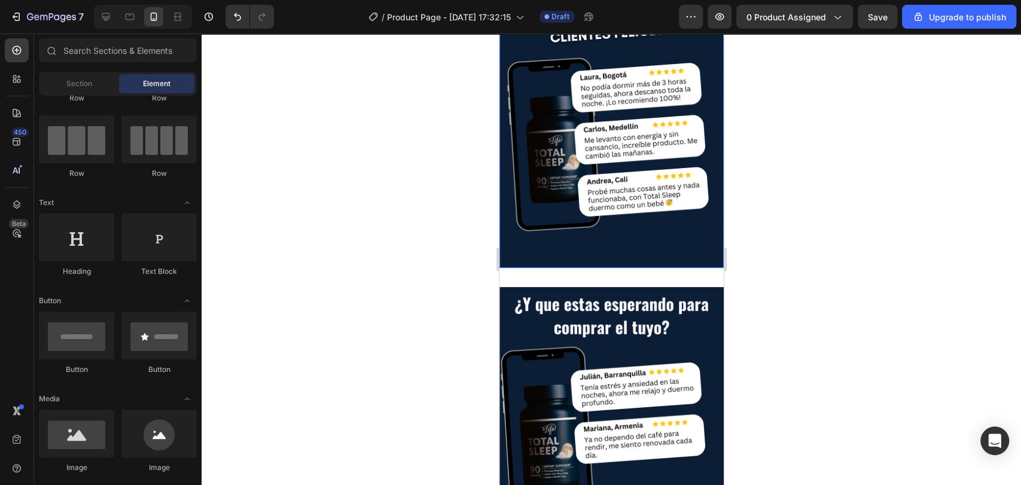
scroll to position [683, 0]
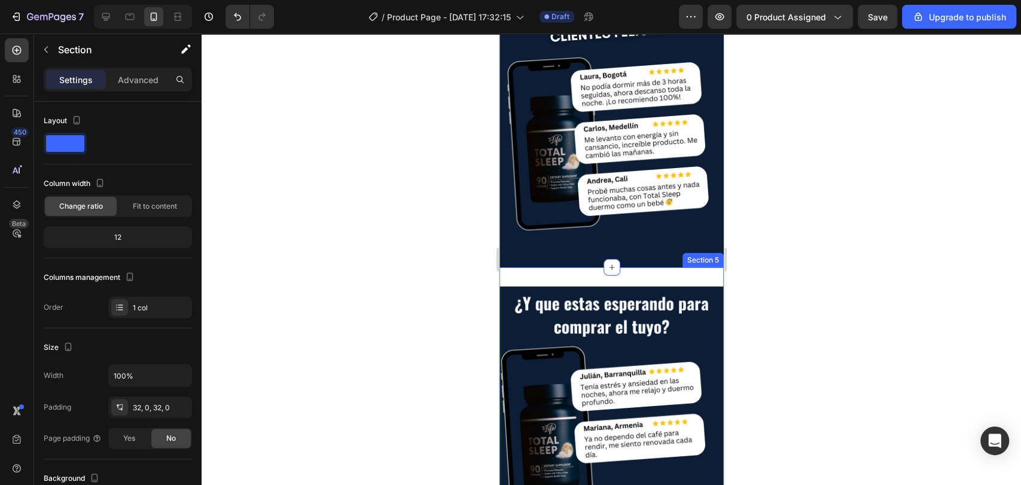
click at [614, 267] on div "Image Section 5" at bounding box center [611, 426] width 224 height 319
click at [148, 81] on p "Advanced" at bounding box center [138, 80] width 41 height 13
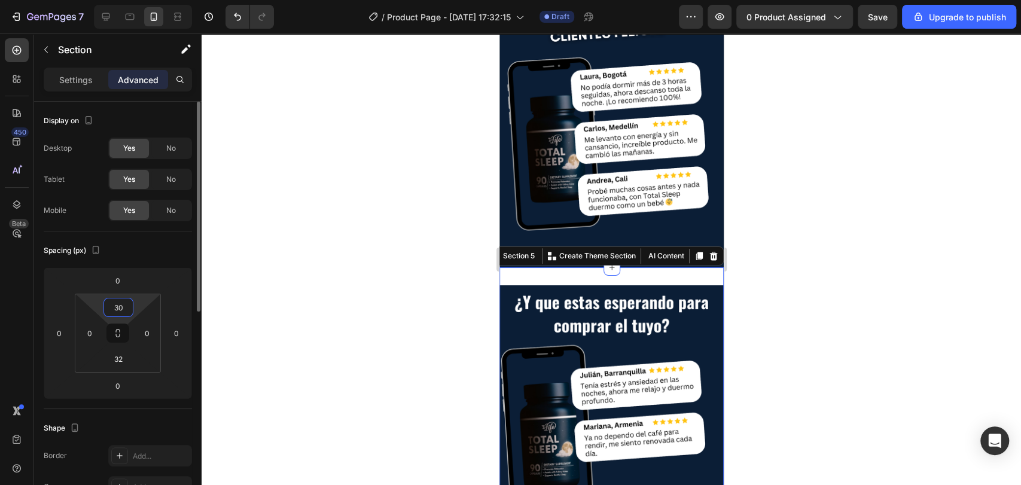
drag, startPoint x: 123, startPoint y: 318, endPoint x: 123, endPoint y: 309, distance: 9.6
click at [123, 0] on html "7 / Product Page - [DATE] 17:32:15 Draft Preview 0 product assigned Save Upgrad…" at bounding box center [510, 0] width 1021 height 0
click at [123, 309] on input "30" at bounding box center [119, 308] width 24 height 18
type input "3"
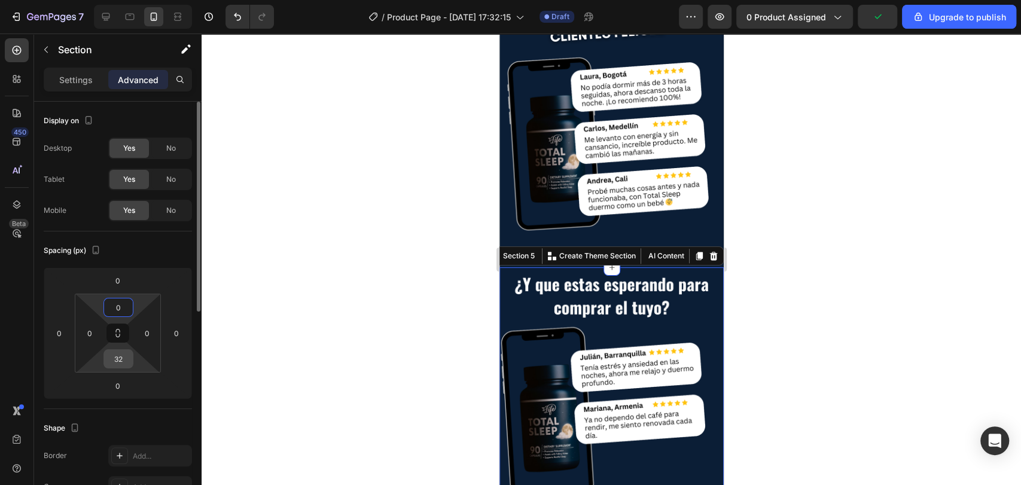
type input "0"
click at [112, 360] on input "32" at bounding box center [119, 359] width 24 height 18
type input "0"
click at [276, 324] on div at bounding box center [612, 260] width 820 height 452
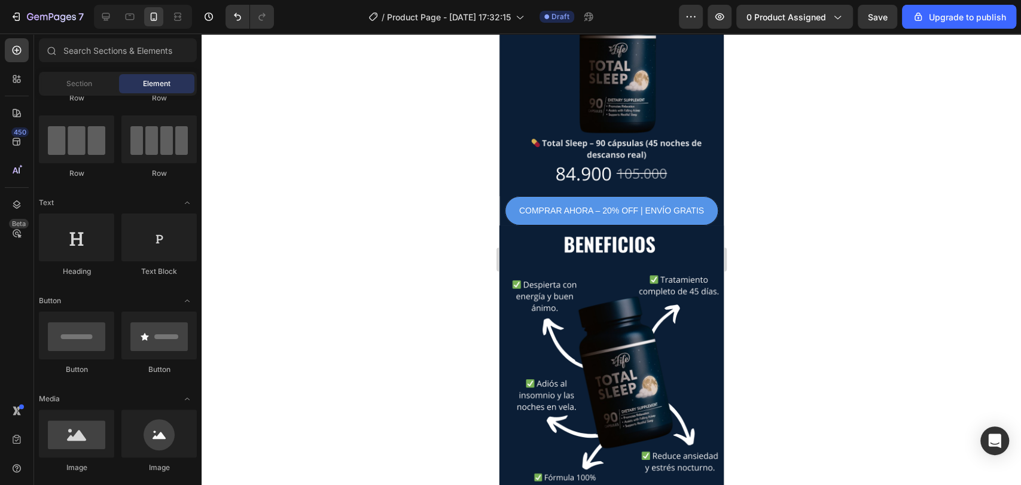
scroll to position [155, 0]
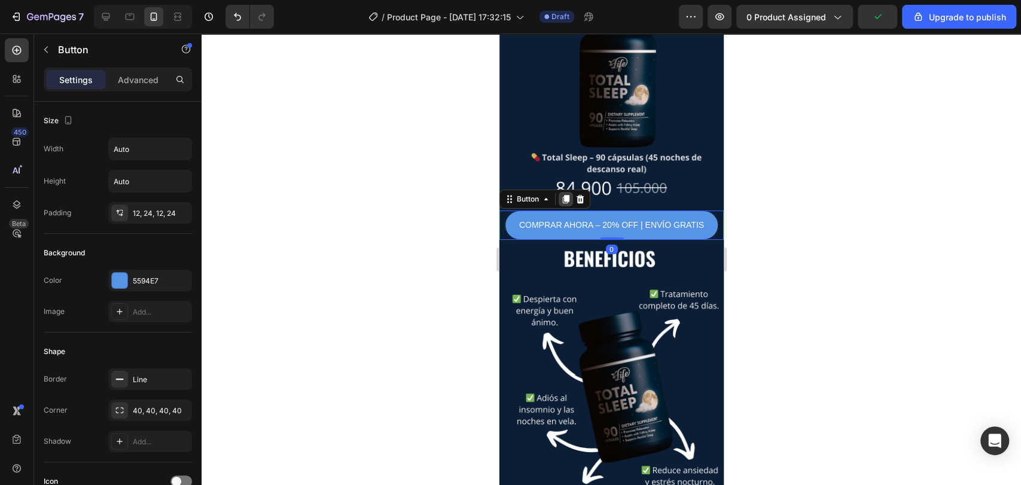
click at [568, 194] on icon at bounding box center [566, 199] width 10 height 10
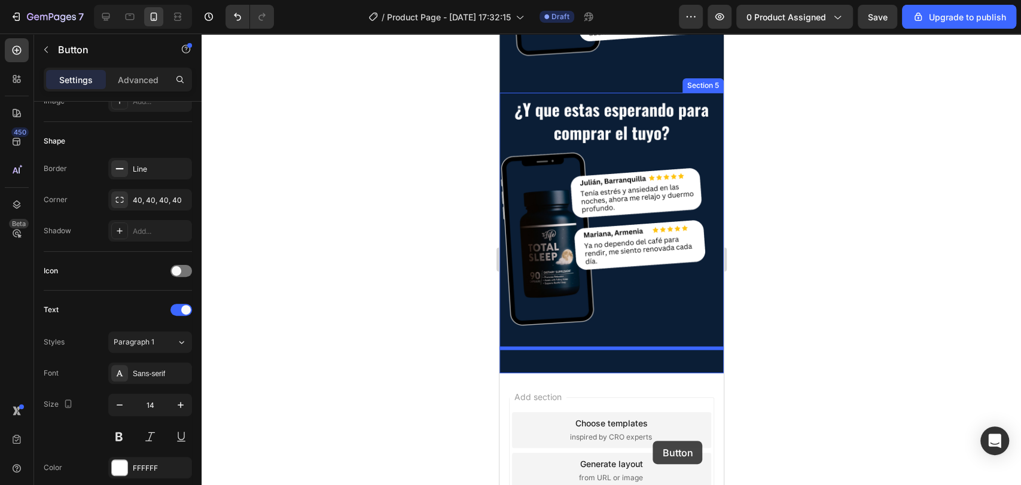
scroll to position [911, 0]
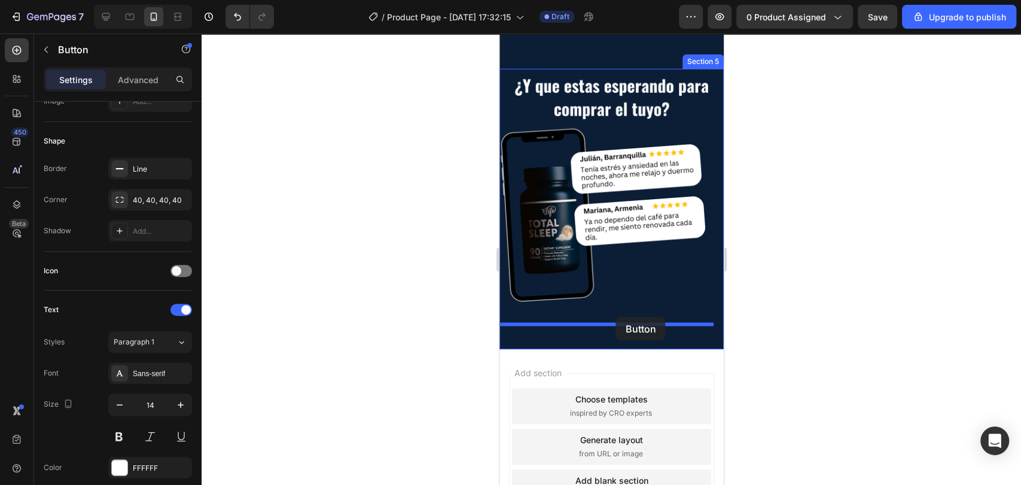
drag, startPoint x: 707, startPoint y: 240, endPoint x: 616, endPoint y: 318, distance: 119.2
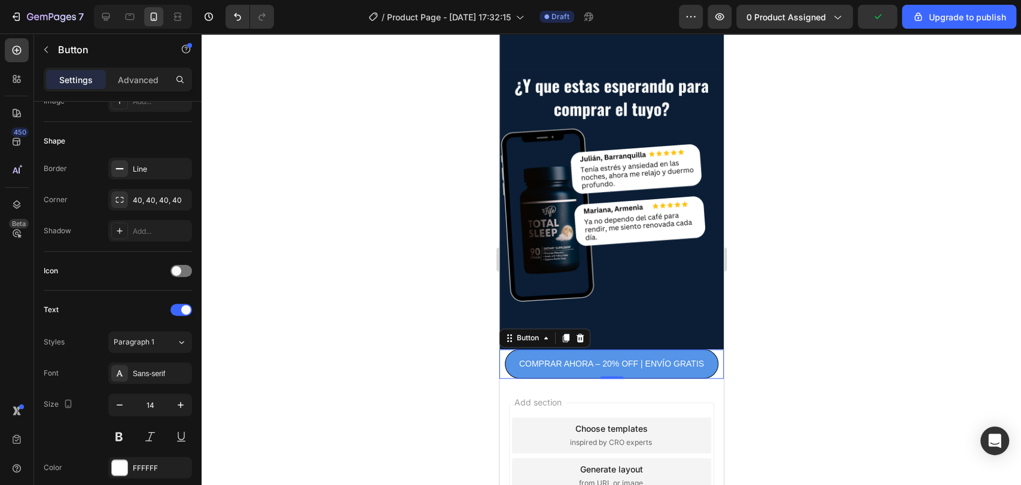
click at [458, 366] on div at bounding box center [612, 260] width 820 height 452
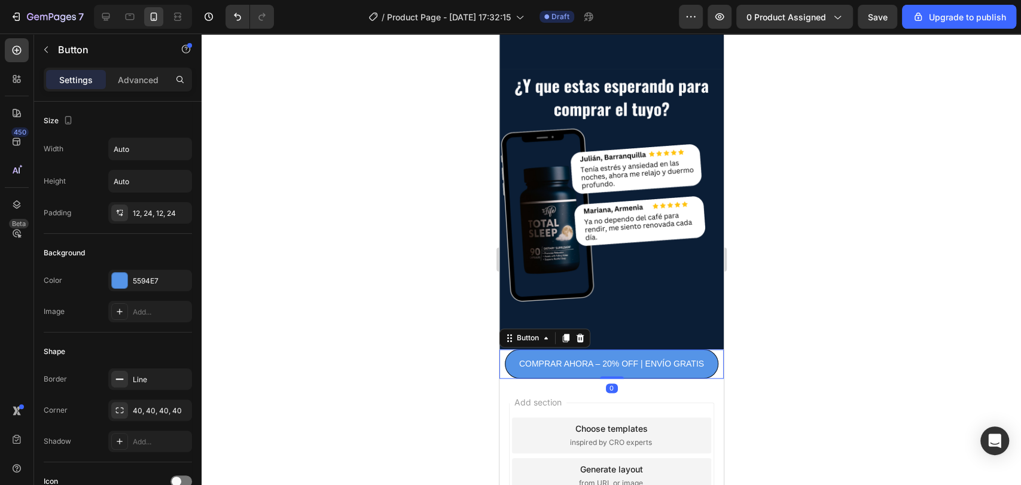
click at [503, 351] on div "COMPRAR AHORA – 20% OFF | ENVÍO GRATIS Button 0" at bounding box center [611, 363] width 224 height 29
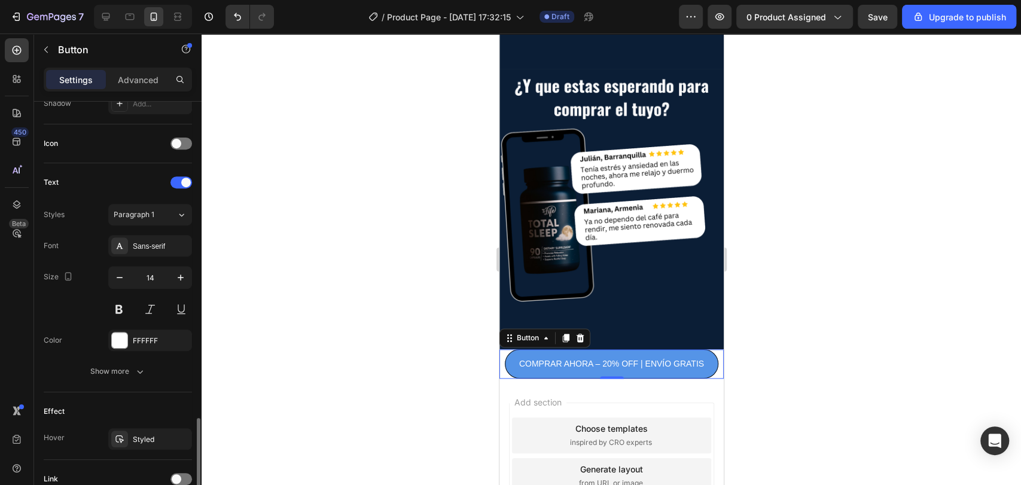
scroll to position [440, 0]
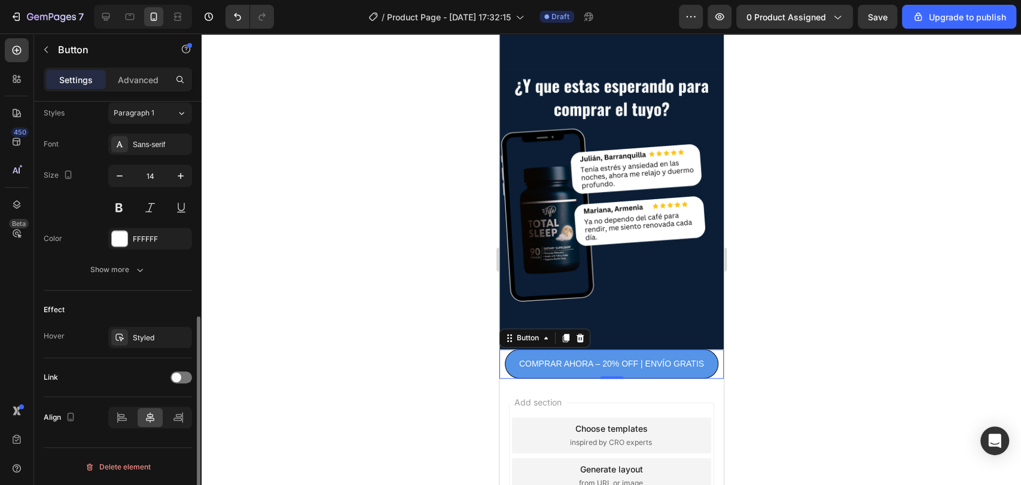
click at [392, 203] on div at bounding box center [612, 260] width 820 height 452
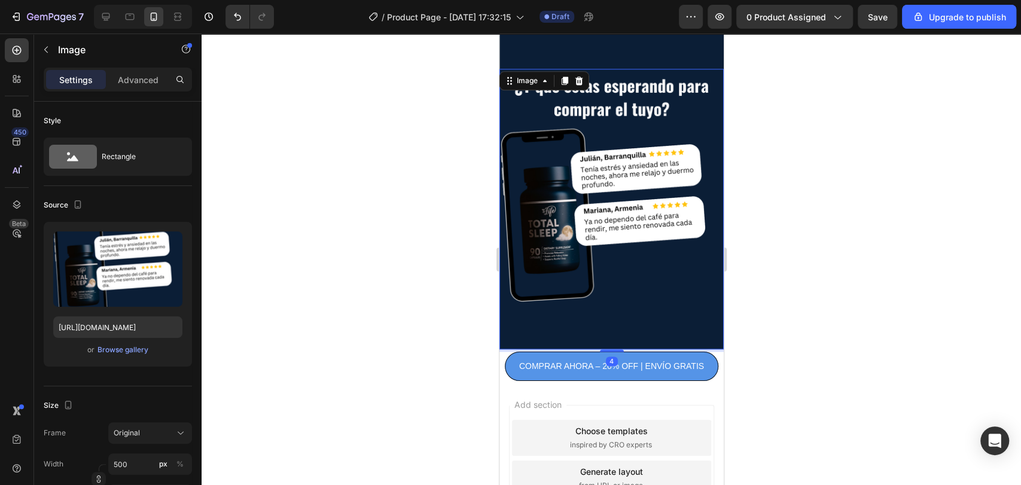
click at [601, 322] on div "Image 4" at bounding box center [611, 209] width 224 height 281
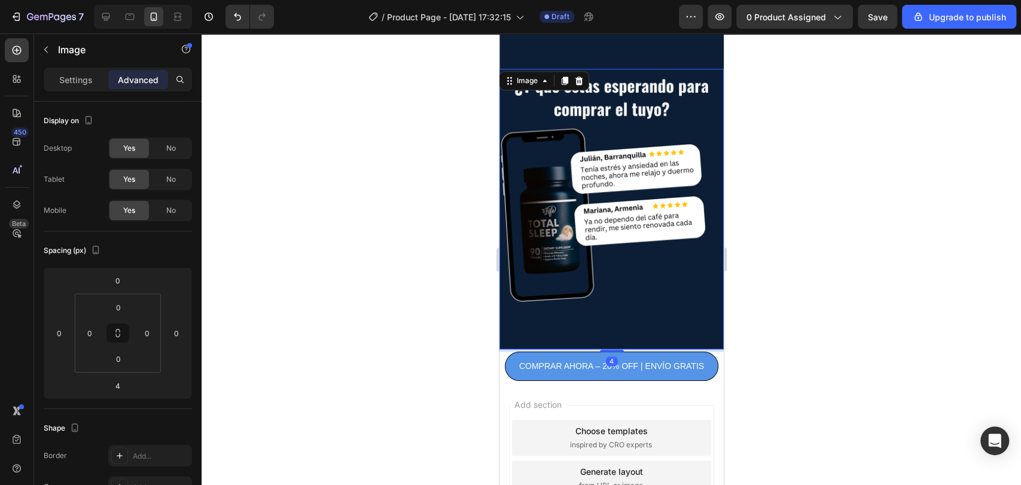
click at [518, 349] on div "4" at bounding box center [611, 350] width 224 height 2
click at [506, 349] on div "4" at bounding box center [611, 350] width 224 height 2
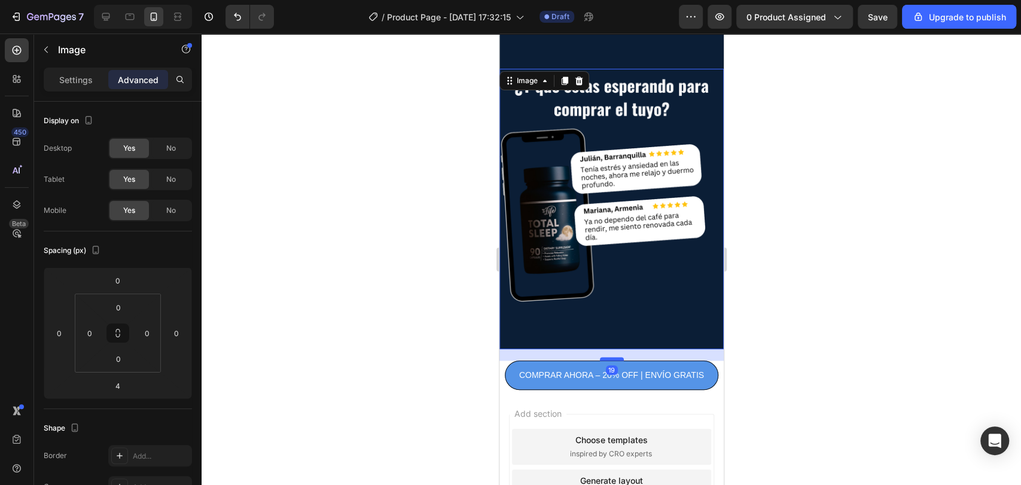
drag, startPoint x: 606, startPoint y: 325, endPoint x: 610, endPoint y: 334, distance: 9.7
click at [610, 357] on div at bounding box center [612, 359] width 24 height 4
type input "19"
click at [564, 349] on div "19" at bounding box center [611, 354] width 224 height 11
click at [844, 279] on div at bounding box center [612, 260] width 820 height 452
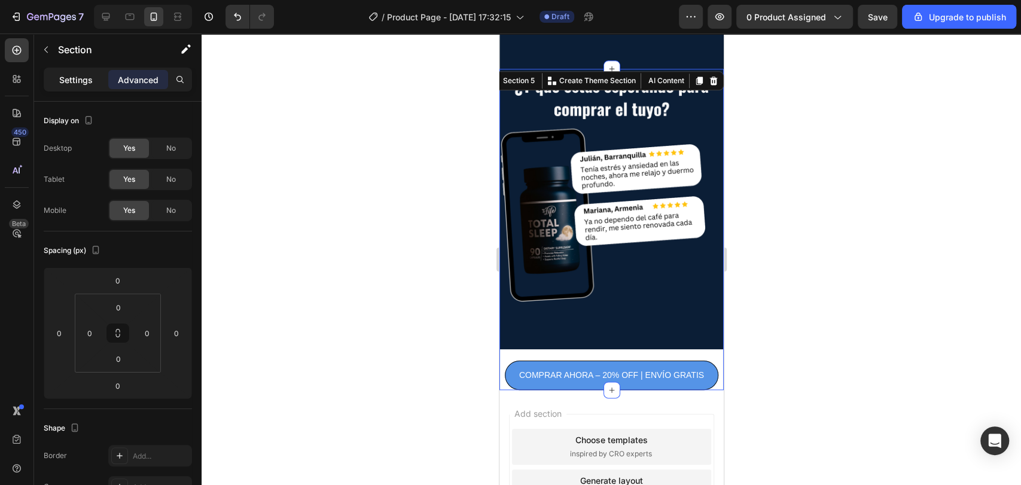
click at [72, 74] on p "Settings" at bounding box center [76, 80] width 34 height 13
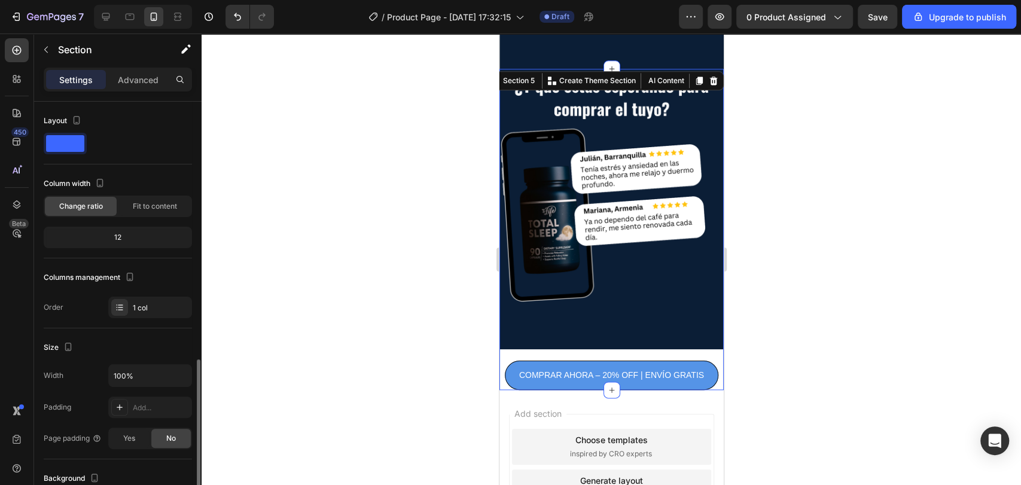
scroll to position [281, 0]
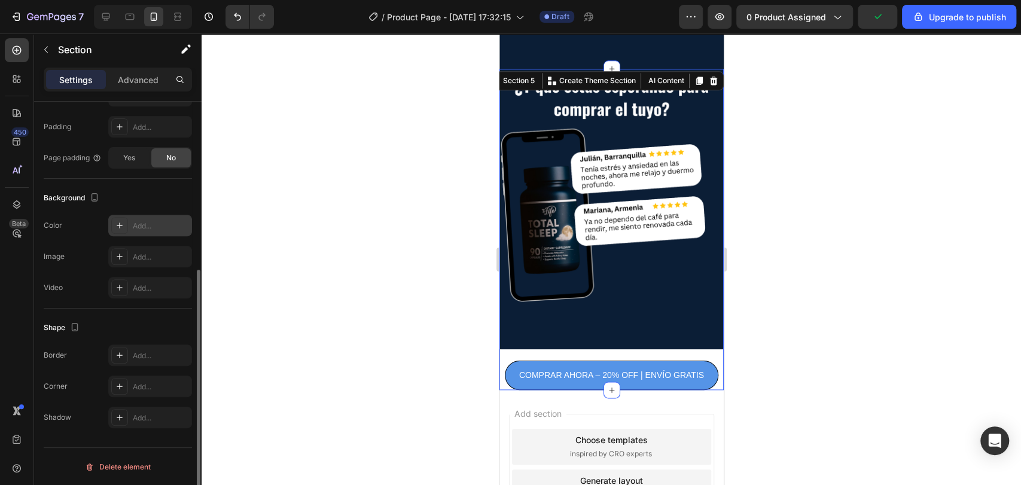
click at [160, 218] on div "Add..." at bounding box center [150, 226] width 84 height 22
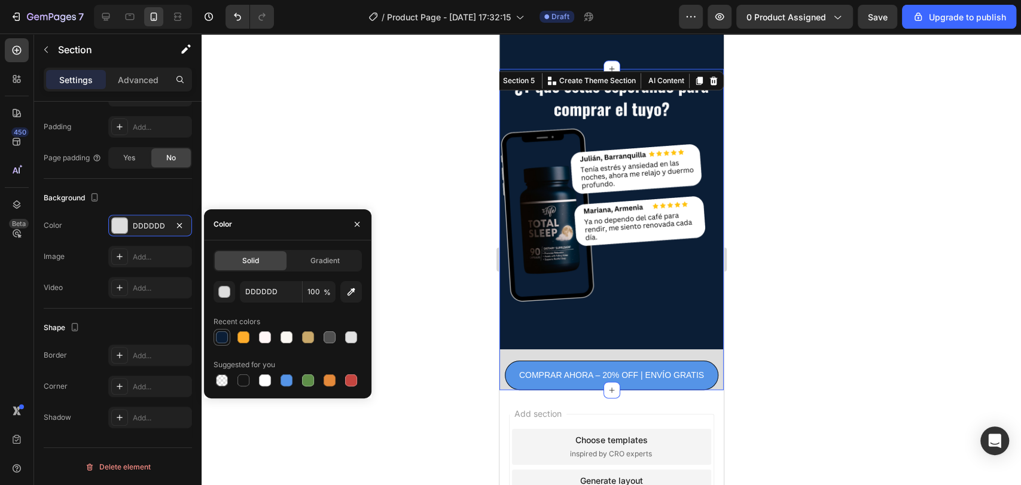
click at [222, 337] on div at bounding box center [222, 337] width 12 height 12
type input "0B1E36"
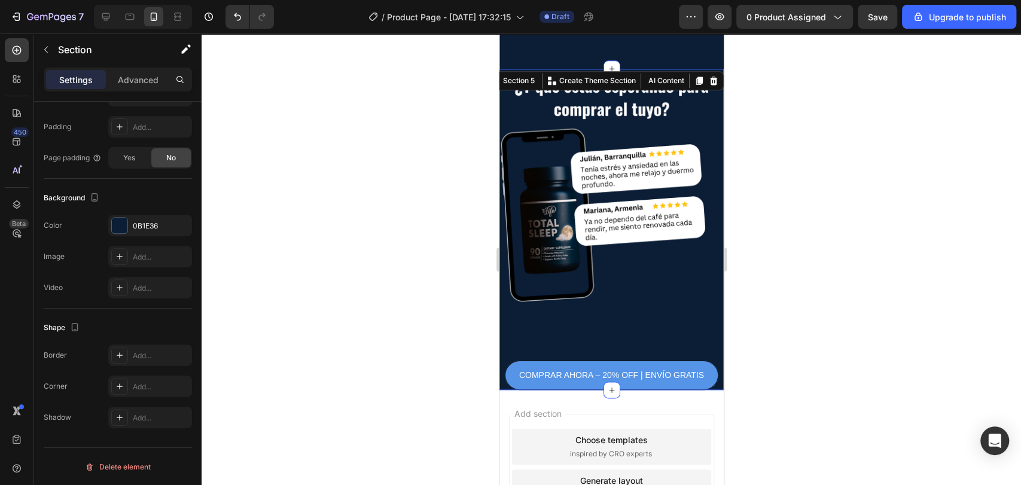
click at [247, 179] on div at bounding box center [612, 260] width 820 height 452
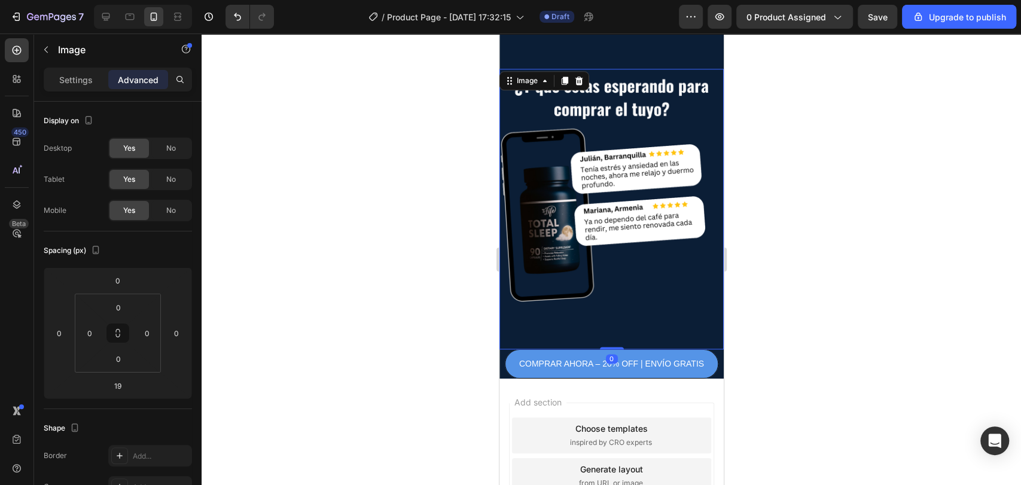
drag, startPoint x: 614, startPoint y: 332, endPoint x: 625, endPoint y: 314, distance: 21.4
click at [625, 314] on div "Image 0" at bounding box center [611, 209] width 224 height 281
type input "0"
click at [768, 274] on div at bounding box center [612, 260] width 820 height 452
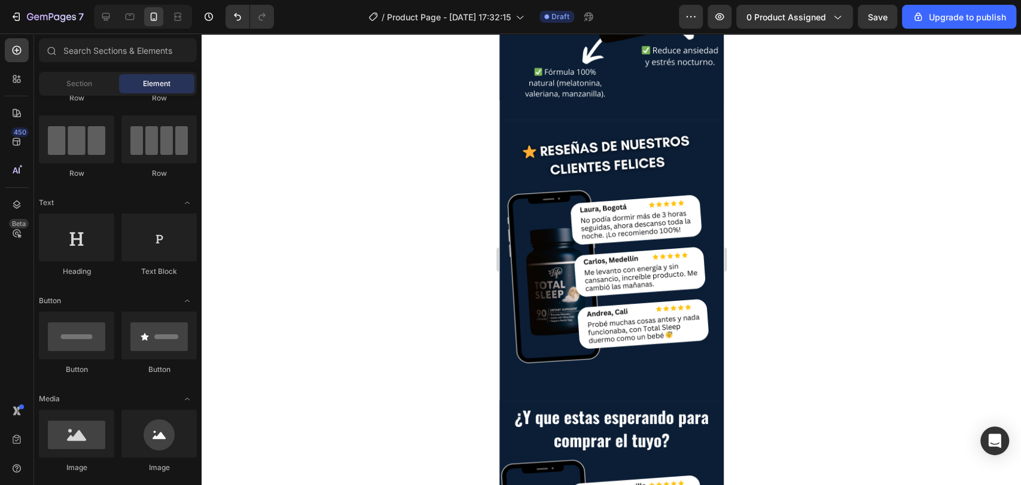
scroll to position [579, 0]
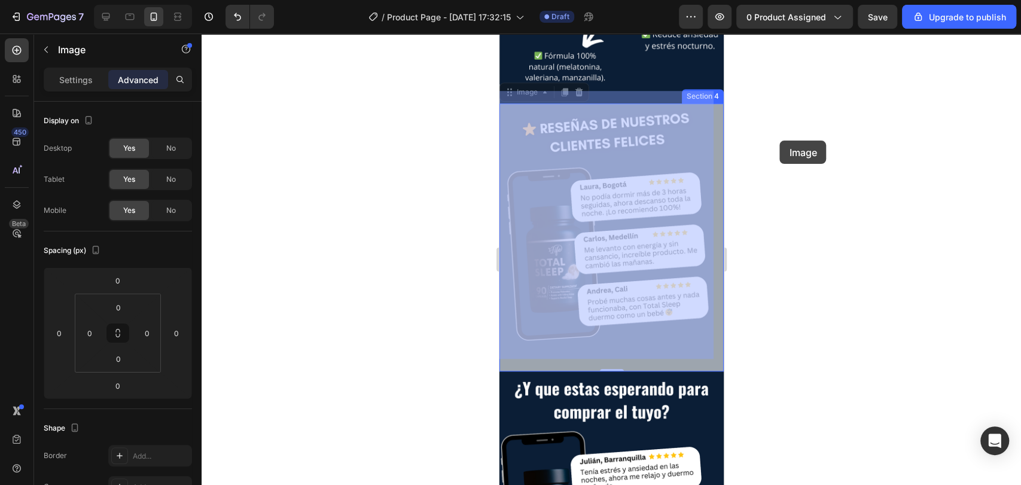
drag, startPoint x: 661, startPoint y: 263, endPoint x: 783, endPoint y: 140, distance: 172.6
click at [723, 140] on html "iPhone 13 Mini ( 375 px) iPhone 13 Mini iPhone 13 Pro iPhone 11 Pro Max iPhone …" at bounding box center [611, 195] width 224 height 1480
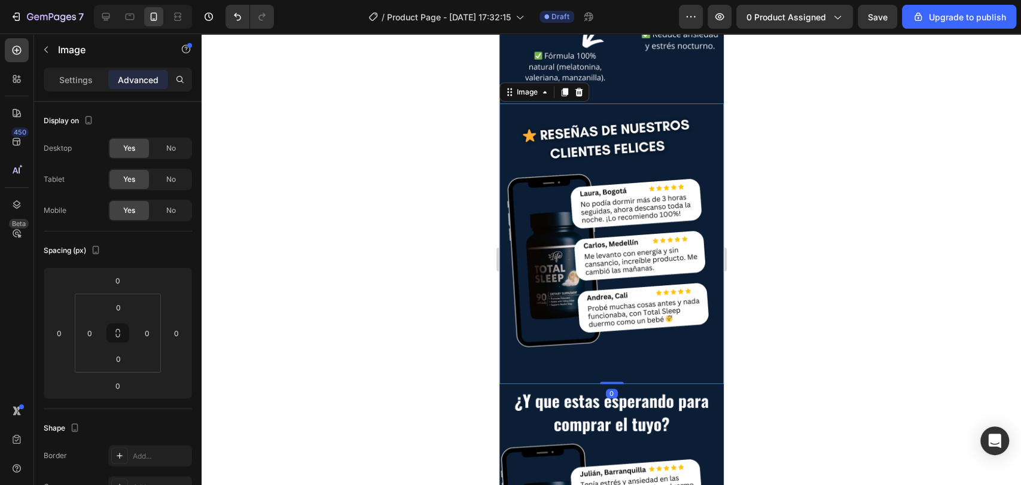
click at [783, 140] on div at bounding box center [612, 260] width 820 height 452
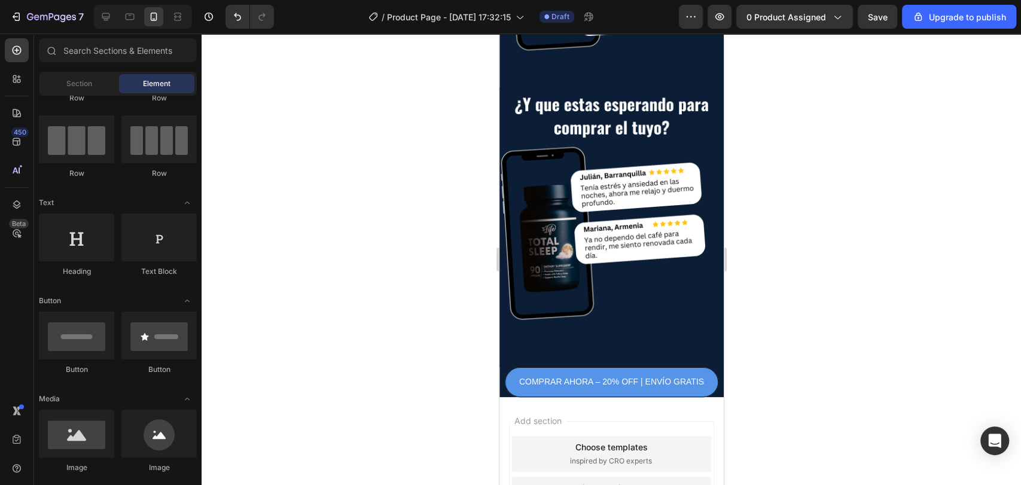
scroll to position [866, 0]
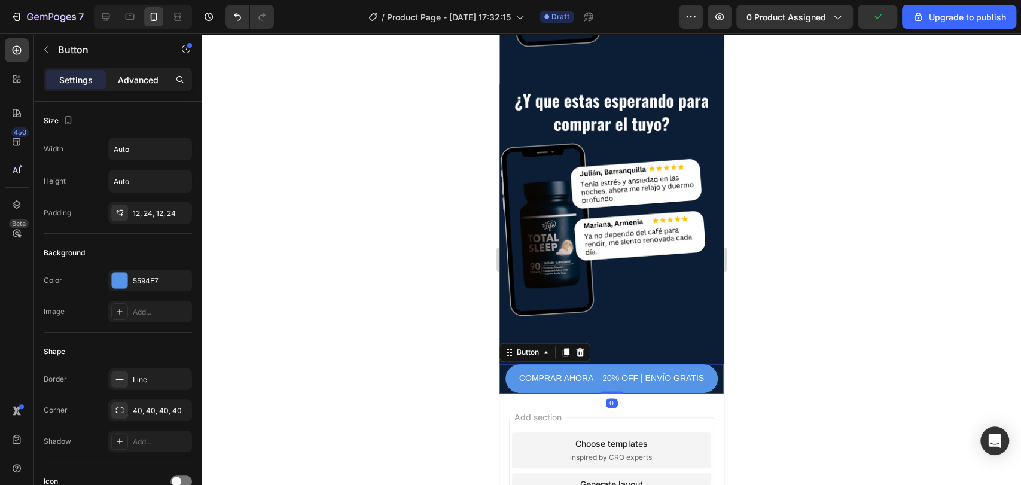
click at [134, 82] on p "Advanced" at bounding box center [138, 80] width 41 height 13
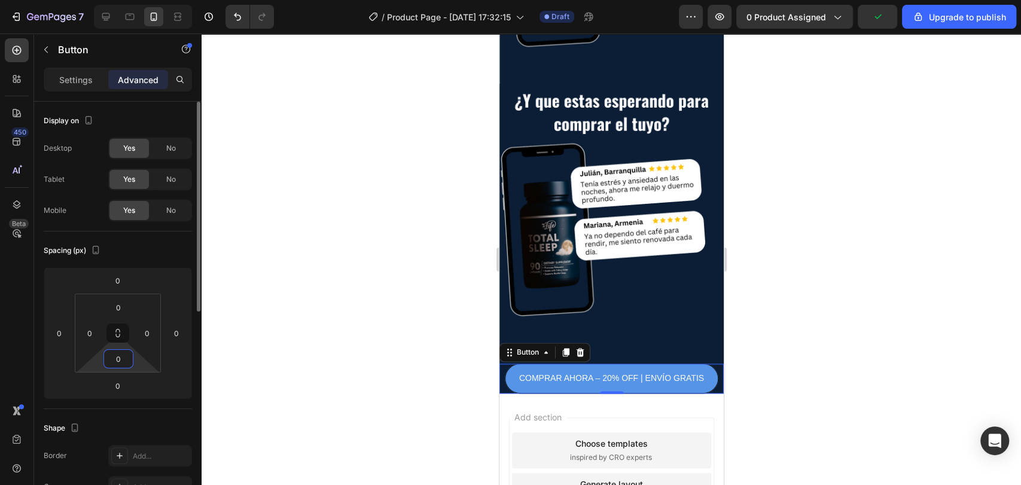
click at [123, 355] on input "0" at bounding box center [119, 359] width 24 height 18
type input "3"
click at [401, 374] on div at bounding box center [612, 260] width 820 height 452
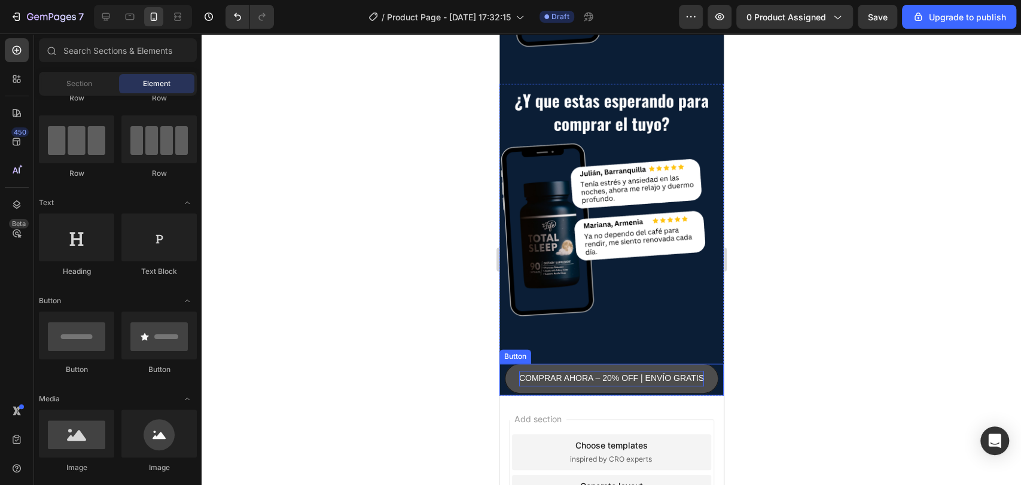
click at [639, 371] on p "COMPRAR AHORA – 20% OFF | ENVÍO GRATIS" at bounding box center [611, 378] width 185 height 15
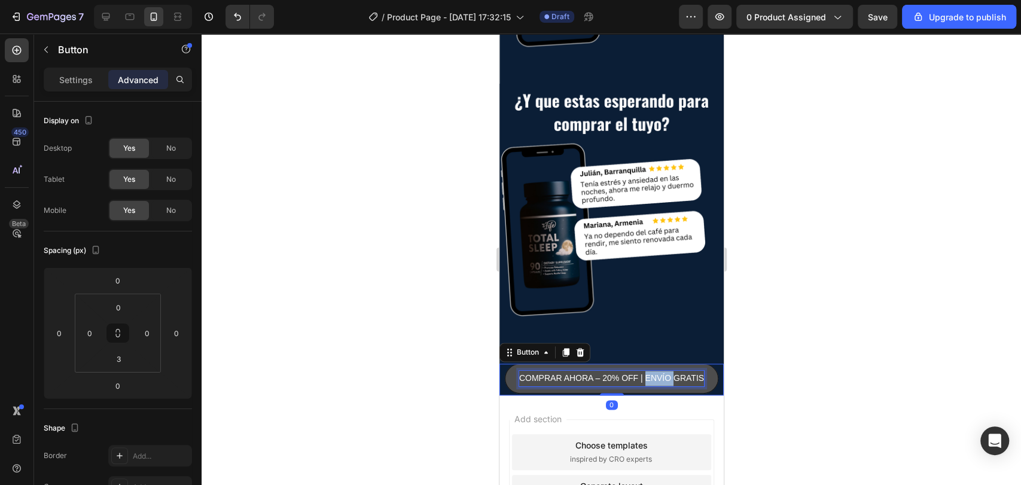
click at [639, 371] on p "COMPRAR AHORA – 20% OFF | ENVÍO GRATIS" at bounding box center [611, 378] width 185 height 15
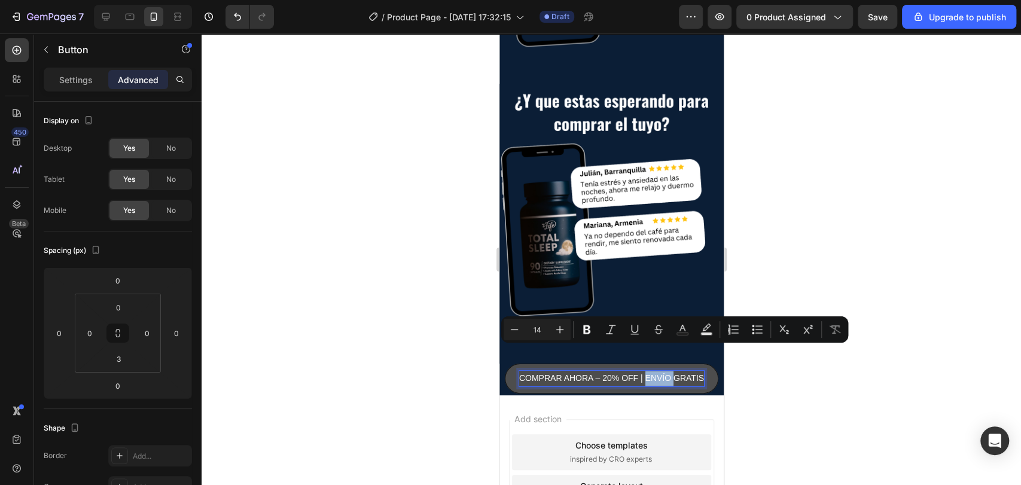
click at [639, 371] on p "COMPRAR AHORA – 20% OFF | ENVÍO GRATIS" at bounding box center [611, 378] width 185 height 15
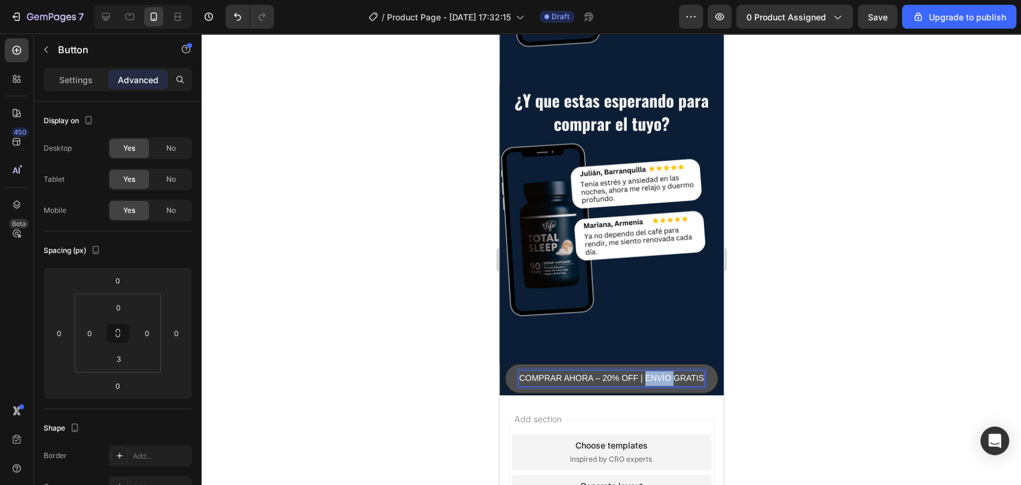
click at [639, 371] on p "COMPRAR AHORA – 20% OFF | ENVÍO GRATIS" at bounding box center [611, 378] width 185 height 15
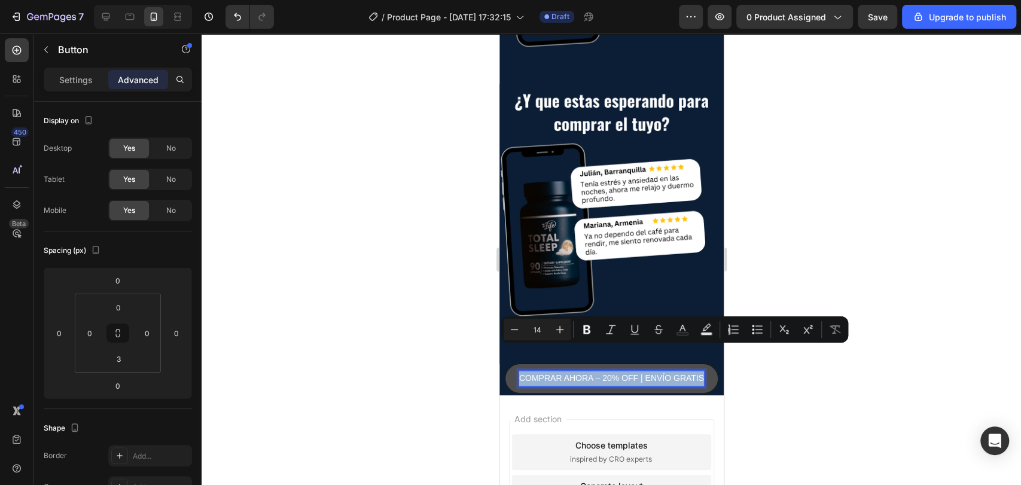
click at [639, 371] on p "COMPRAR AHORA – 20% OFF | ENVÍO GRATIS" at bounding box center [611, 378] width 185 height 15
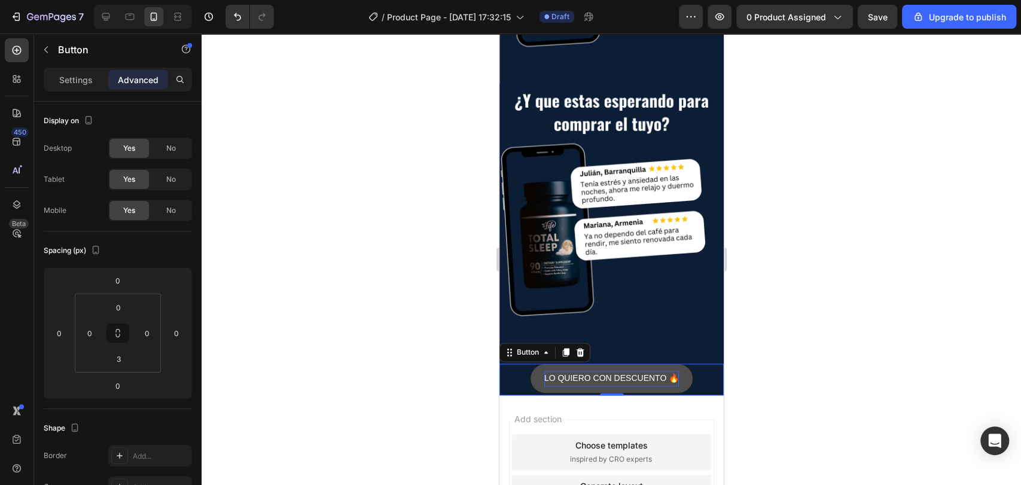
click at [826, 326] on div at bounding box center [612, 260] width 820 height 452
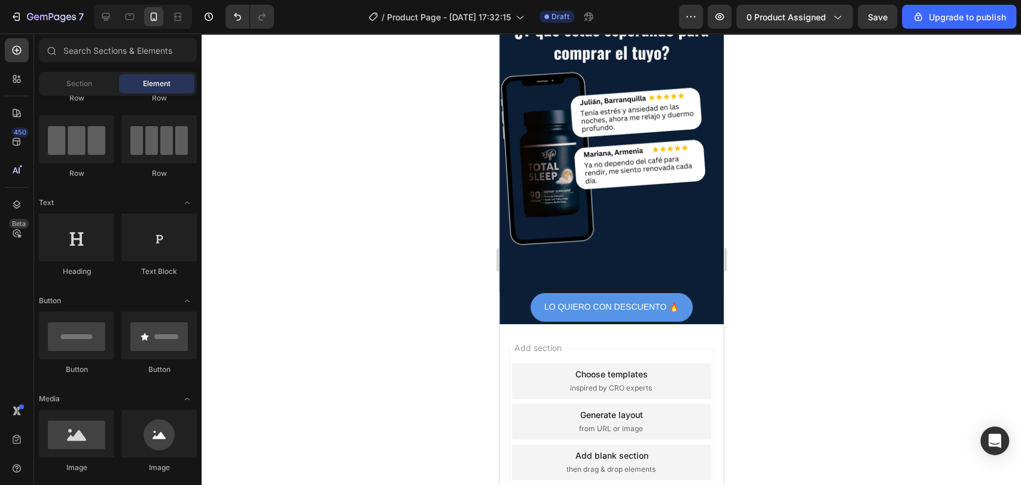
scroll to position [946, 0]
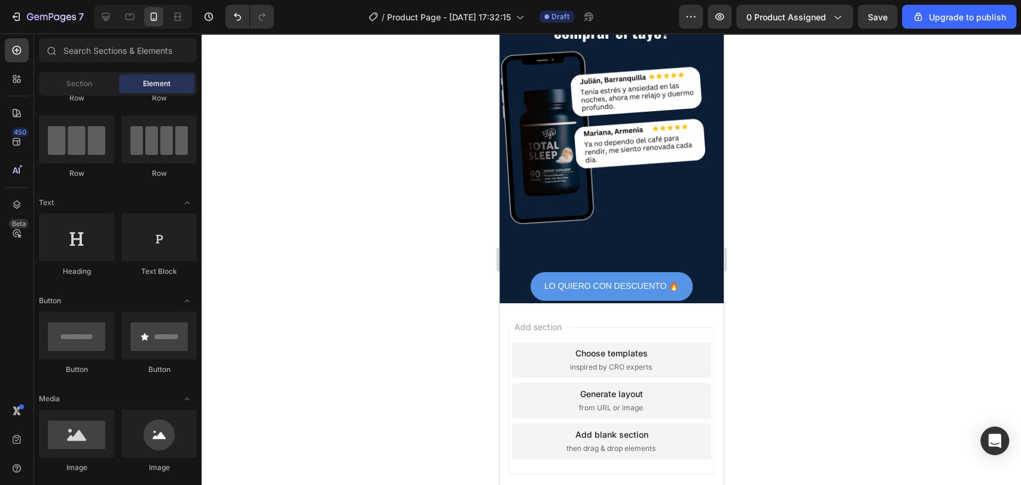
drag, startPoint x: 720, startPoint y: 327, endPoint x: 1247, endPoint y: 375, distance: 528.7
